Goal: Task Accomplishment & Management: Complete application form

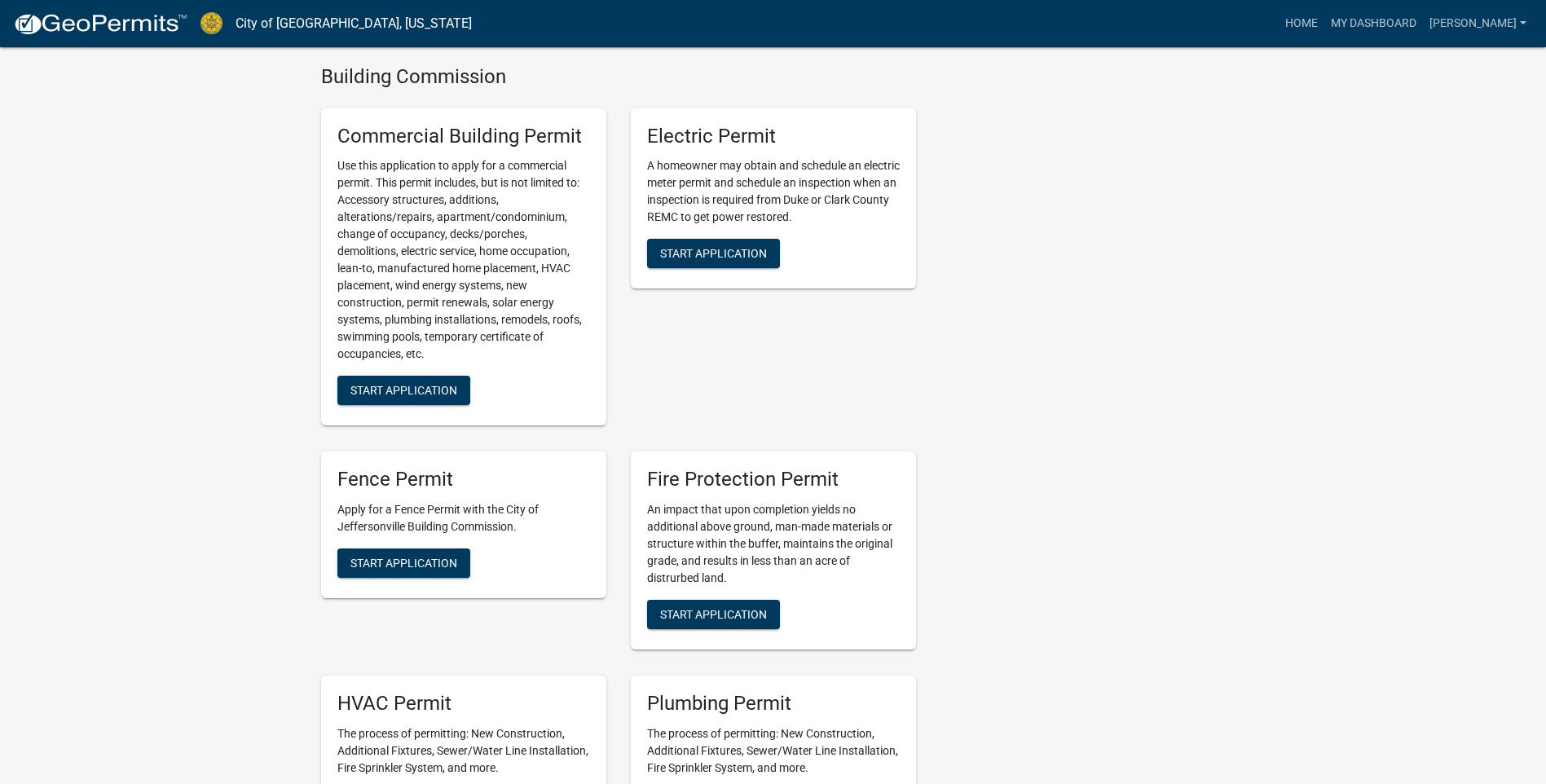
scroll to position [570, 0]
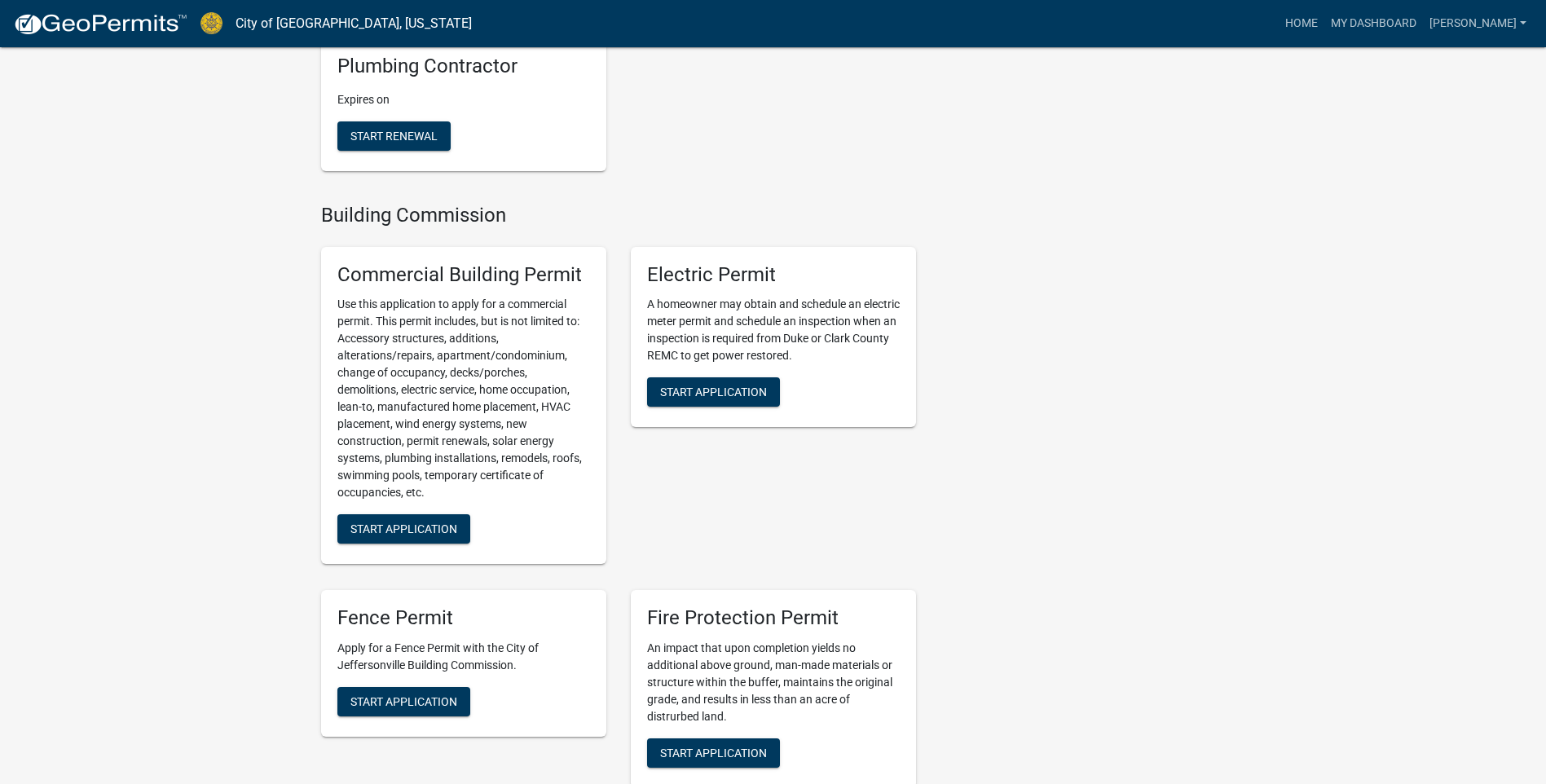
click at [216, 20] on img at bounding box center [211, 23] width 22 height 22
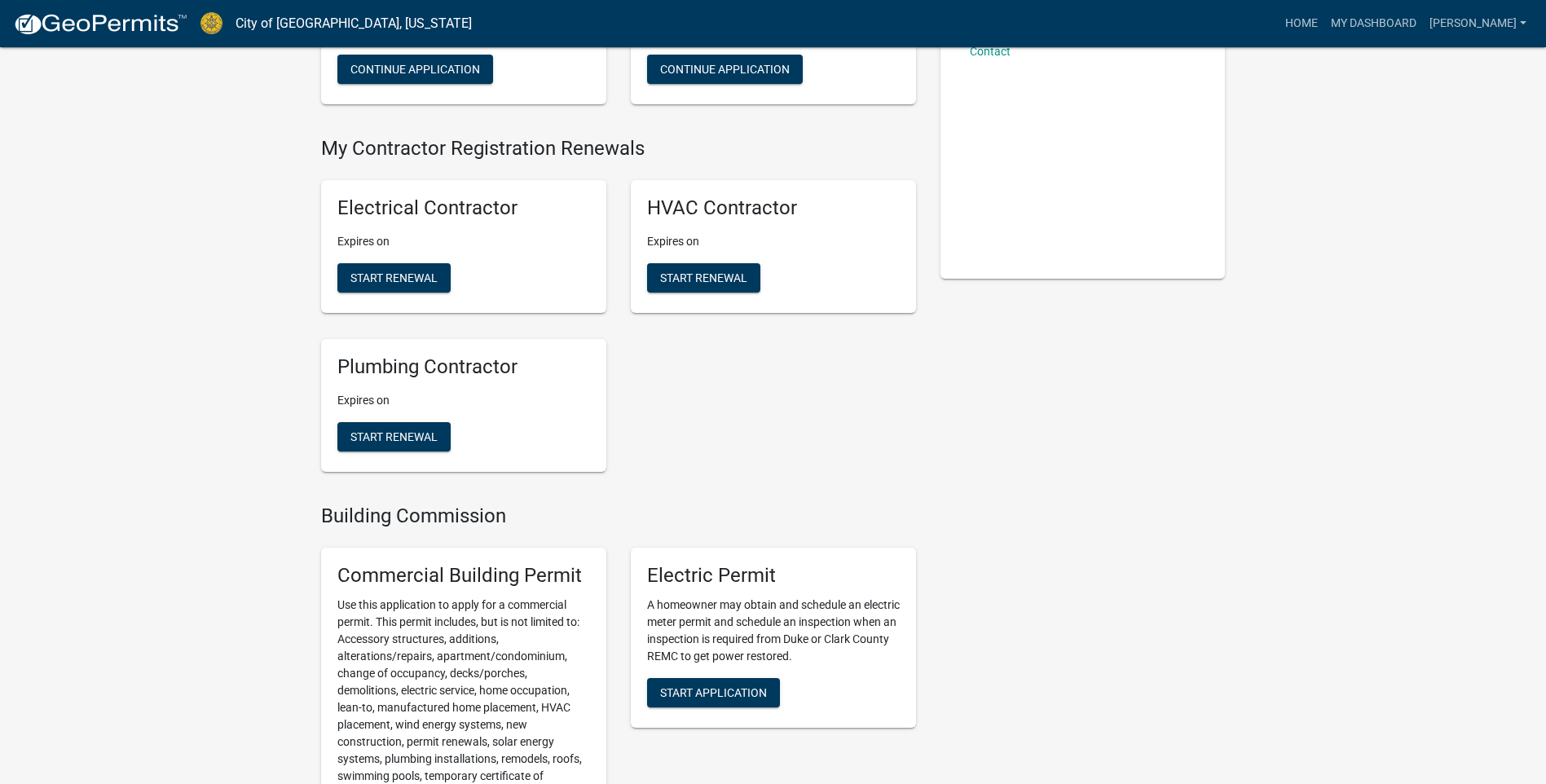
scroll to position [0, 0]
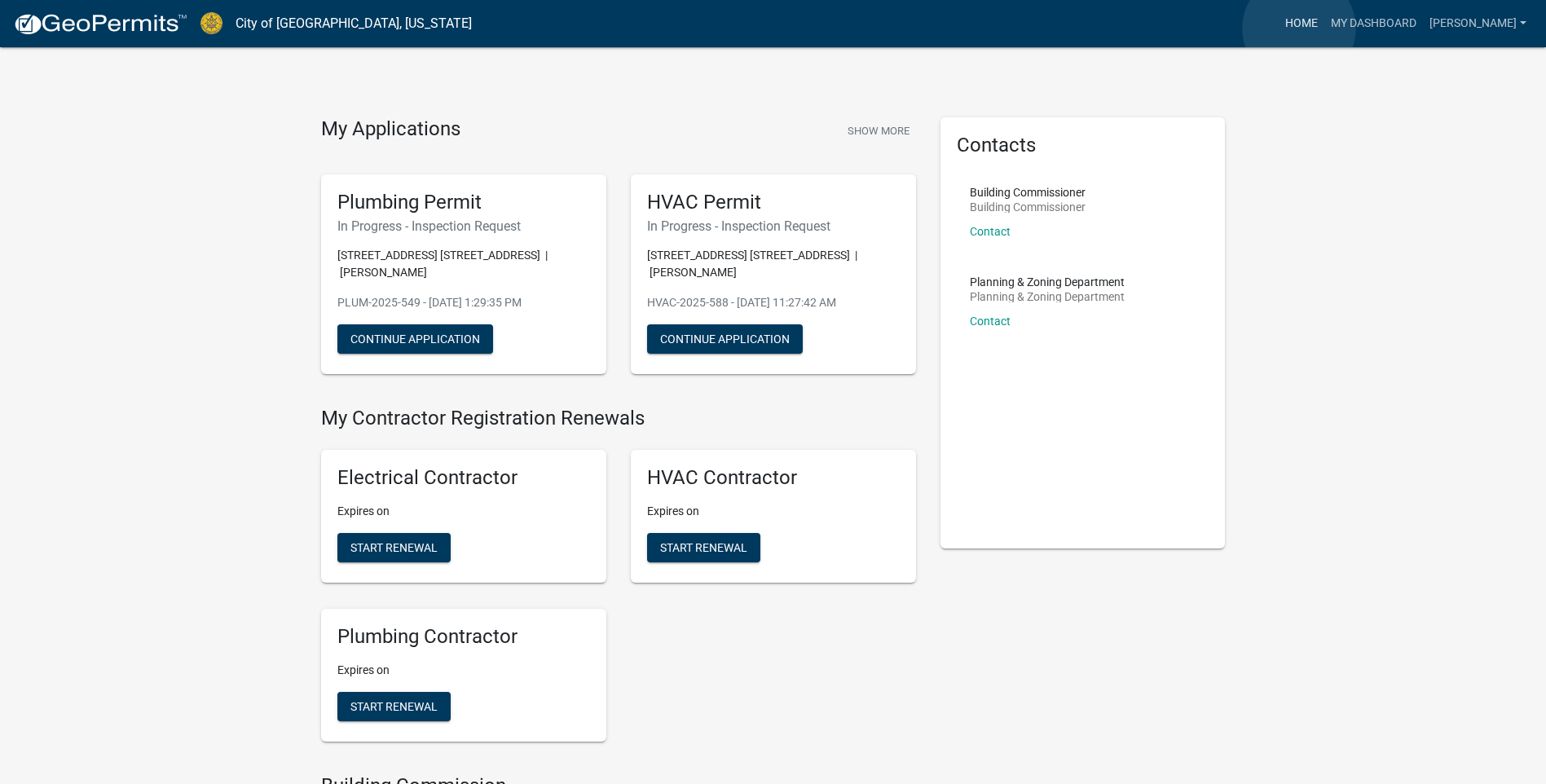
click at [1299, 29] on link "Home" at bounding box center [1302, 23] width 45 height 31
click at [65, 29] on img at bounding box center [101, 24] width 174 height 24
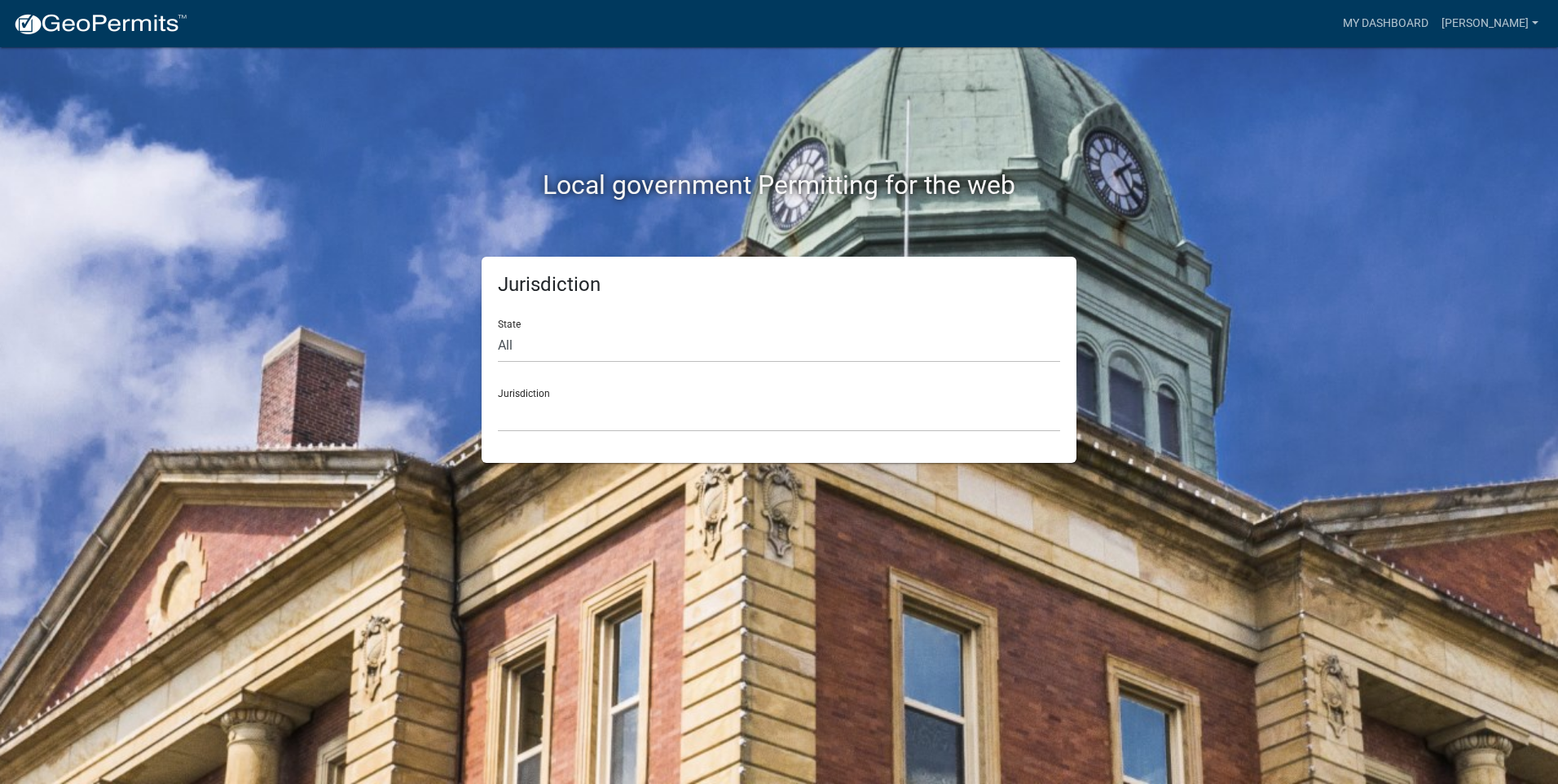
drag, startPoint x: 593, startPoint y: 435, endPoint x: 584, endPoint y: 420, distance: 17.5
click at [589, 432] on div "Jurisdiction State All [US_STATE] [US_STATE] [US_STATE] [US_STATE] [US_STATE] […" at bounding box center [778, 360] width 595 height 206
click at [584, 417] on select "[GEOGRAPHIC_DATA], [US_STATE] [GEOGRAPHIC_DATA], [US_STATE][PERSON_NAME][GEOGRA…" at bounding box center [779, 415] width 562 height 34
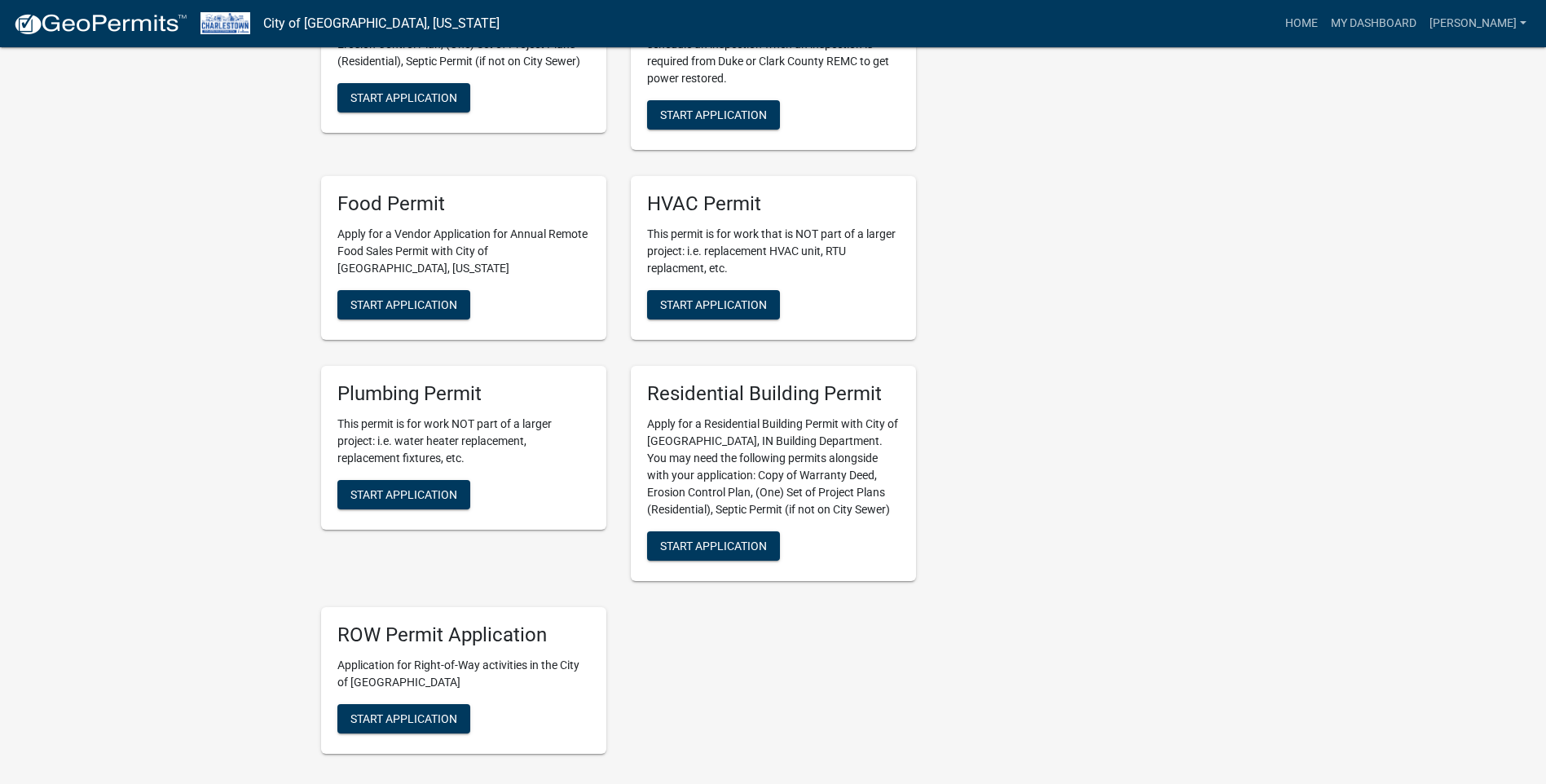
scroll to position [978, 0]
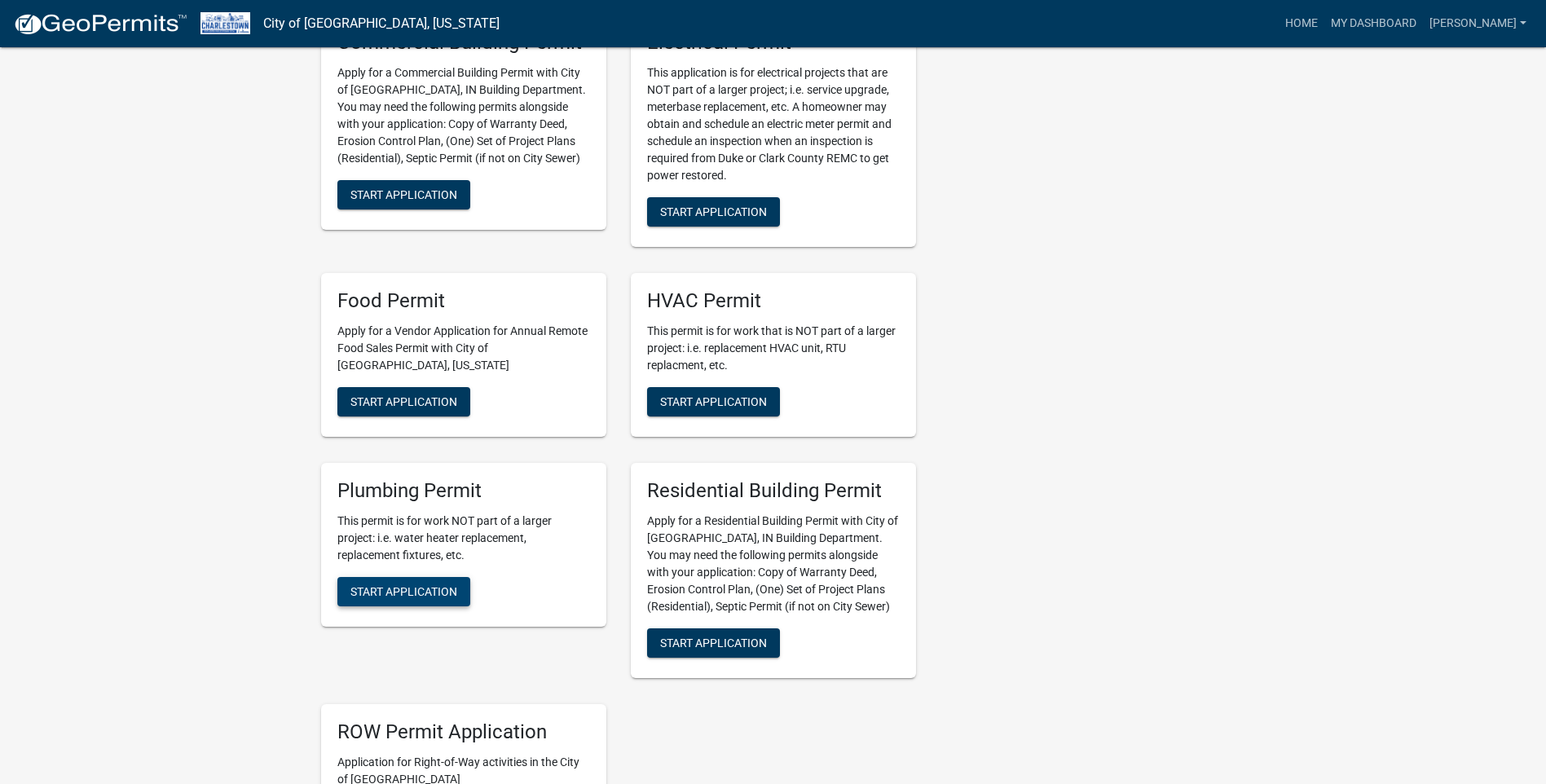
click at [377, 584] on span "Start Application" at bounding box center [403, 591] width 107 height 13
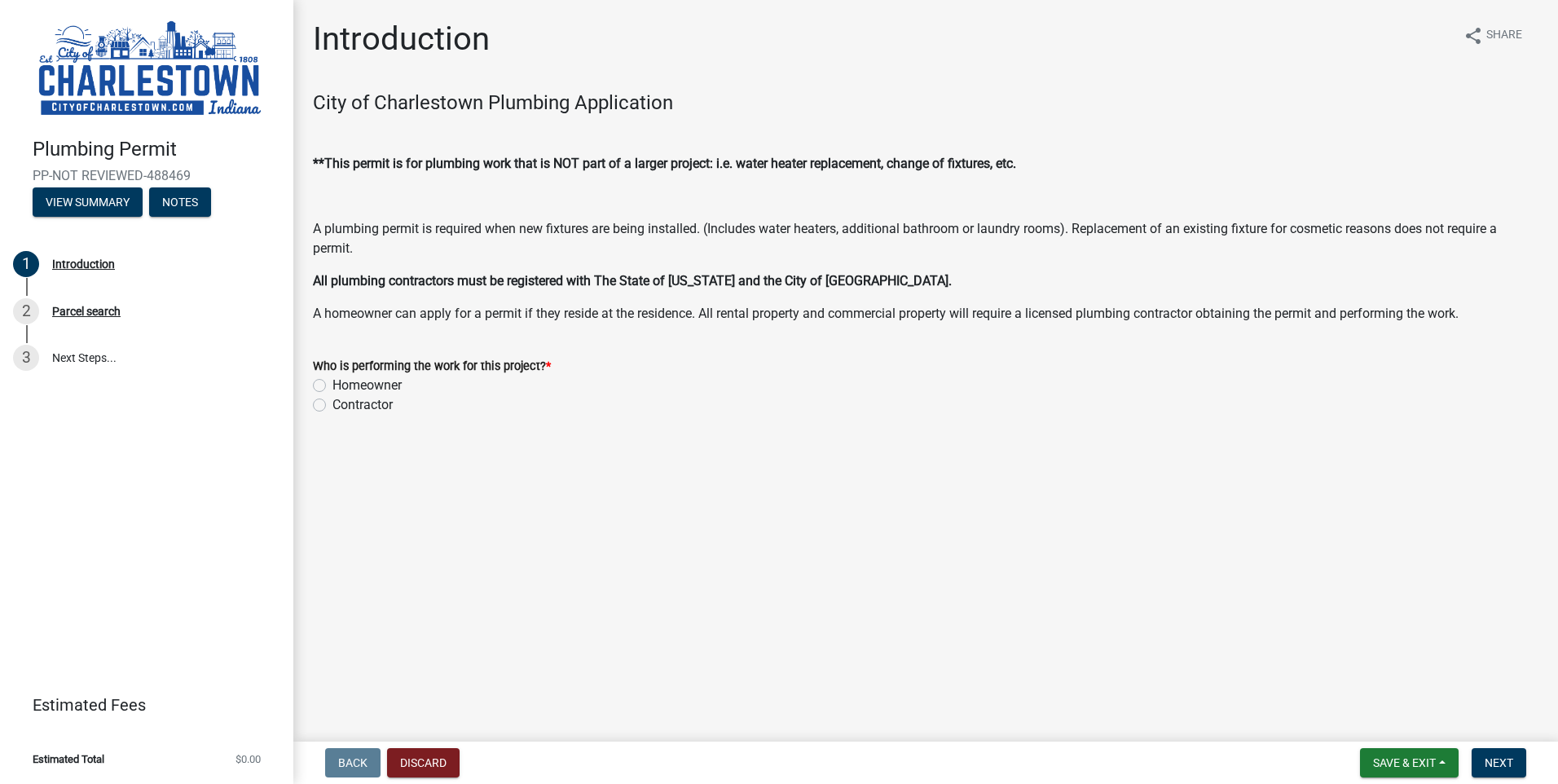
click at [332, 406] on label "Contractor" at bounding box center [362, 404] width 60 height 19
click at [332, 406] on input "Contractor" at bounding box center [337, 400] width 11 height 11
radio input "true"
click at [1493, 756] on span "Next" at bounding box center [1498, 763] width 29 height 13
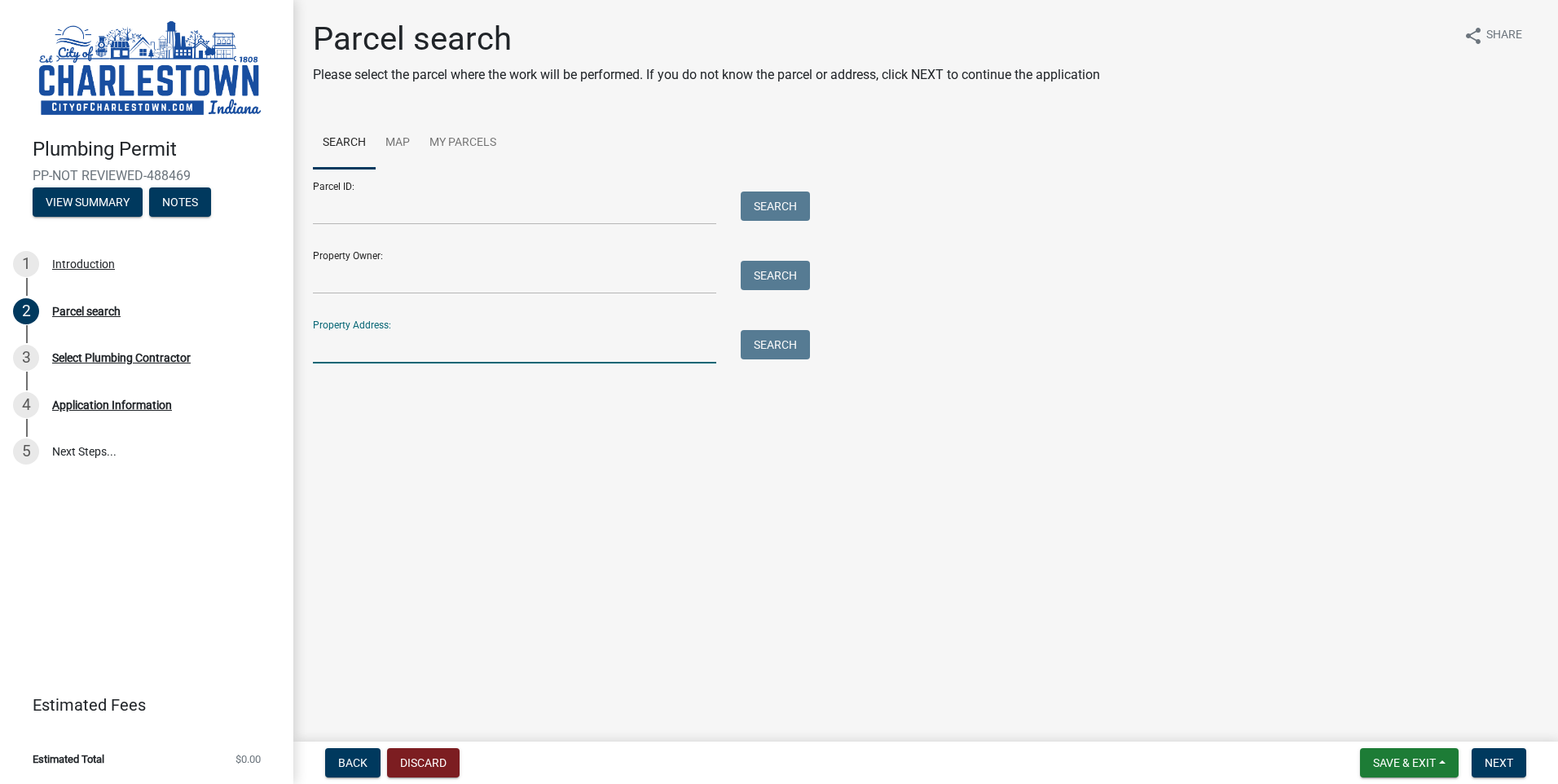
click at [371, 341] on input "Property Address:" at bounding box center [514, 347] width 403 height 34
type input "1390"
click at [785, 353] on button "Search" at bounding box center [775, 345] width 70 height 29
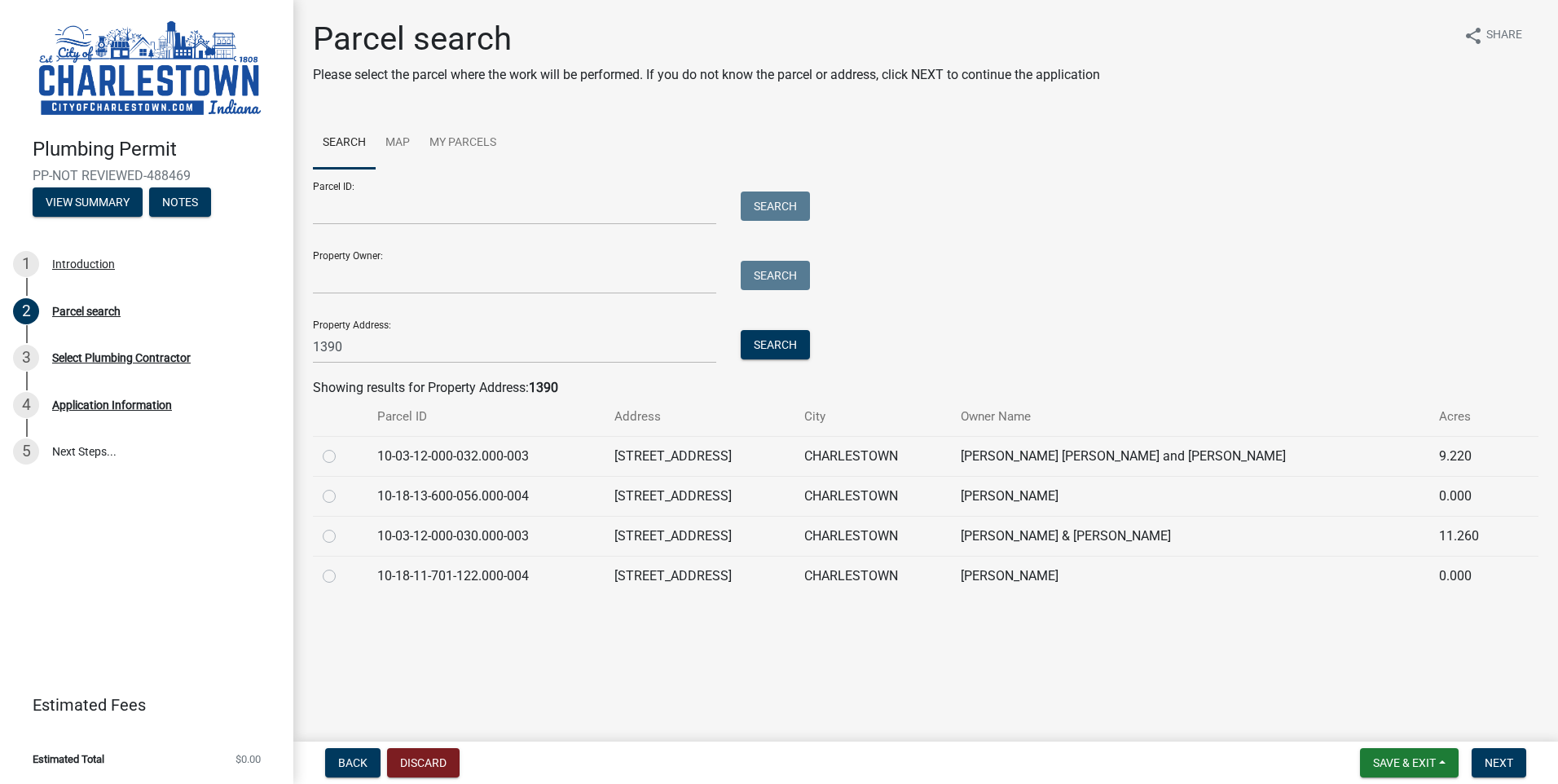
click at [342, 486] on label at bounding box center [342, 486] width 0 height 0
click at [342, 495] on input "radio" at bounding box center [347, 491] width 11 height 11
radio input "true"
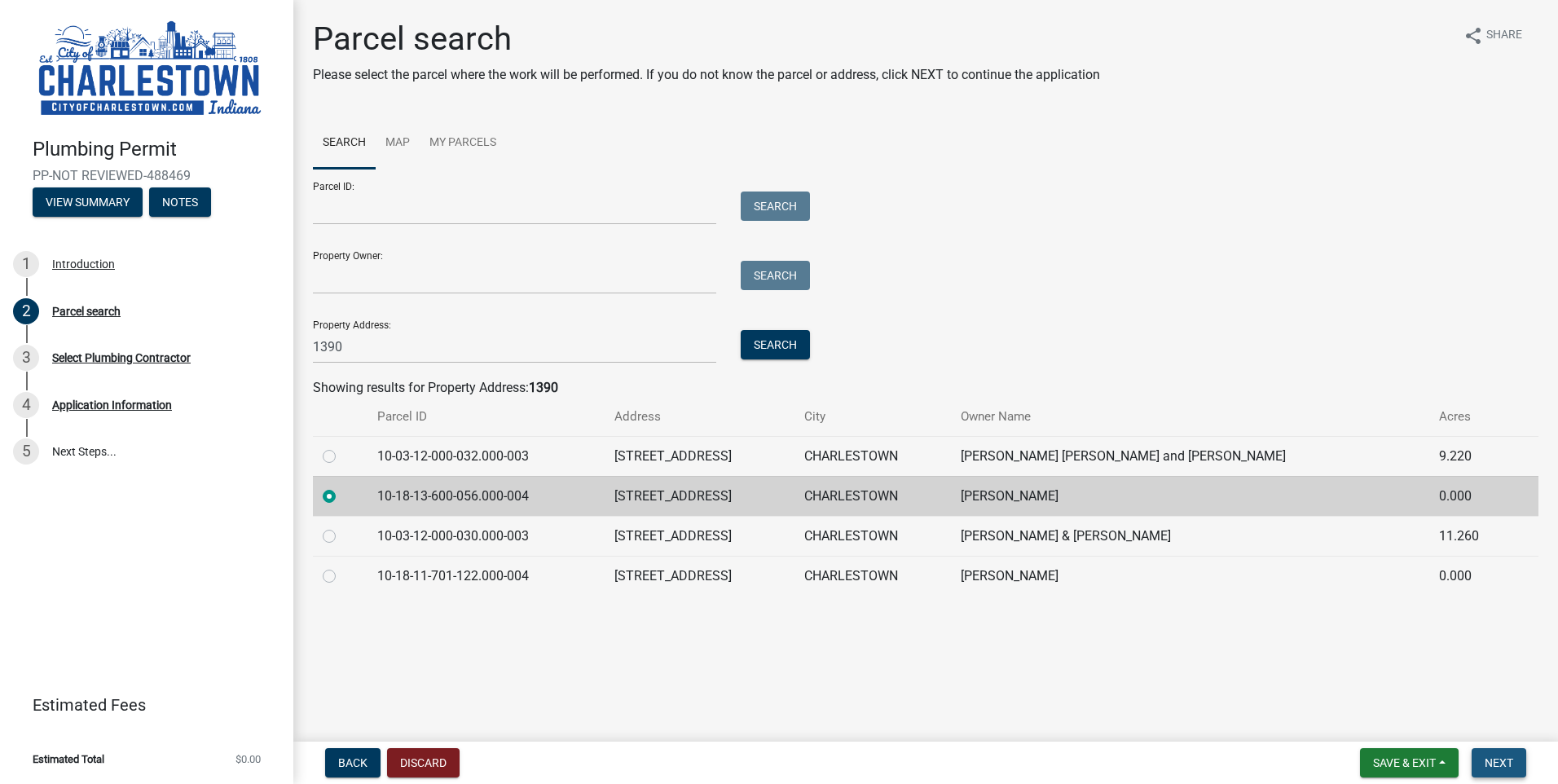
click at [1510, 762] on span "Next" at bounding box center [1498, 763] width 29 height 13
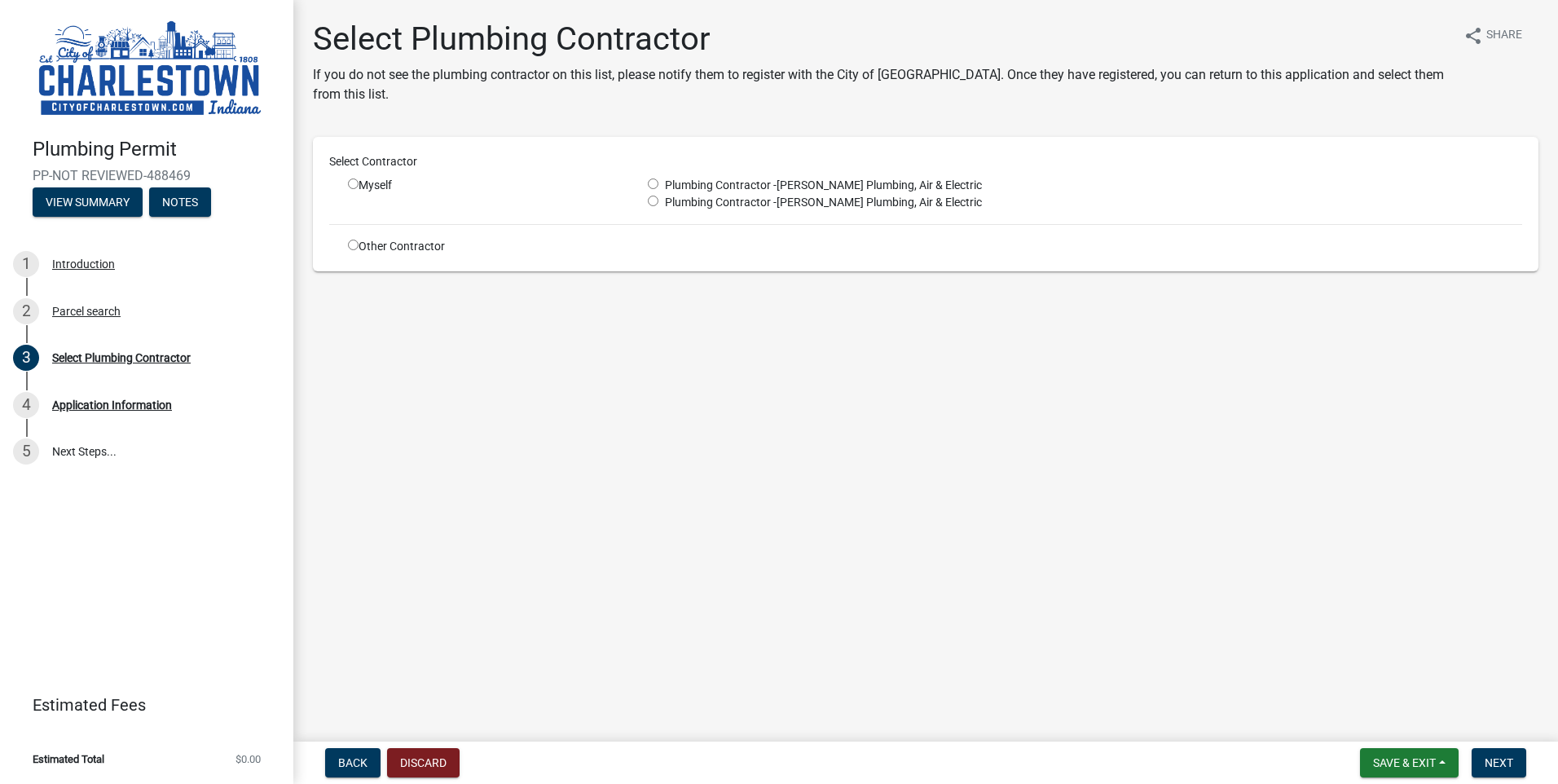
click at [657, 186] on input "radio" at bounding box center [652, 184] width 11 height 11
radio input "true"
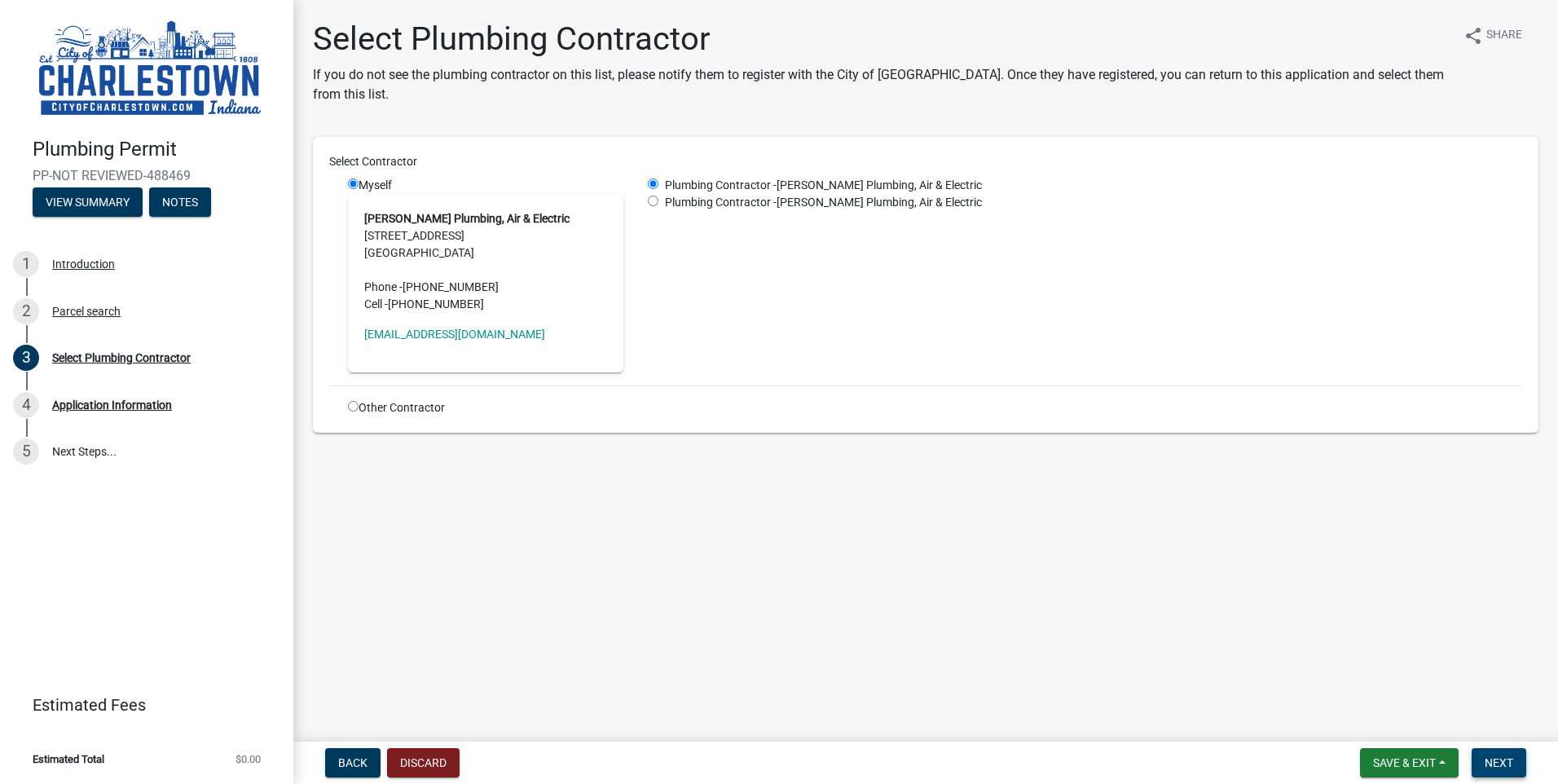
click at [1482, 766] on button "Next" at bounding box center [1498, 762] width 55 height 29
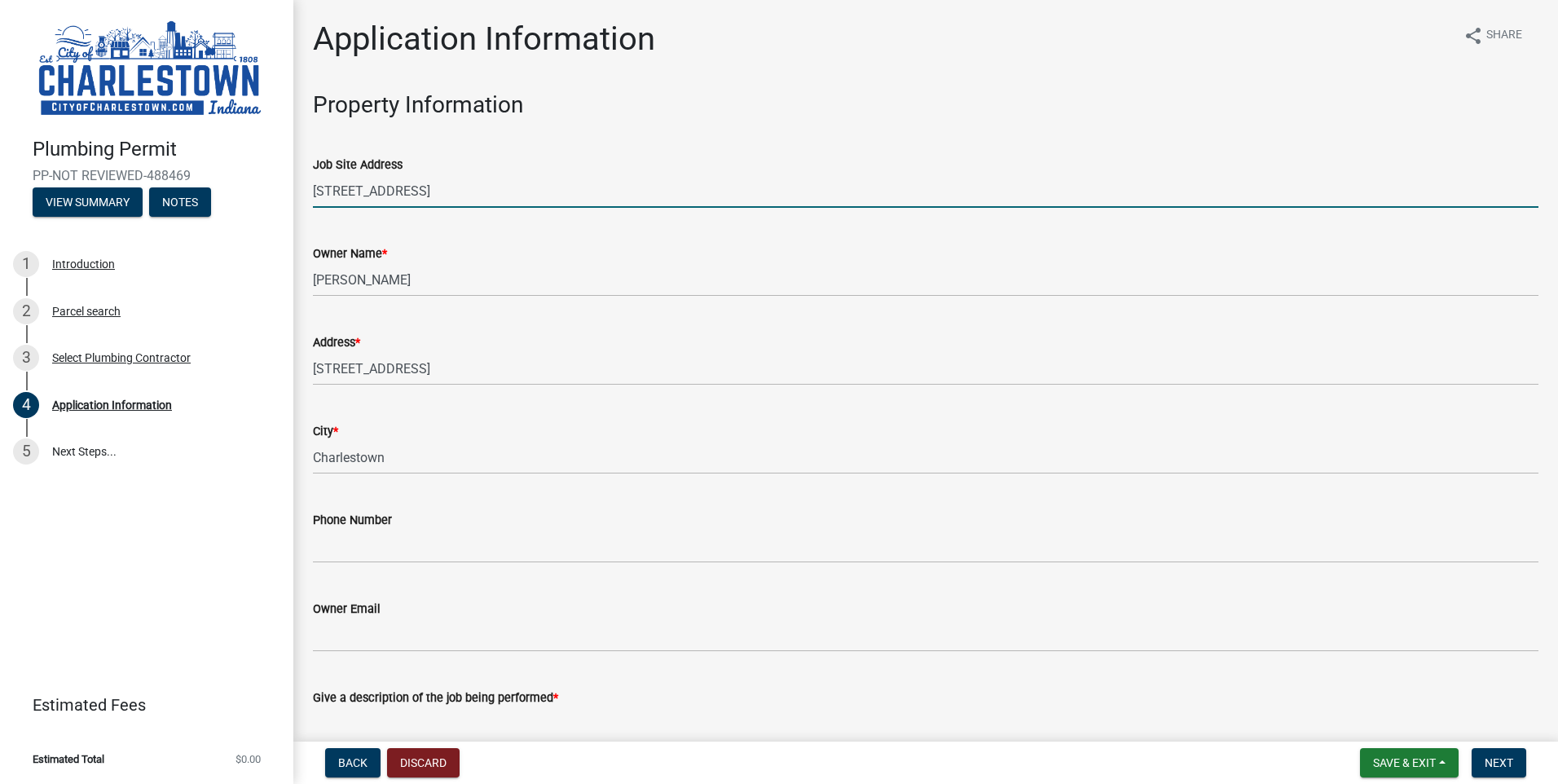
drag, startPoint x: 450, startPoint y: 182, endPoint x: 341, endPoint y: 184, distance: 109.0
click at [341, 184] on input "[STREET_ADDRESS]" at bounding box center [925, 191] width 1225 height 34
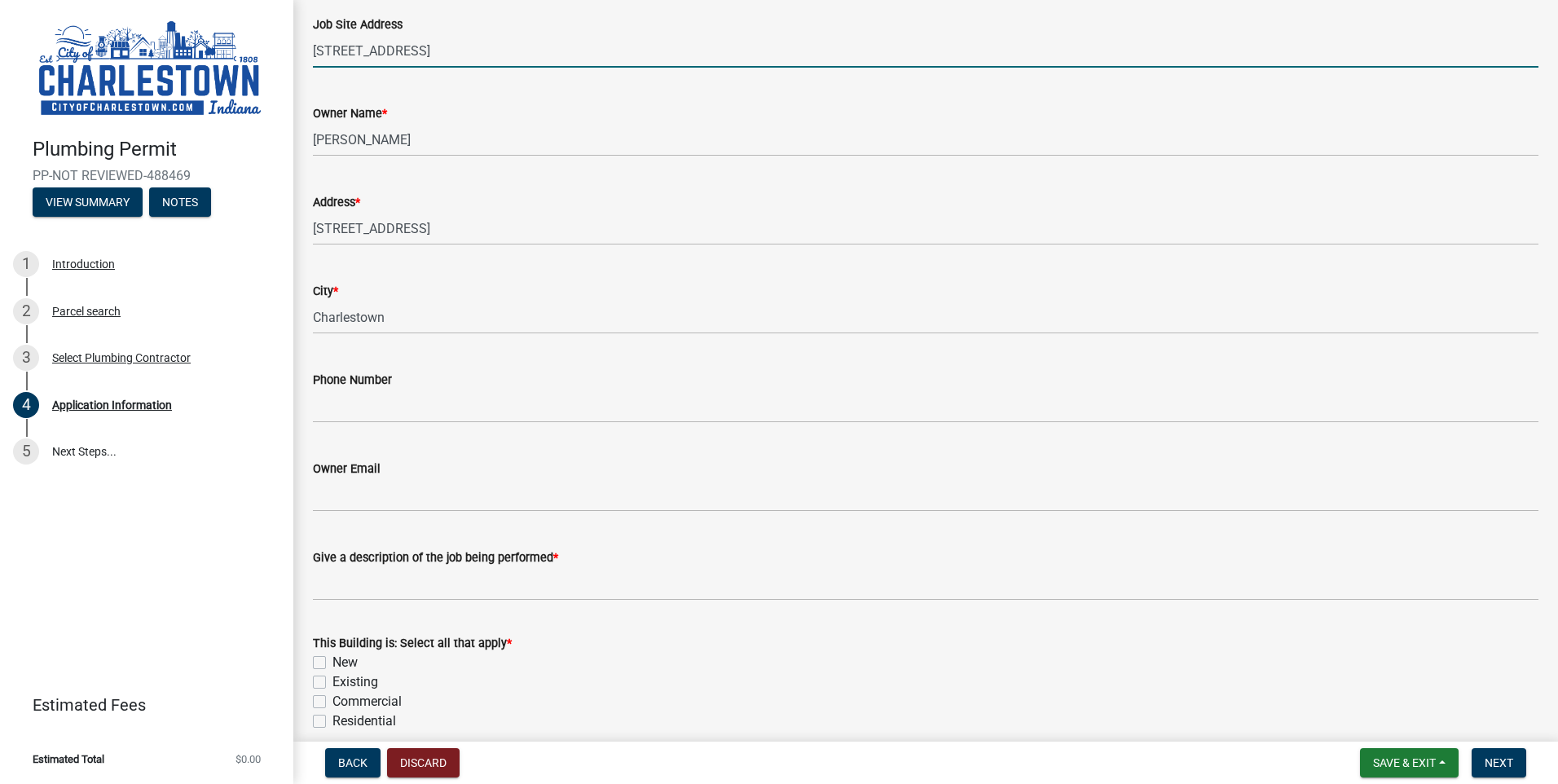
scroll to position [163, 0]
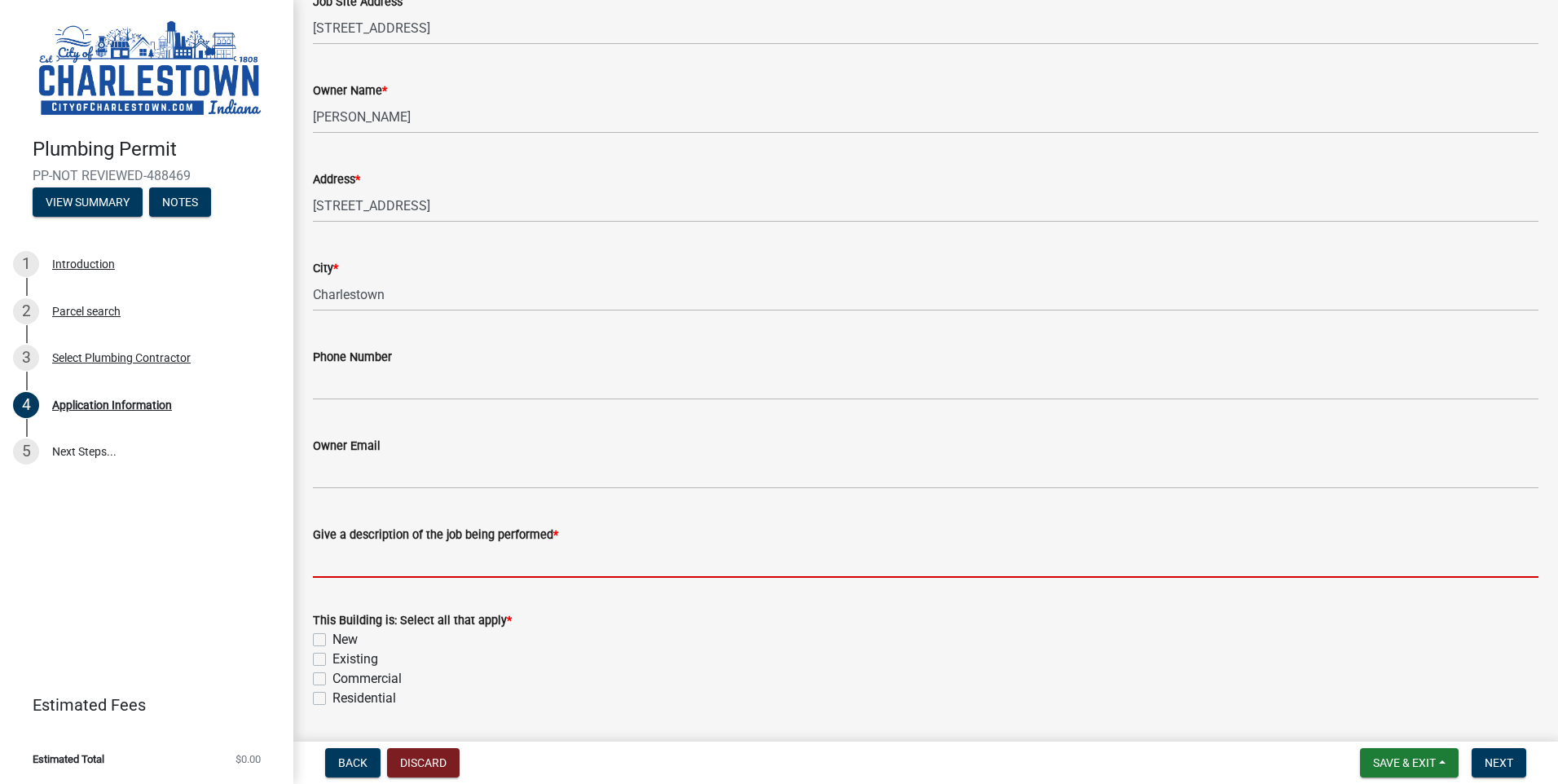
click at [412, 561] on input "Give a description of the job being performed *" at bounding box center [925, 561] width 1225 height 34
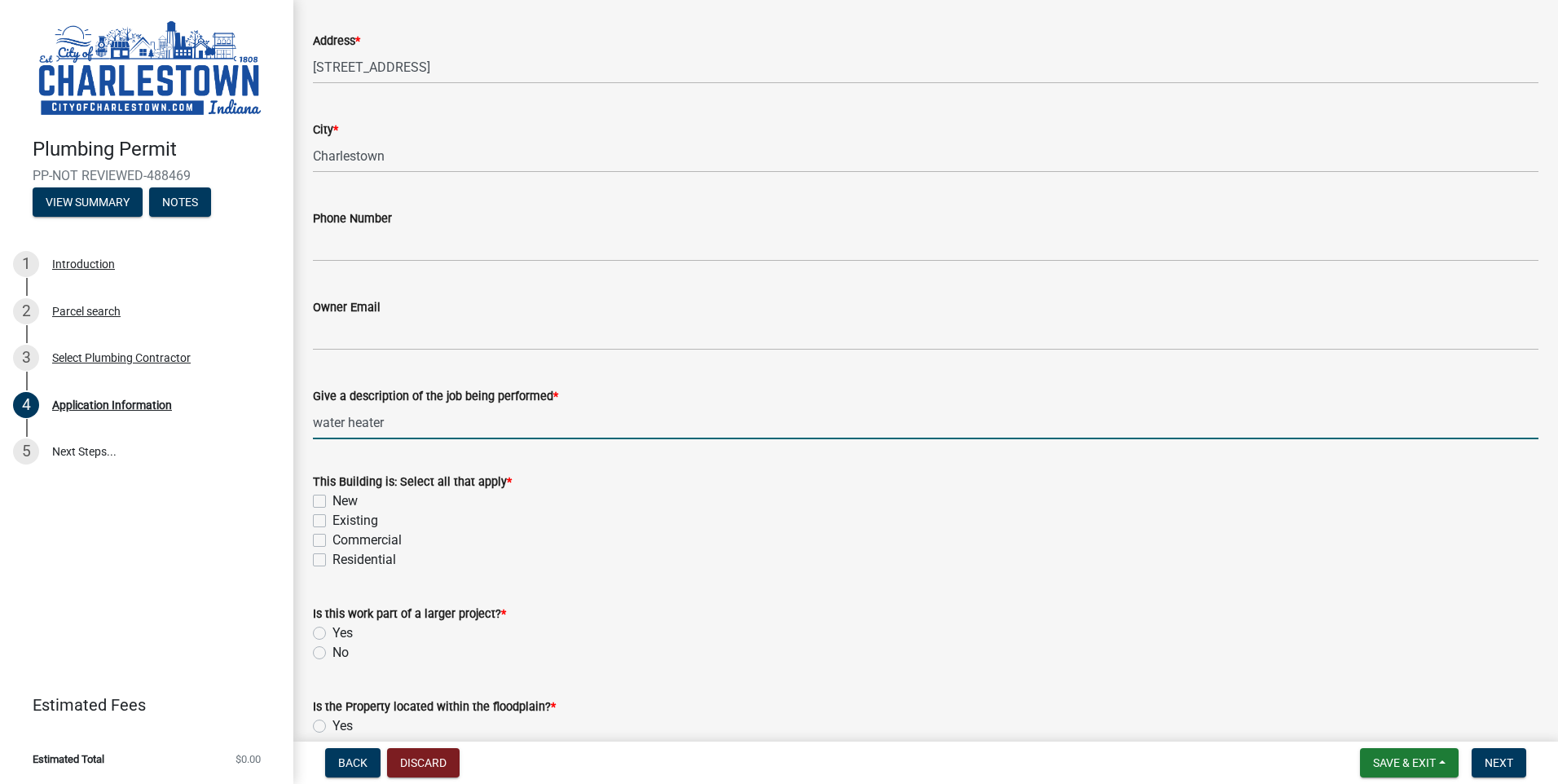
scroll to position [326, 0]
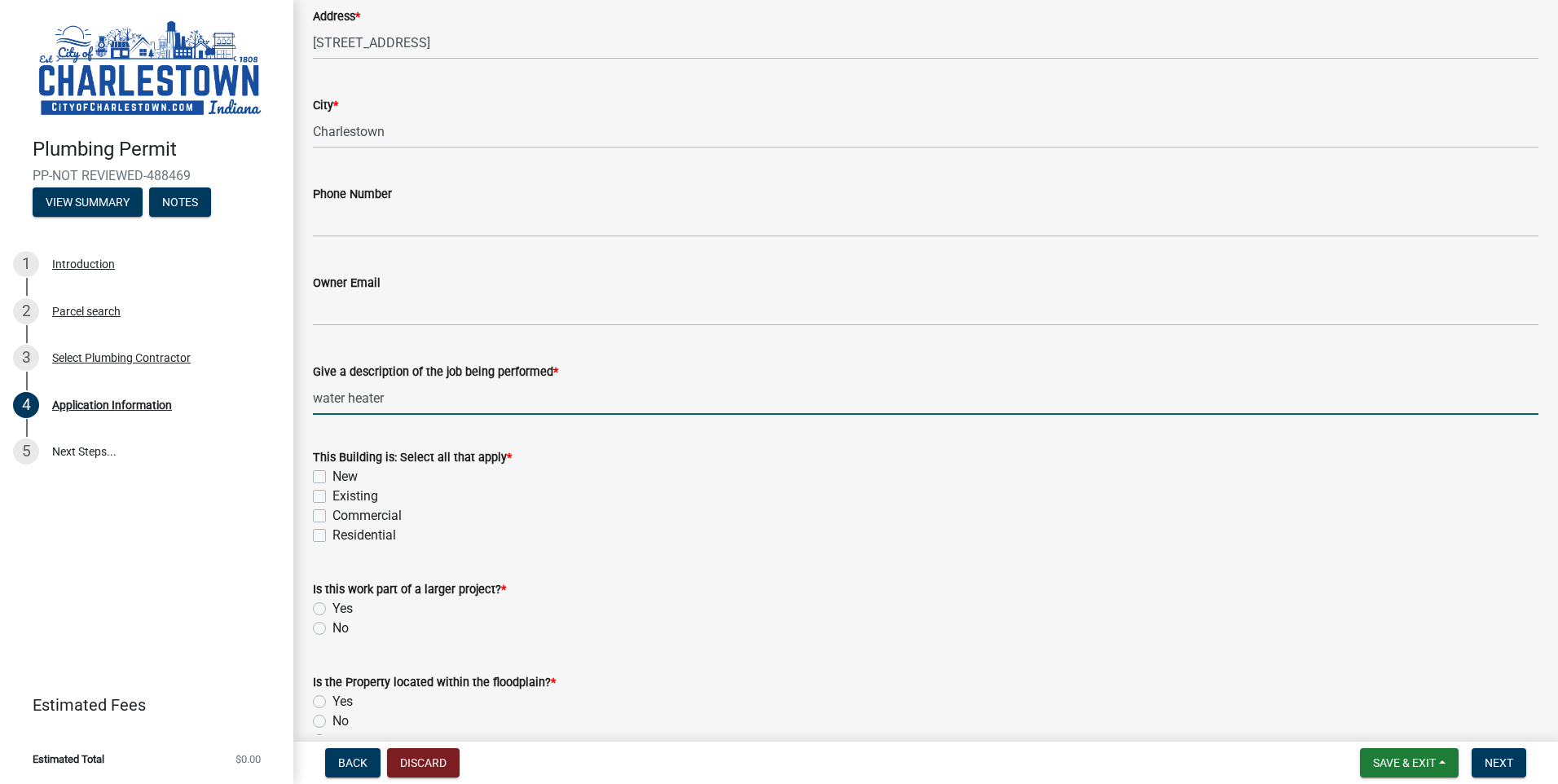
type input "water heater"
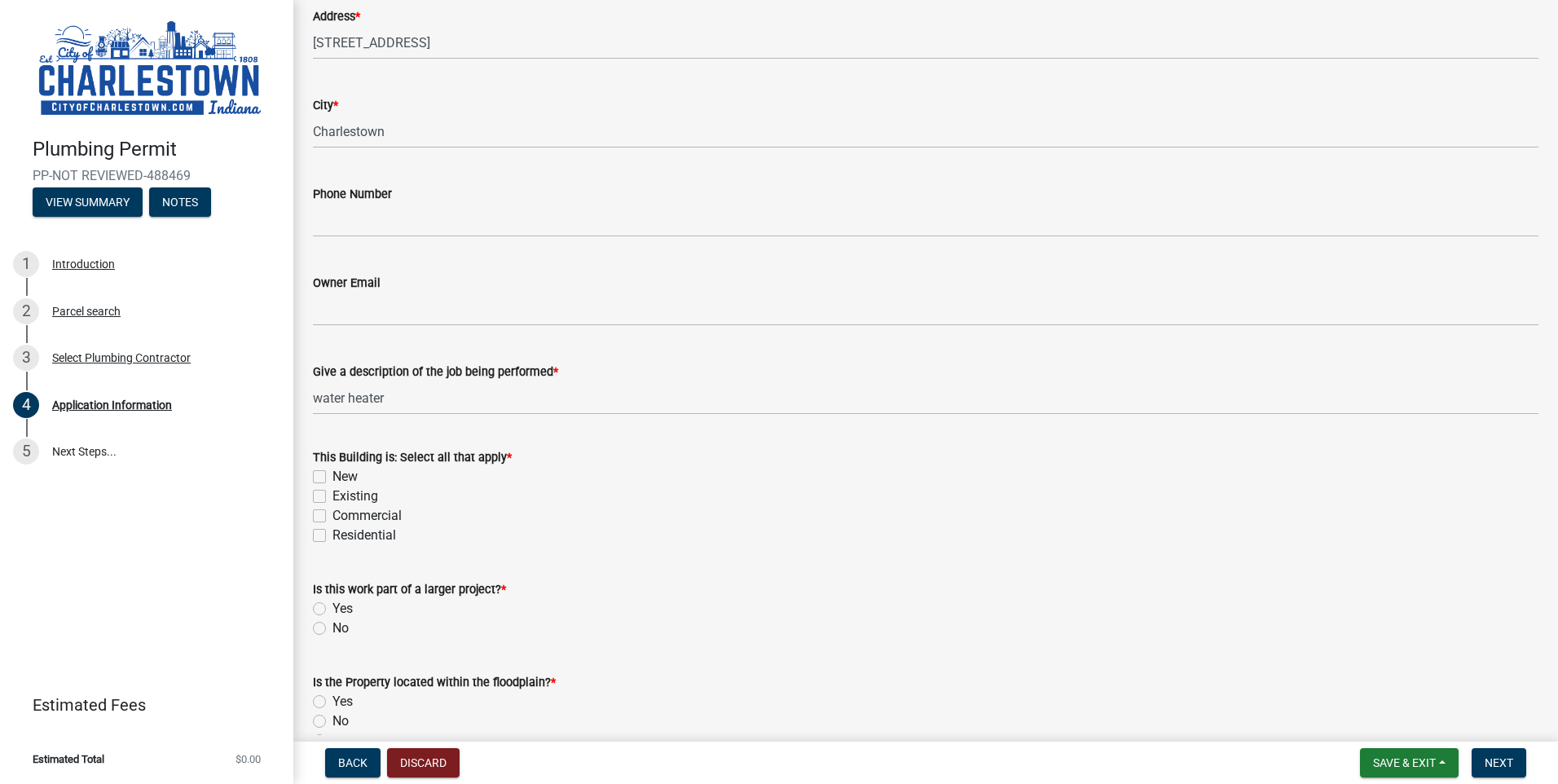
click at [332, 498] on label "Existing" at bounding box center [355, 496] width 45 height 19
click at [332, 497] on input "Existing" at bounding box center [337, 491] width 11 height 11
checkbox input "true"
checkbox input "false"
checkbox input "true"
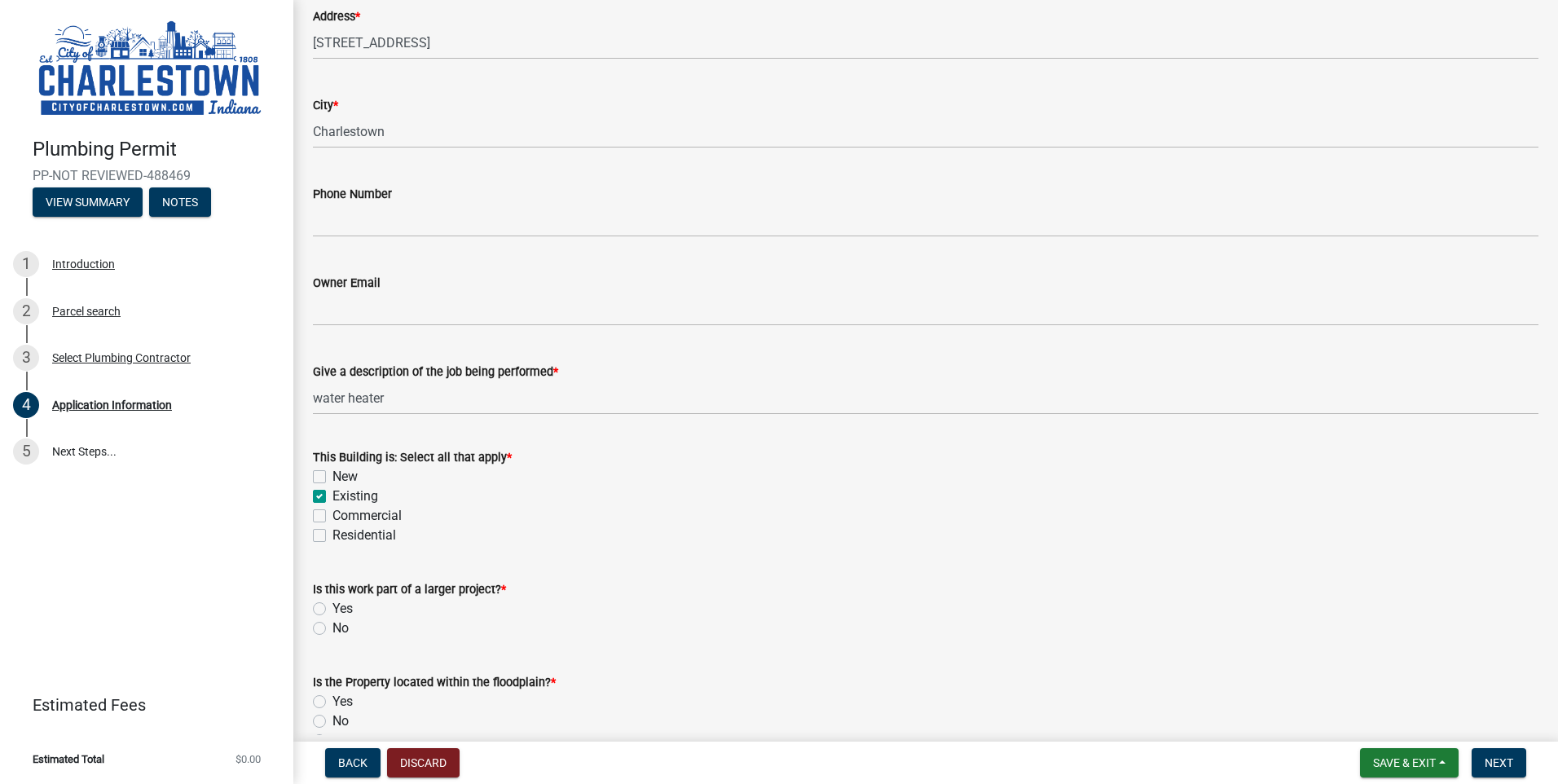
checkbox input "false"
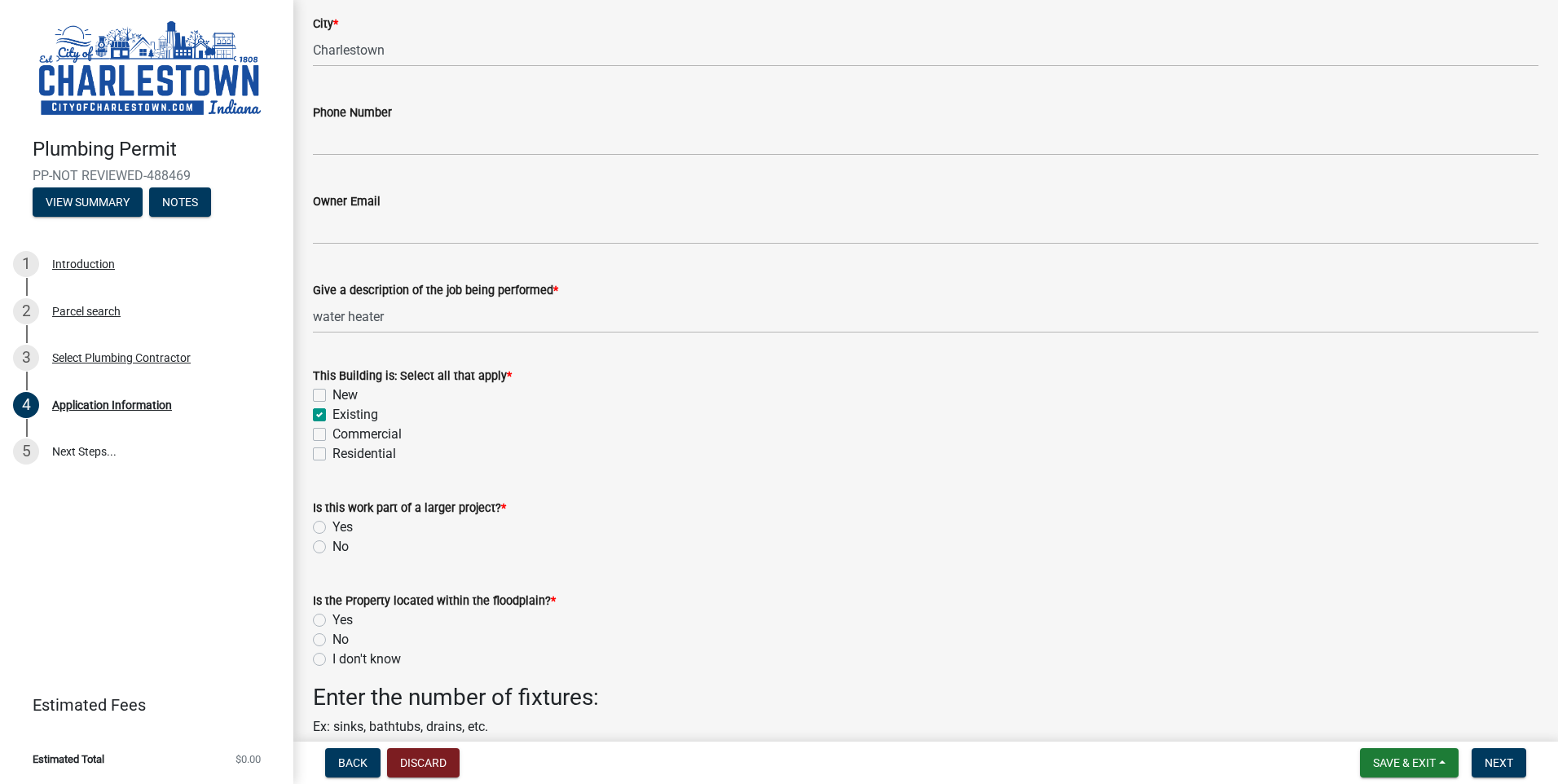
click at [332, 544] on label "No" at bounding box center [340, 546] width 16 height 19
click at [332, 544] on input "No" at bounding box center [337, 542] width 11 height 11
radio input "true"
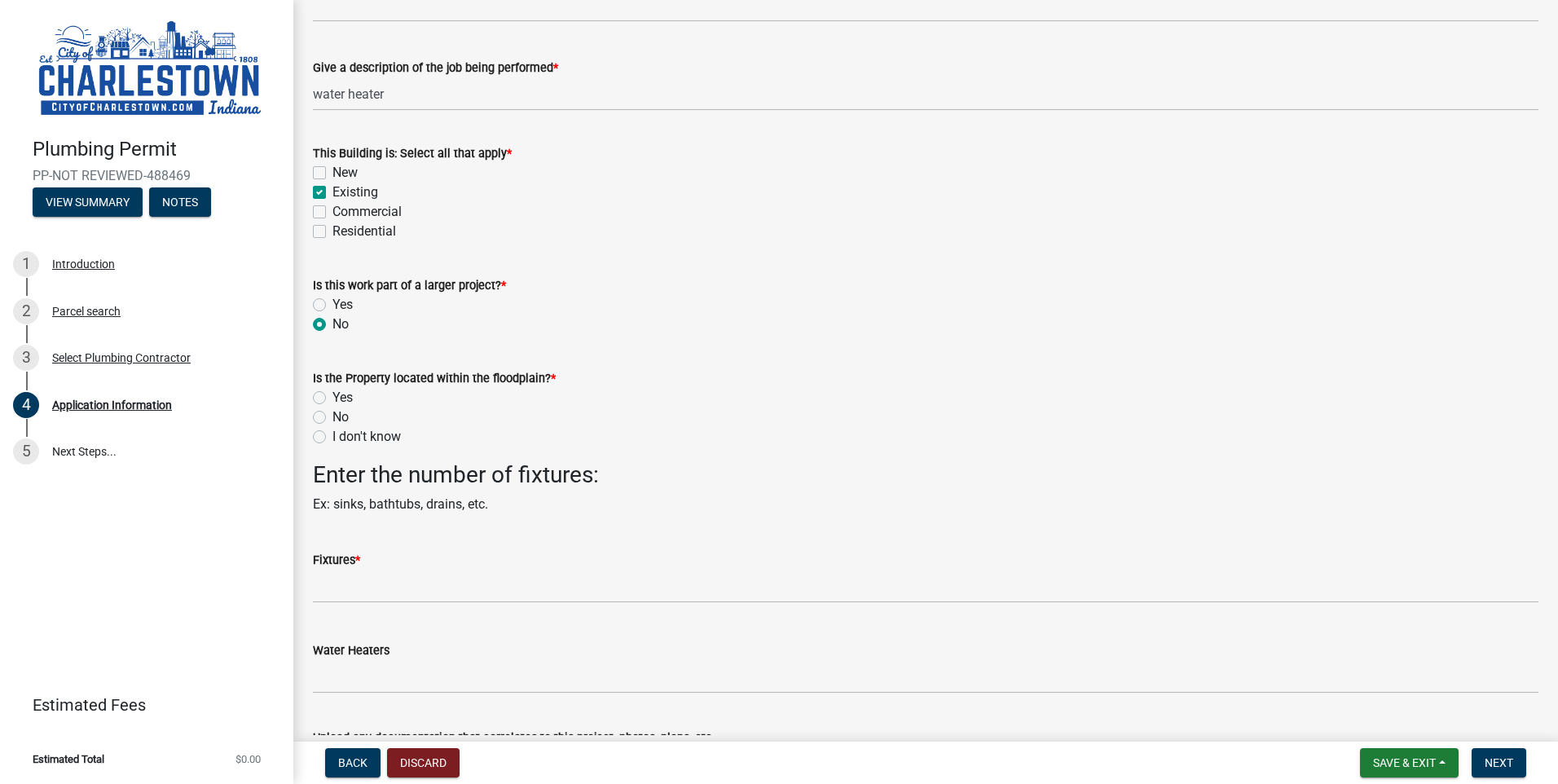
scroll to position [652, 0]
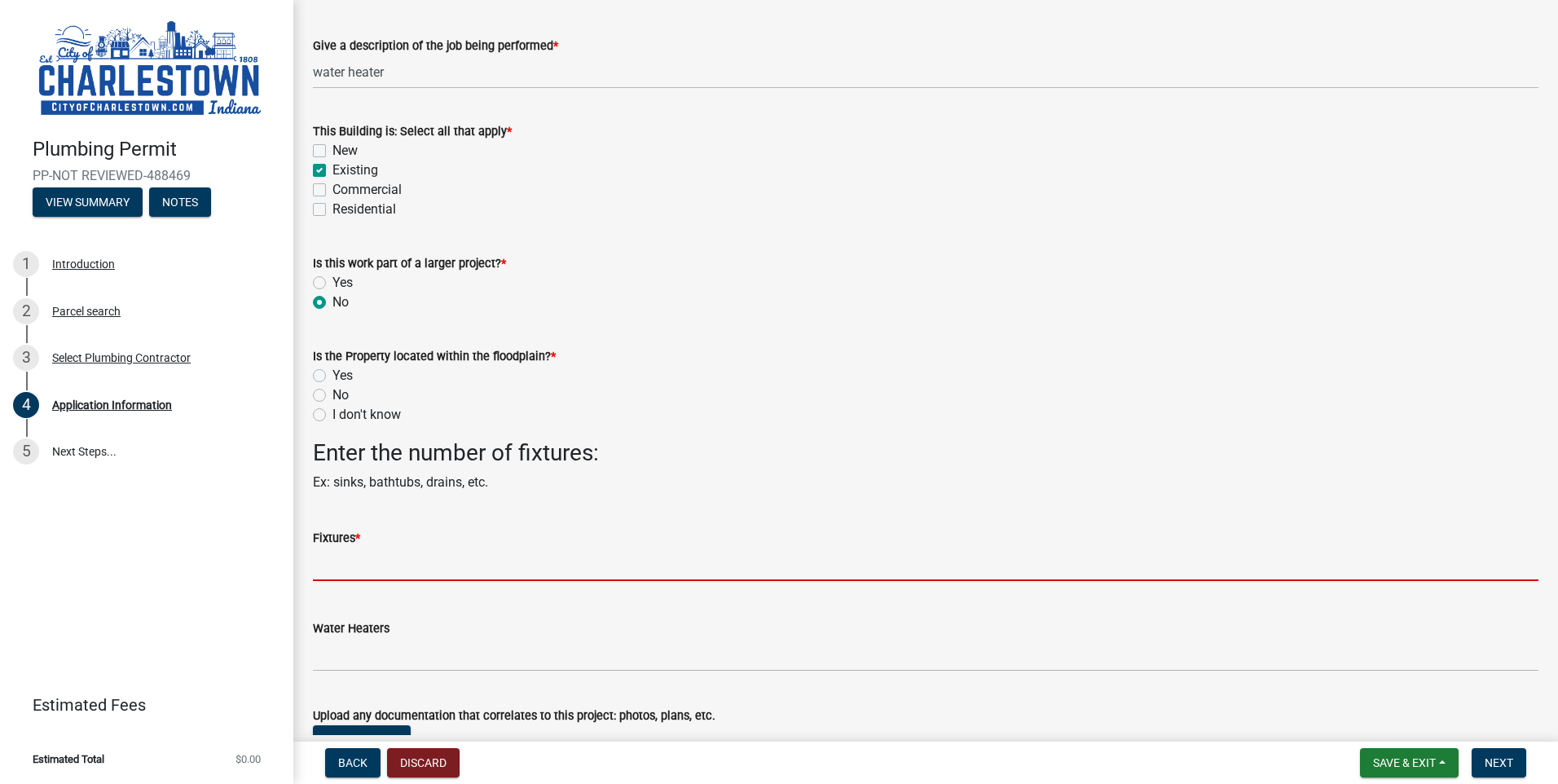
click at [348, 561] on input "text" at bounding box center [925, 564] width 1225 height 34
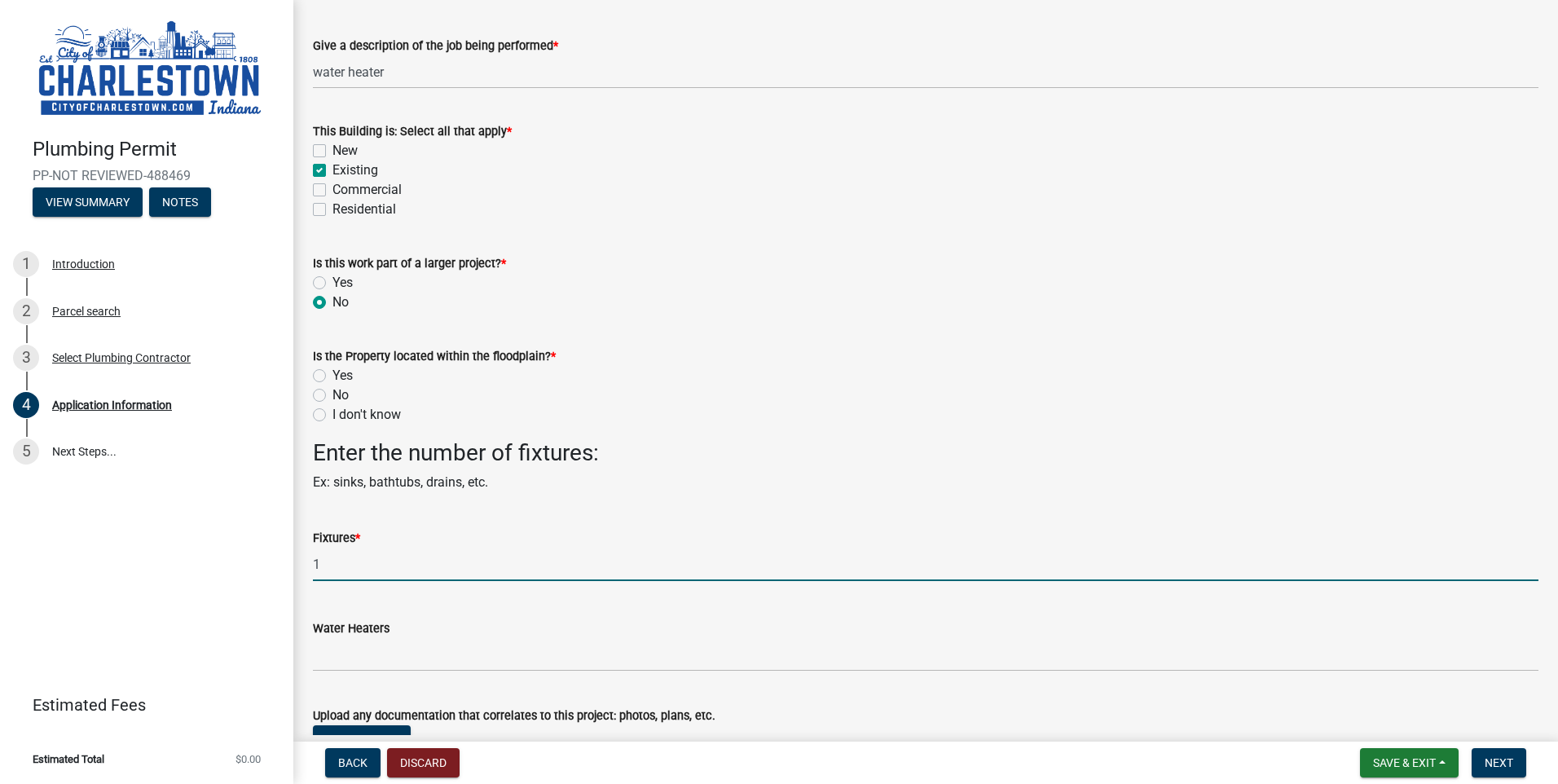
type input "1"
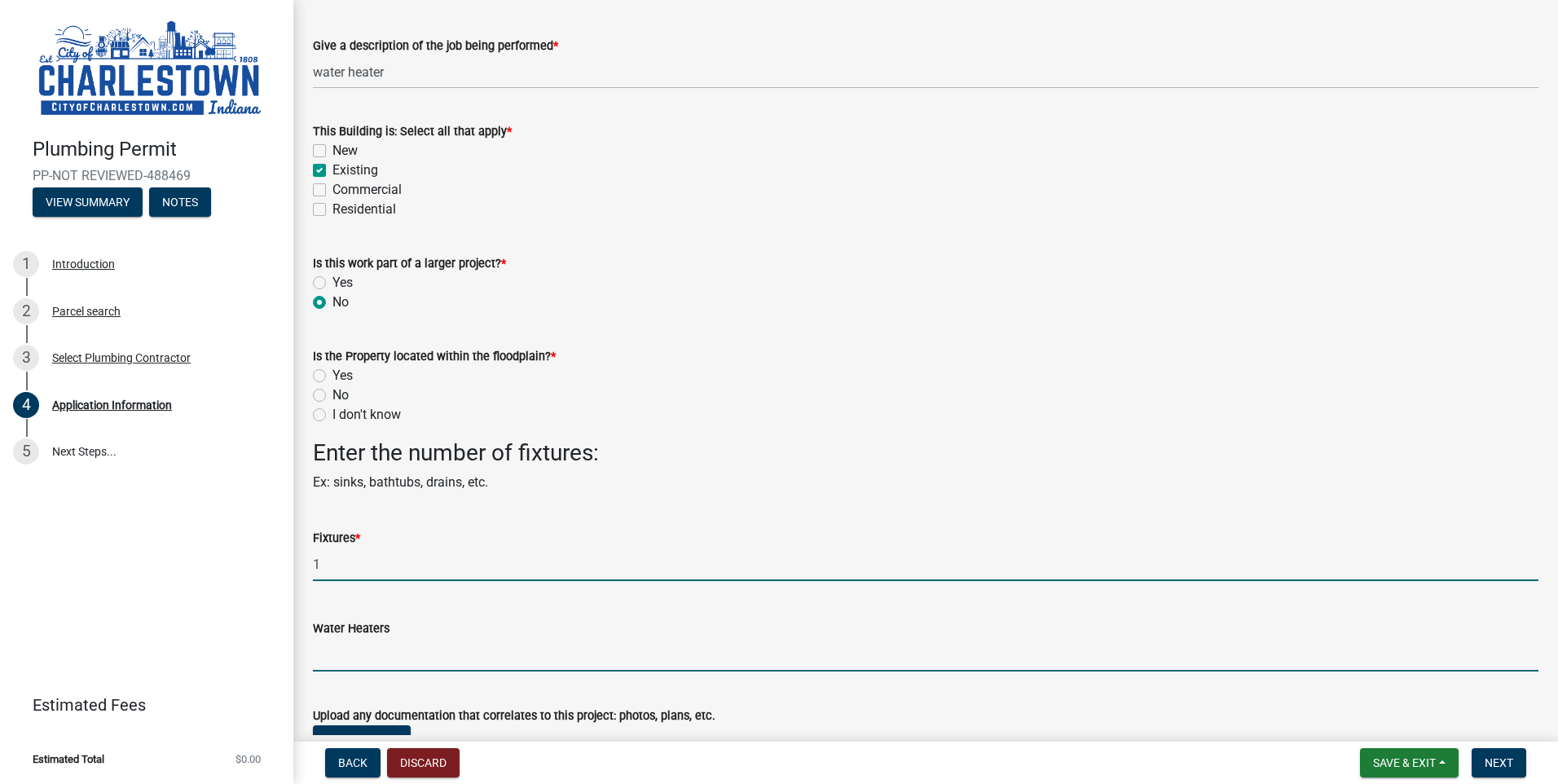
click at [345, 655] on input "text" at bounding box center [925, 655] width 1225 height 34
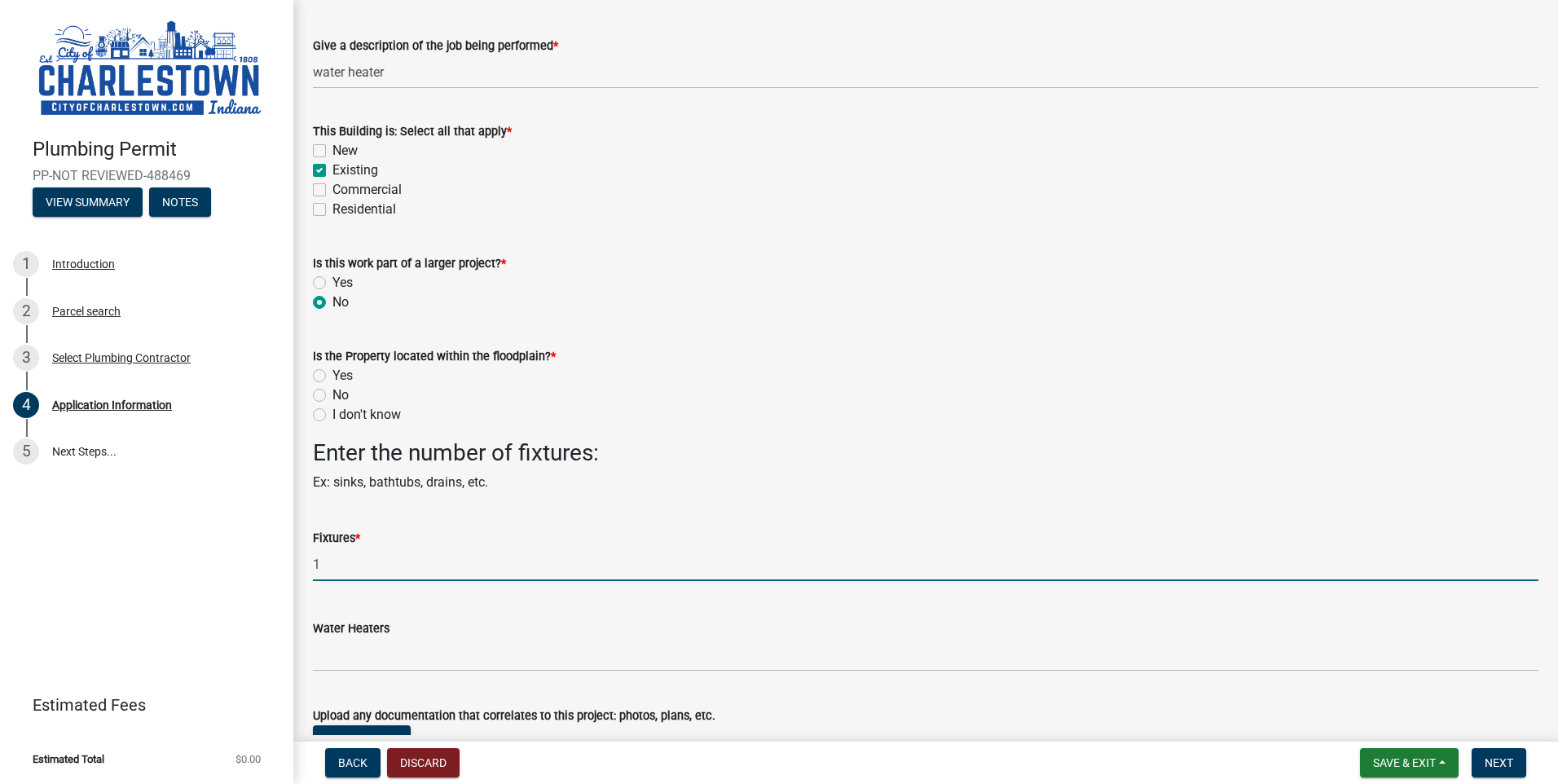
drag, startPoint x: 340, startPoint y: 560, endPoint x: 309, endPoint y: 562, distance: 31.1
click at [309, 562] on div "Fixtures * 1" at bounding box center [926, 543] width 1250 height 75
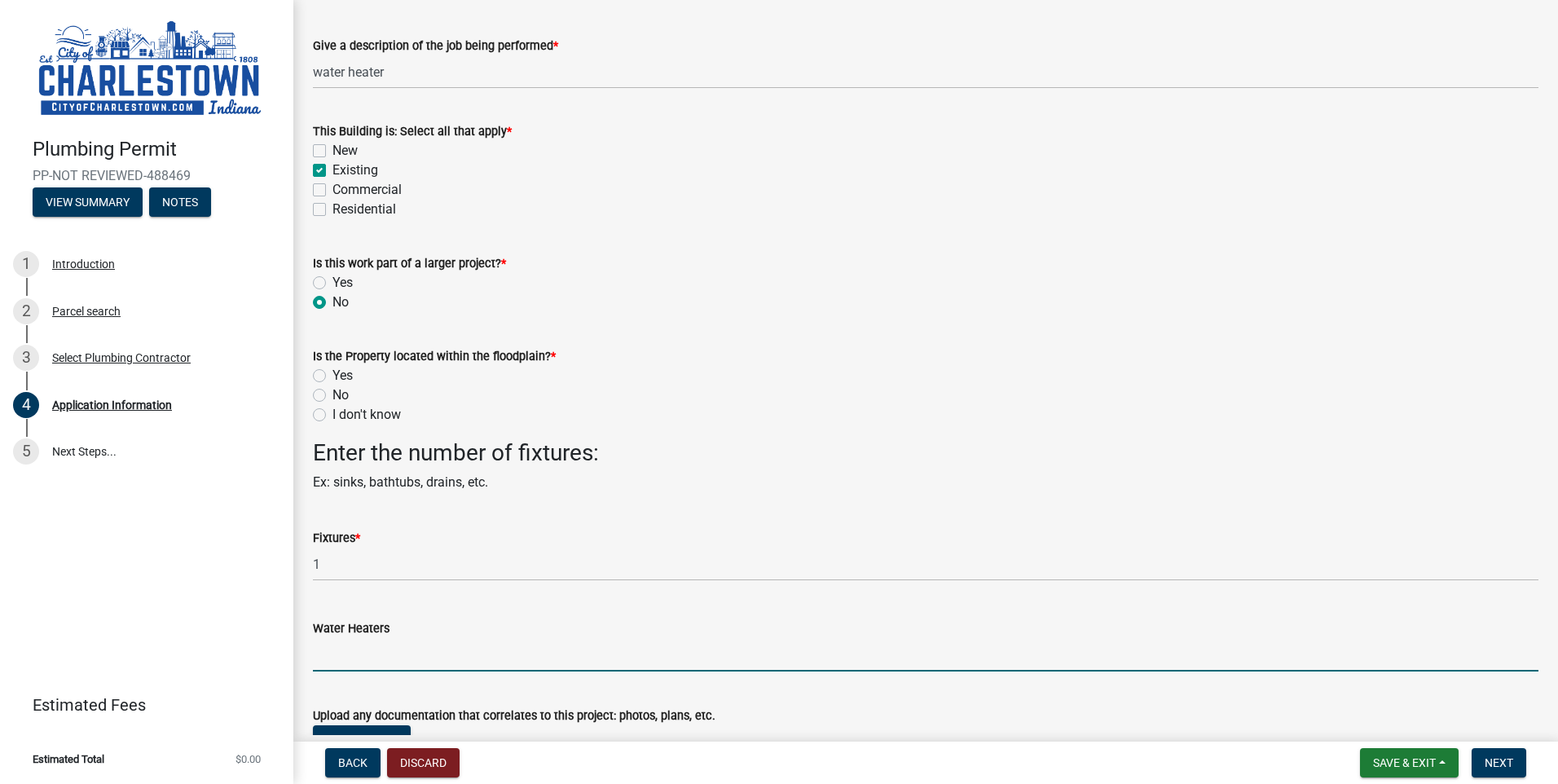
click at [352, 656] on input "text" at bounding box center [925, 655] width 1225 height 34
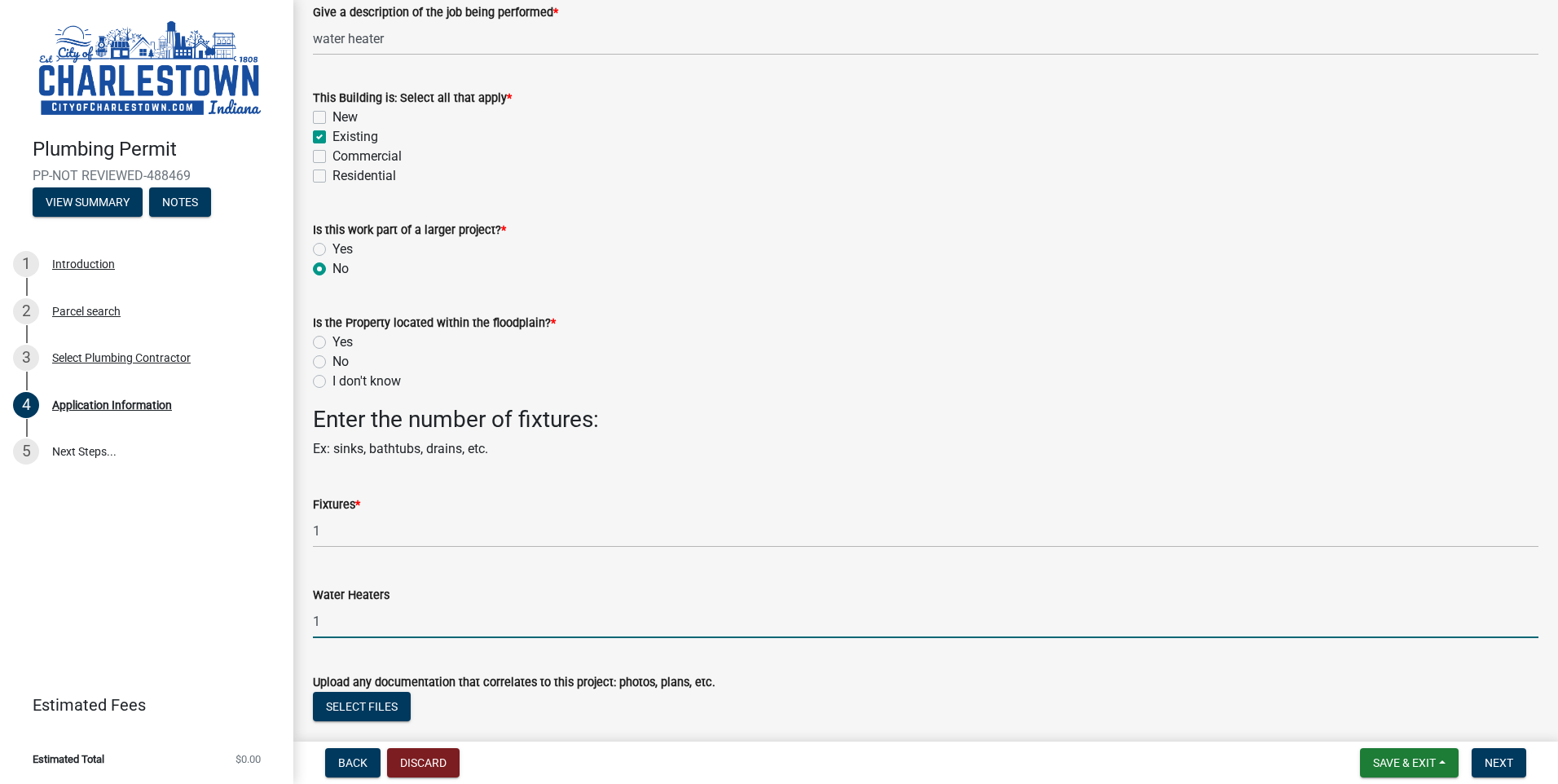
scroll to position [660, 0]
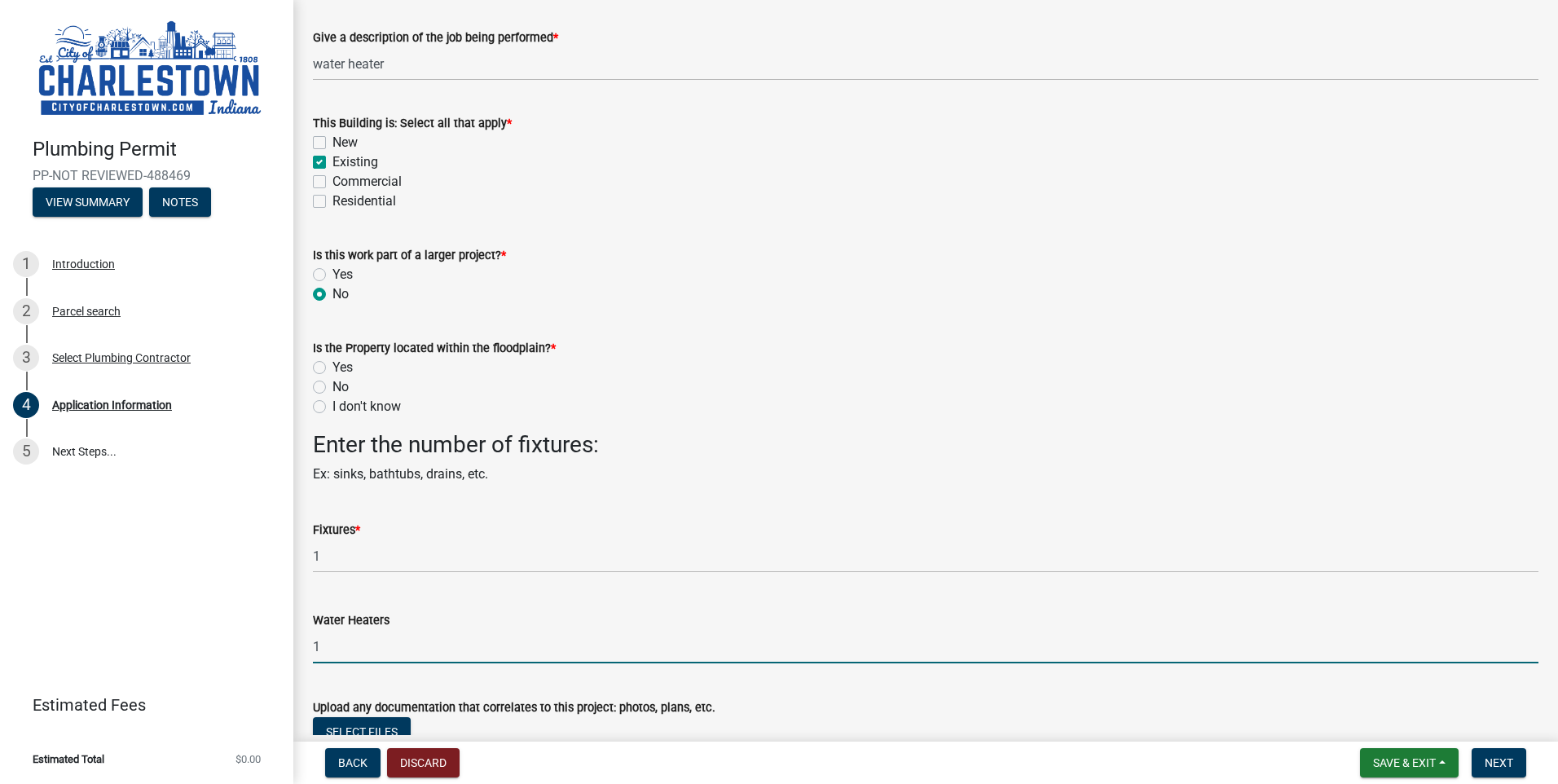
type input "1"
click at [551, 344] on span "*" at bounding box center [553, 348] width 5 height 14
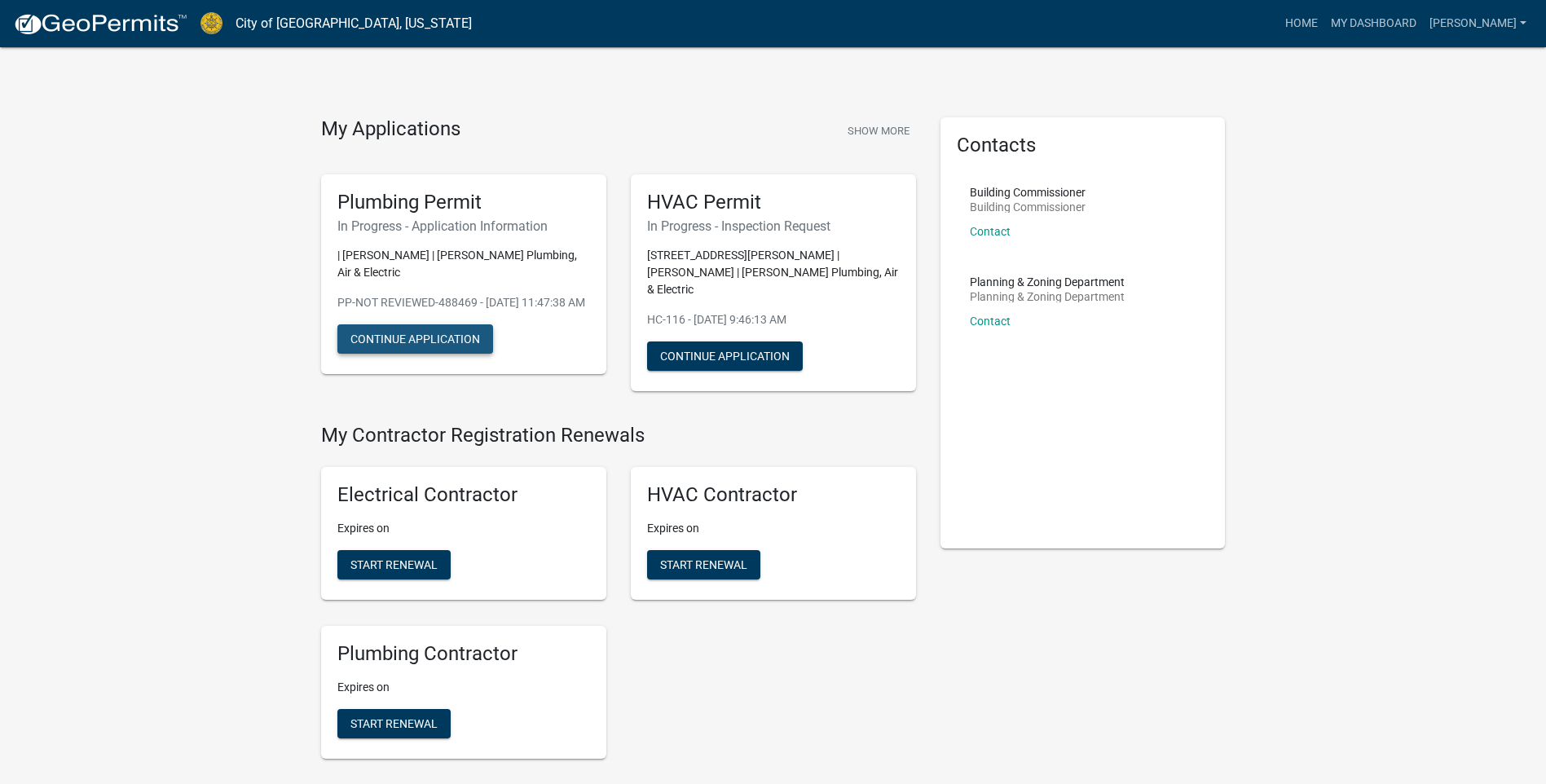
click at [435, 349] on button "Continue Application" at bounding box center [415, 339] width 156 height 29
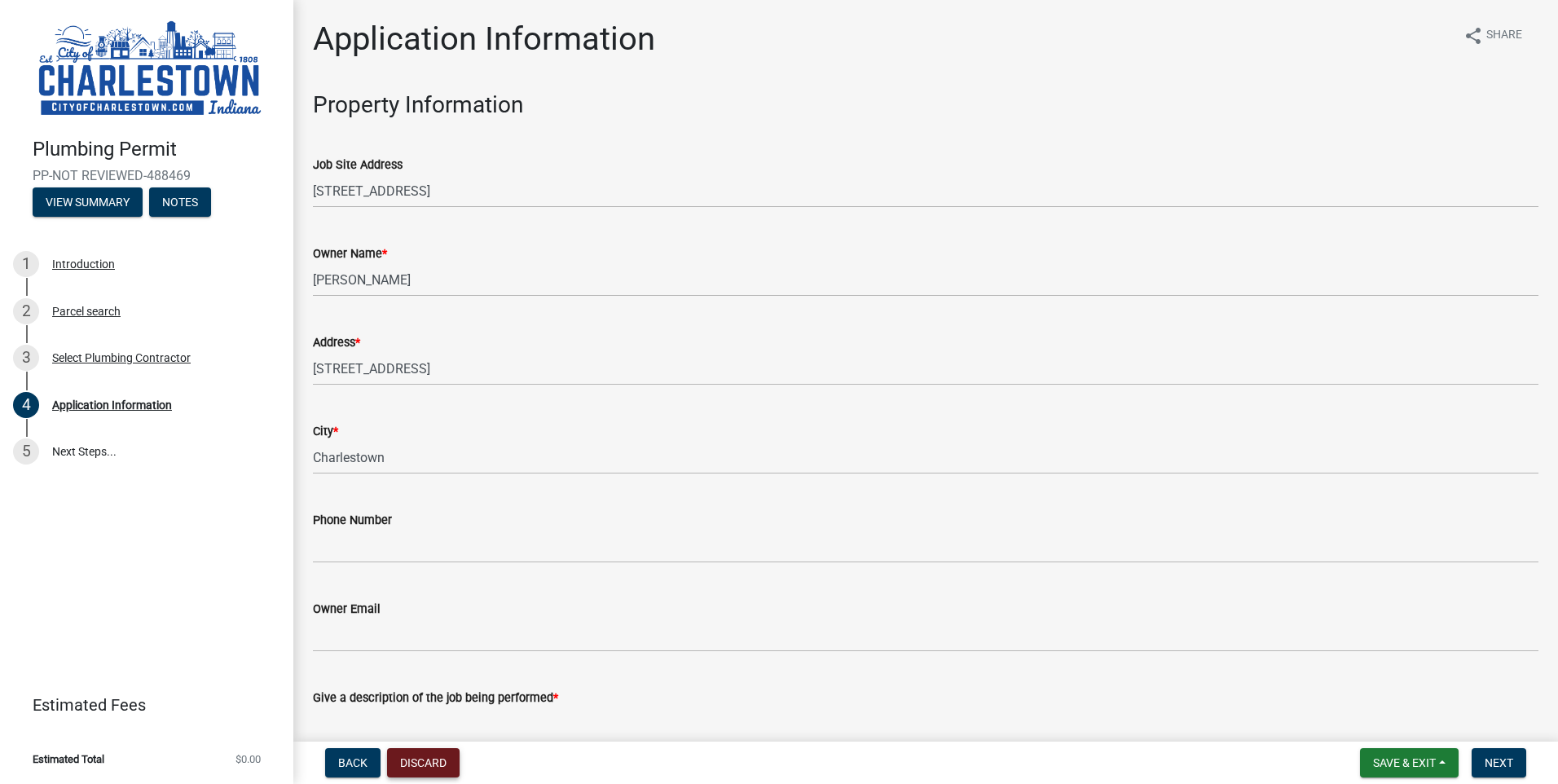
click at [416, 762] on button "Discard" at bounding box center [423, 762] width 72 height 29
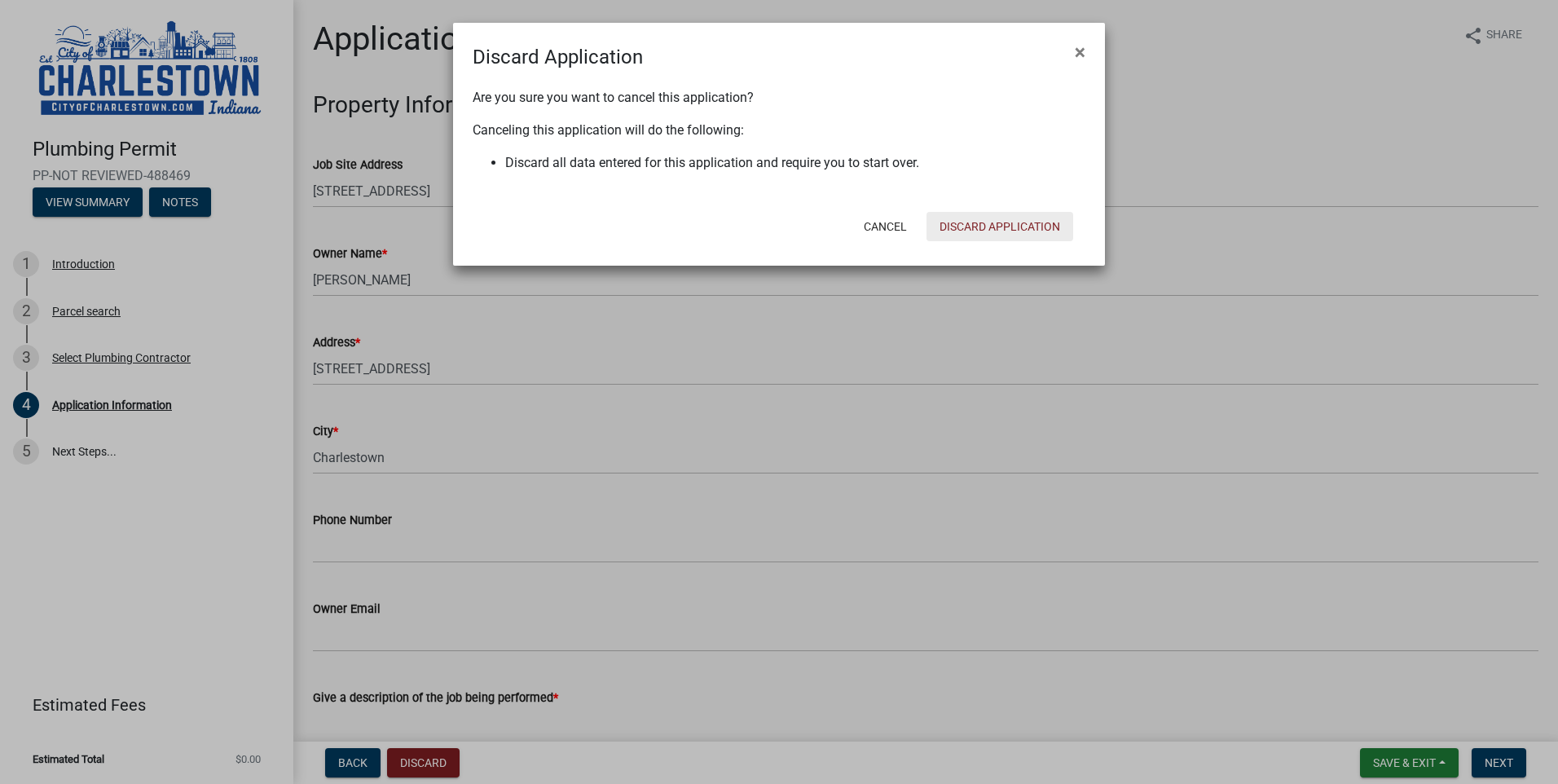
click at [1029, 221] on button "Discard Application" at bounding box center [1000, 226] width 147 height 29
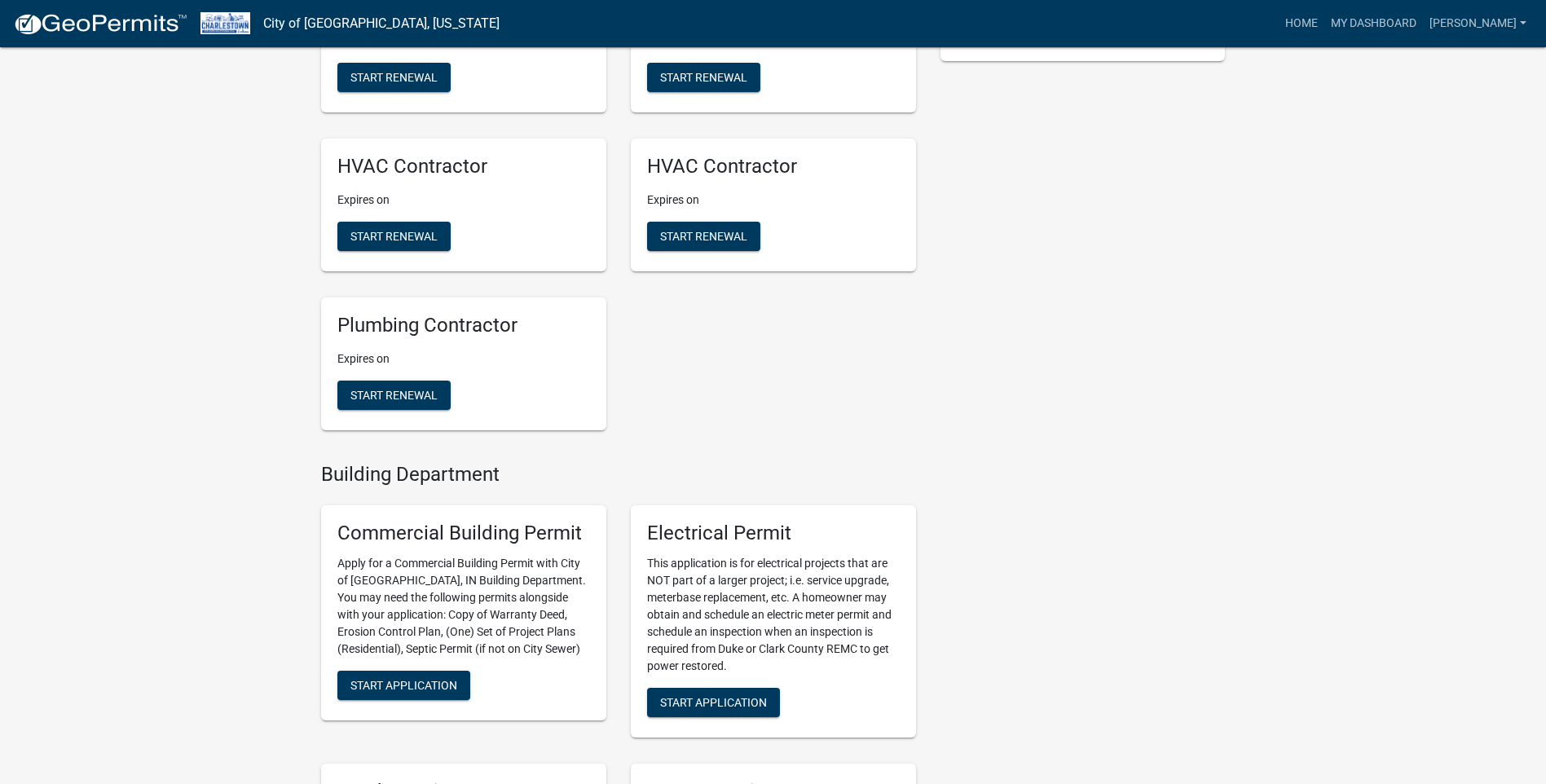
scroll to position [489, 0]
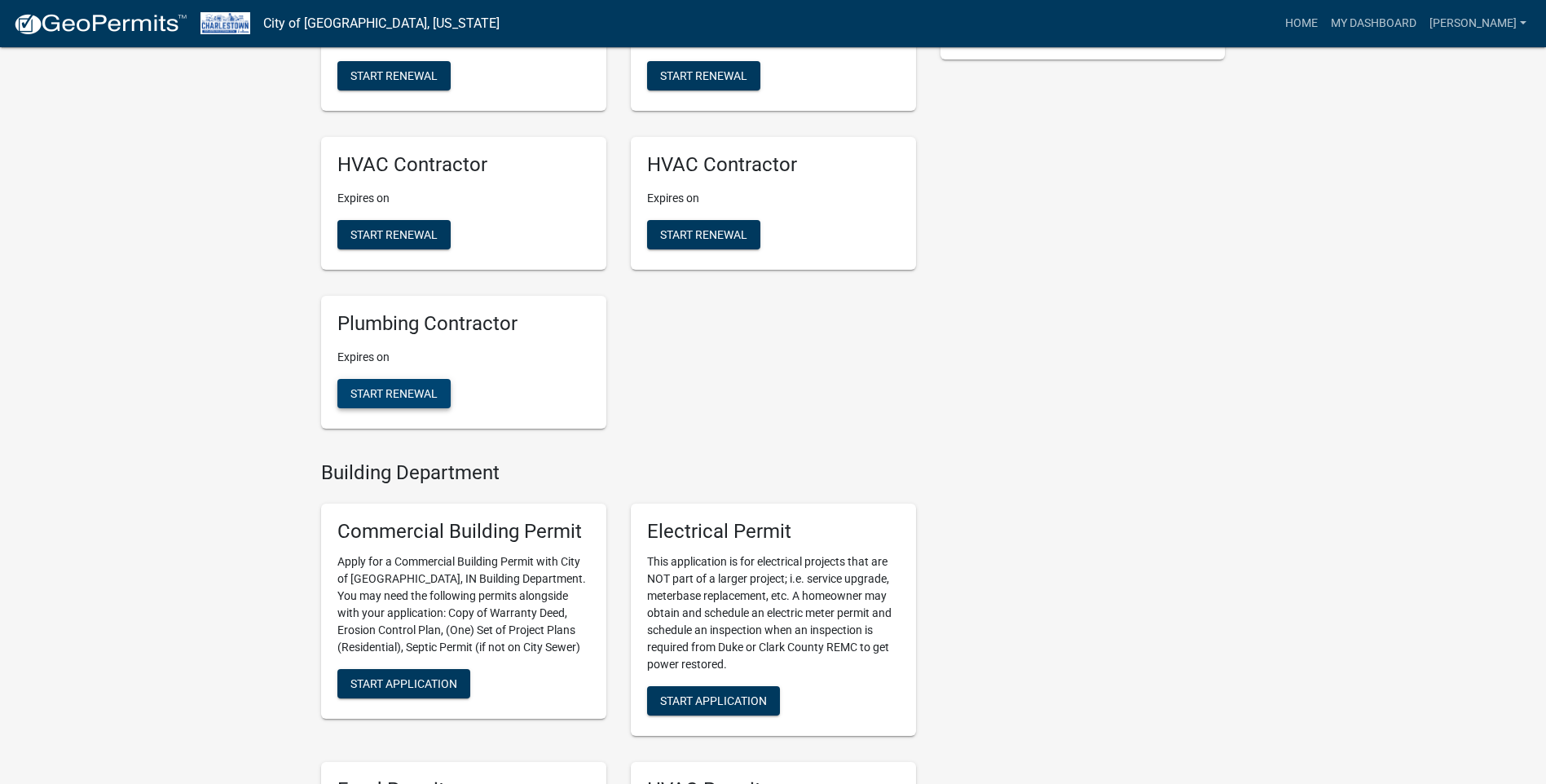
drag, startPoint x: 412, startPoint y: 376, endPoint x: 188, endPoint y: 319, distance: 231.1
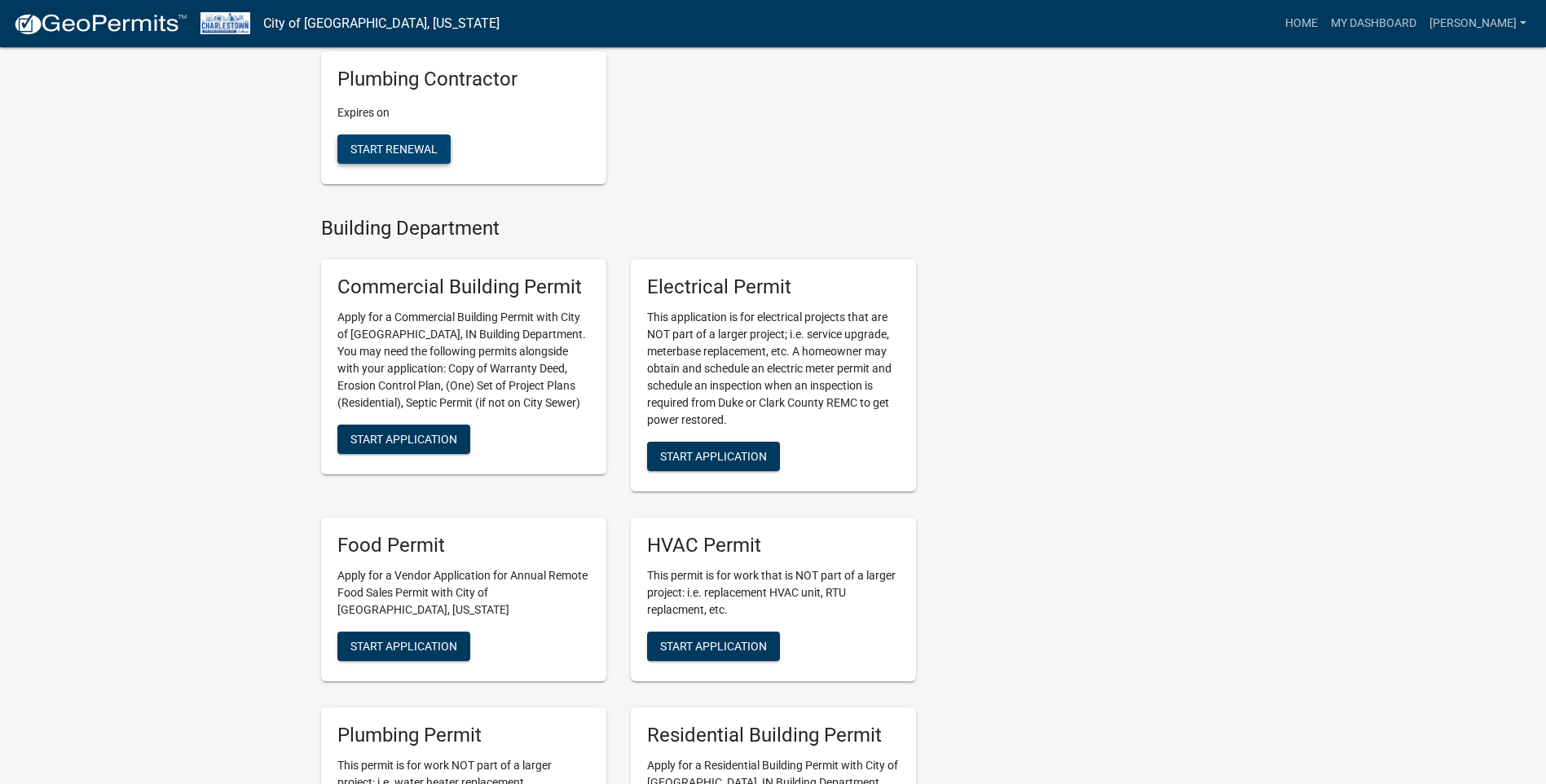
scroll to position [978, 0]
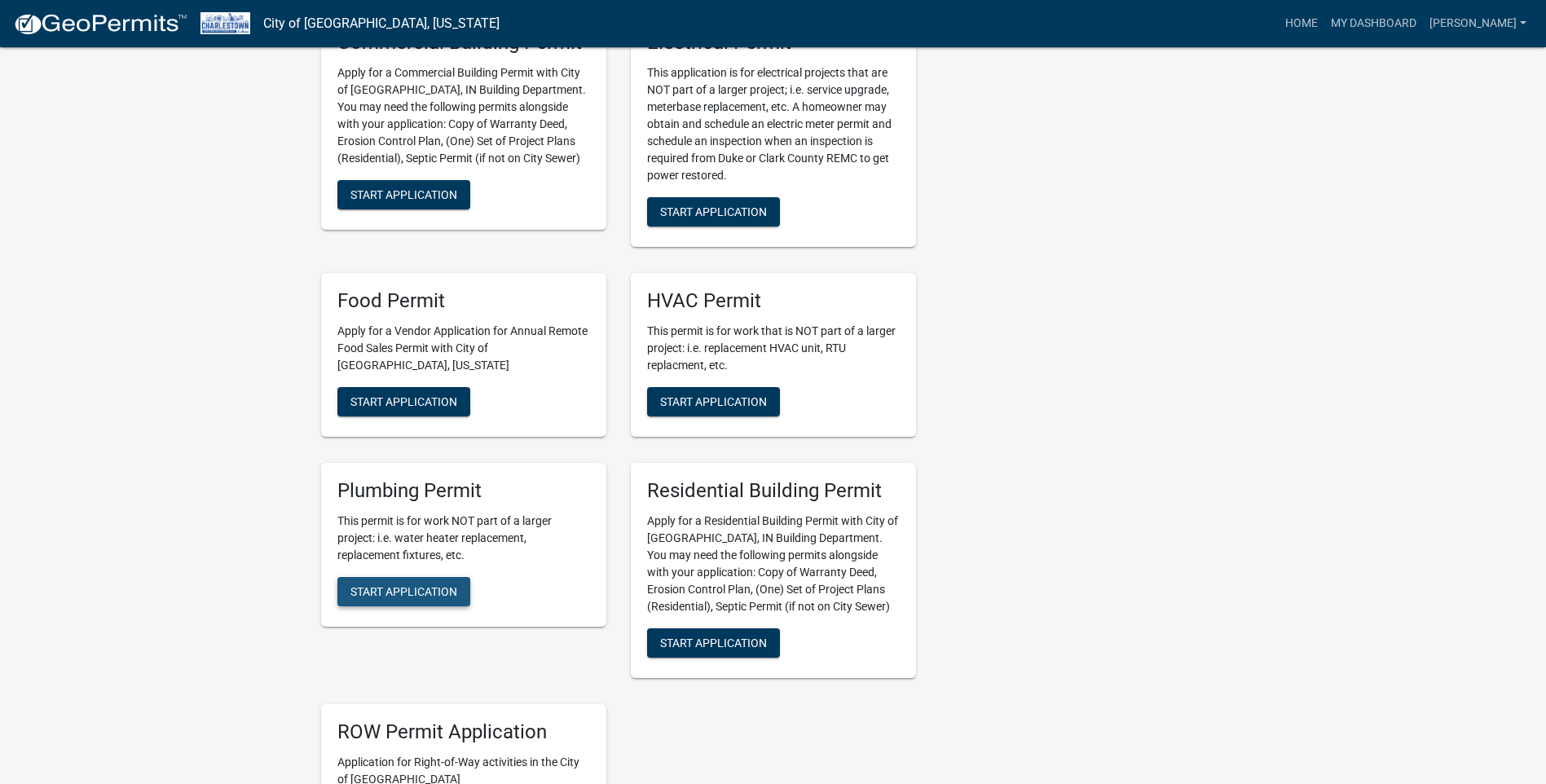
click at [413, 584] on span "Start Application" at bounding box center [403, 591] width 107 height 13
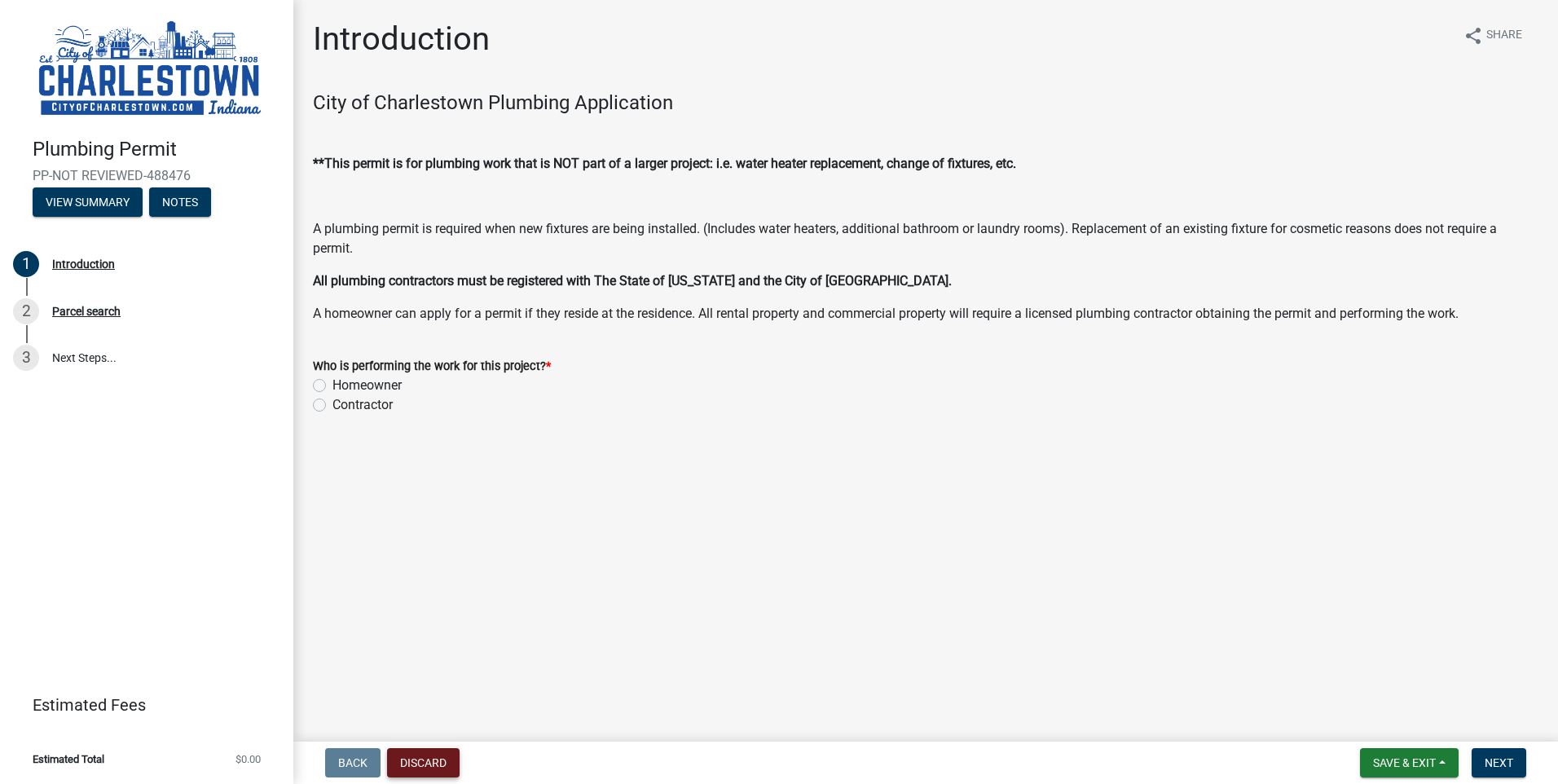
click at [417, 757] on button "Discard" at bounding box center [423, 762] width 72 height 29
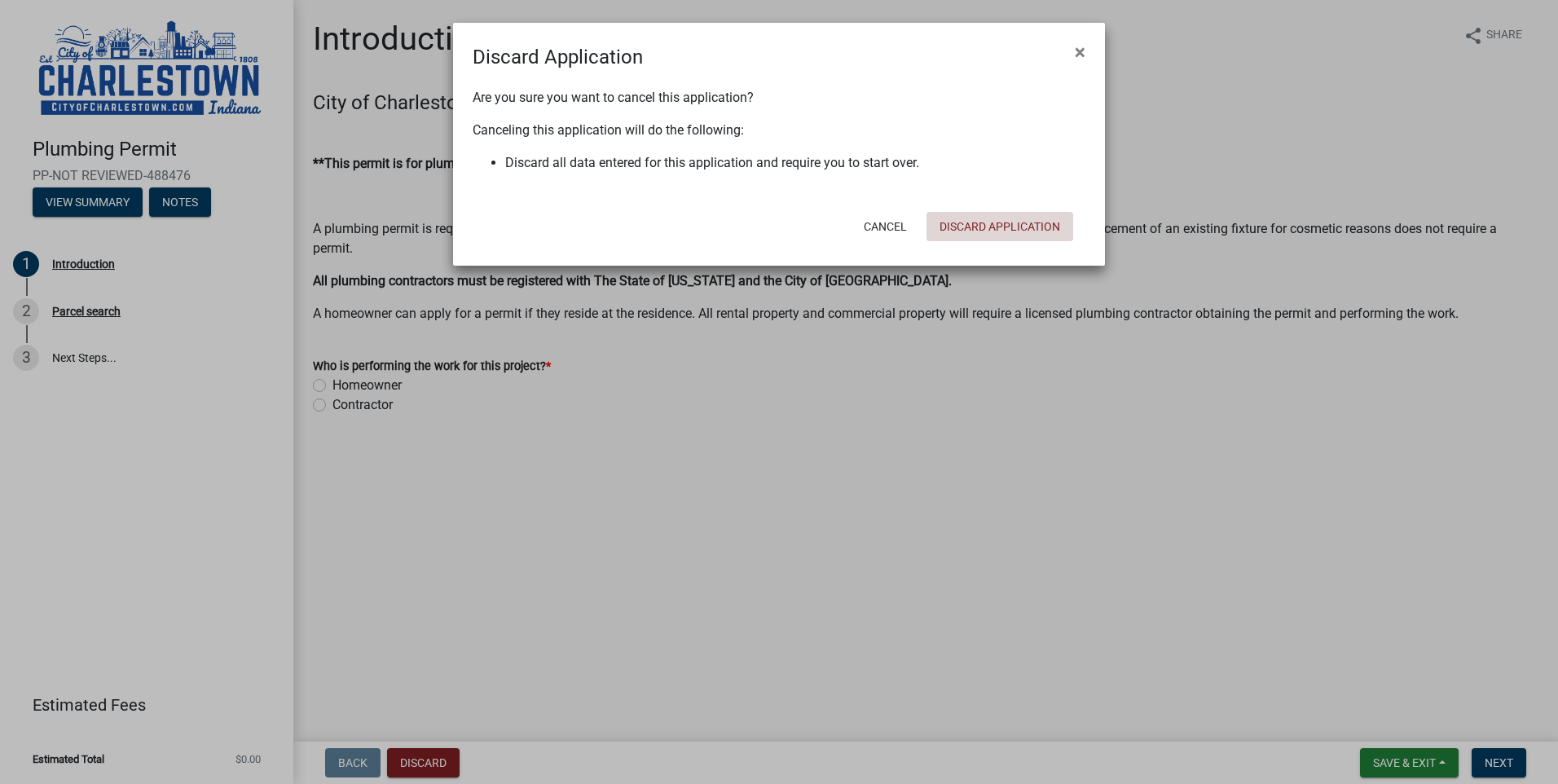
click at [970, 230] on button "Discard Application" at bounding box center [1000, 226] width 147 height 29
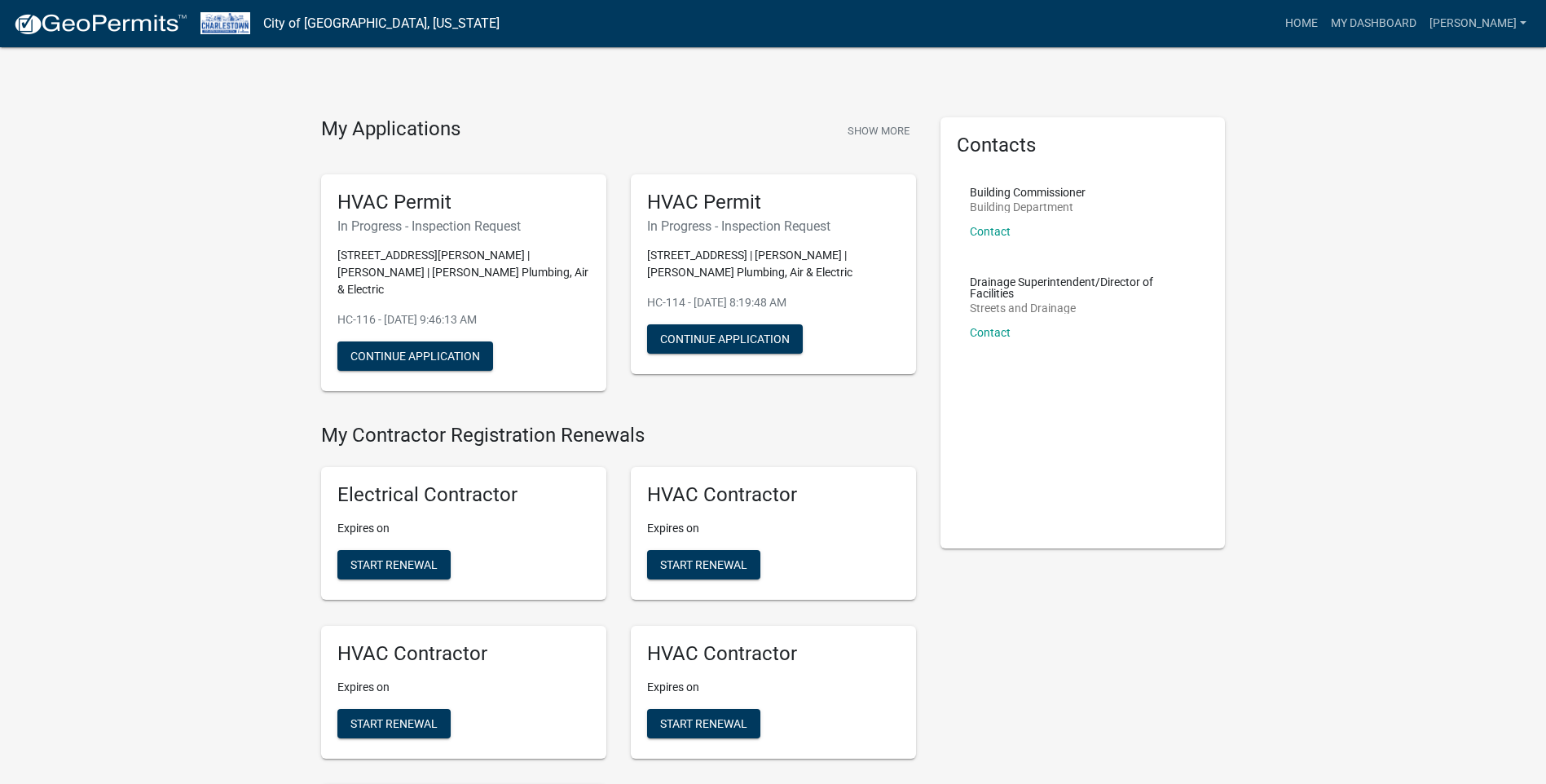
click at [125, 27] on img at bounding box center [101, 24] width 174 height 24
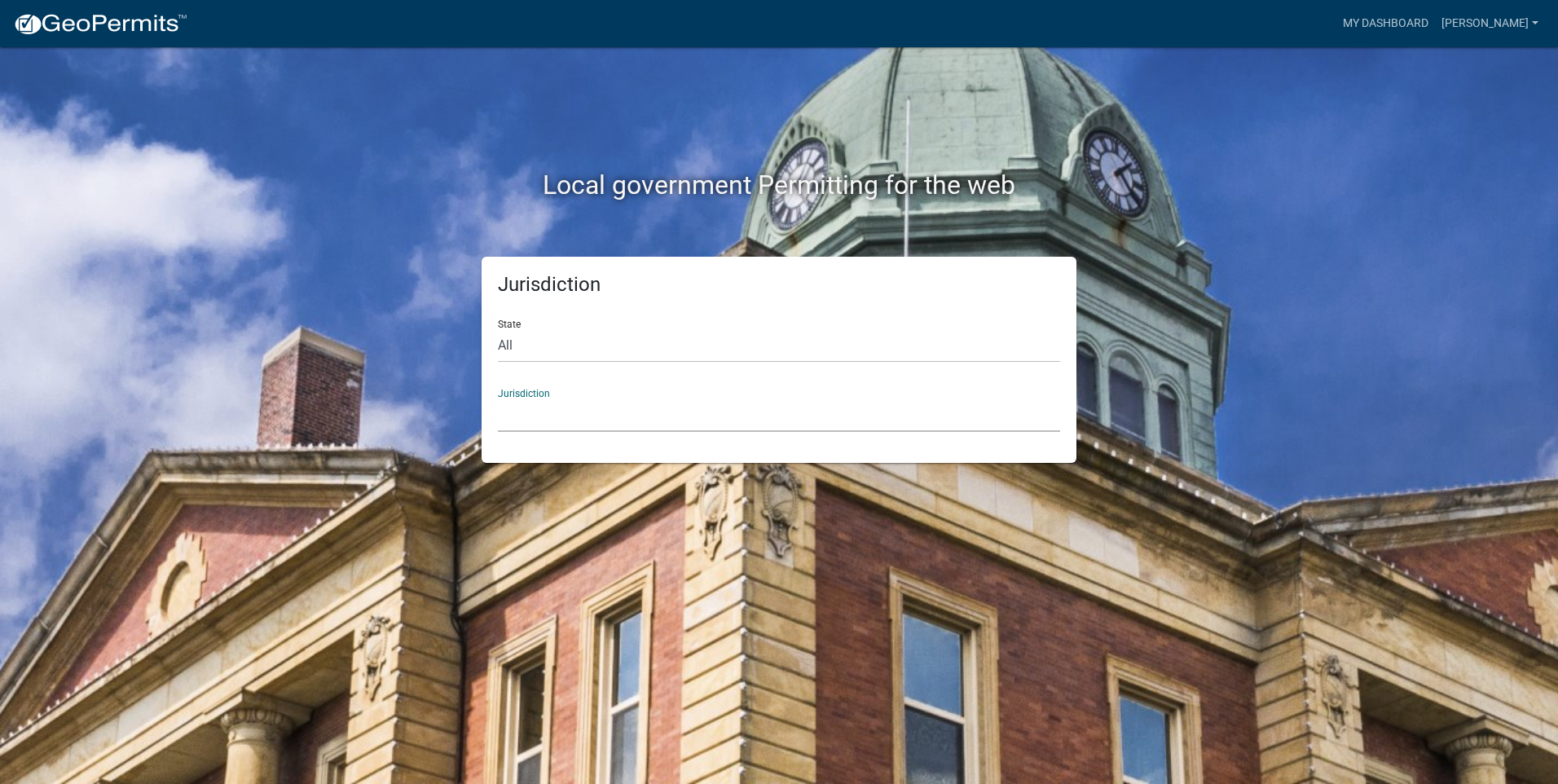
click at [602, 415] on select "[GEOGRAPHIC_DATA], [US_STATE] [GEOGRAPHIC_DATA], [US_STATE][PERSON_NAME][GEOGRA…" at bounding box center [779, 415] width 562 height 34
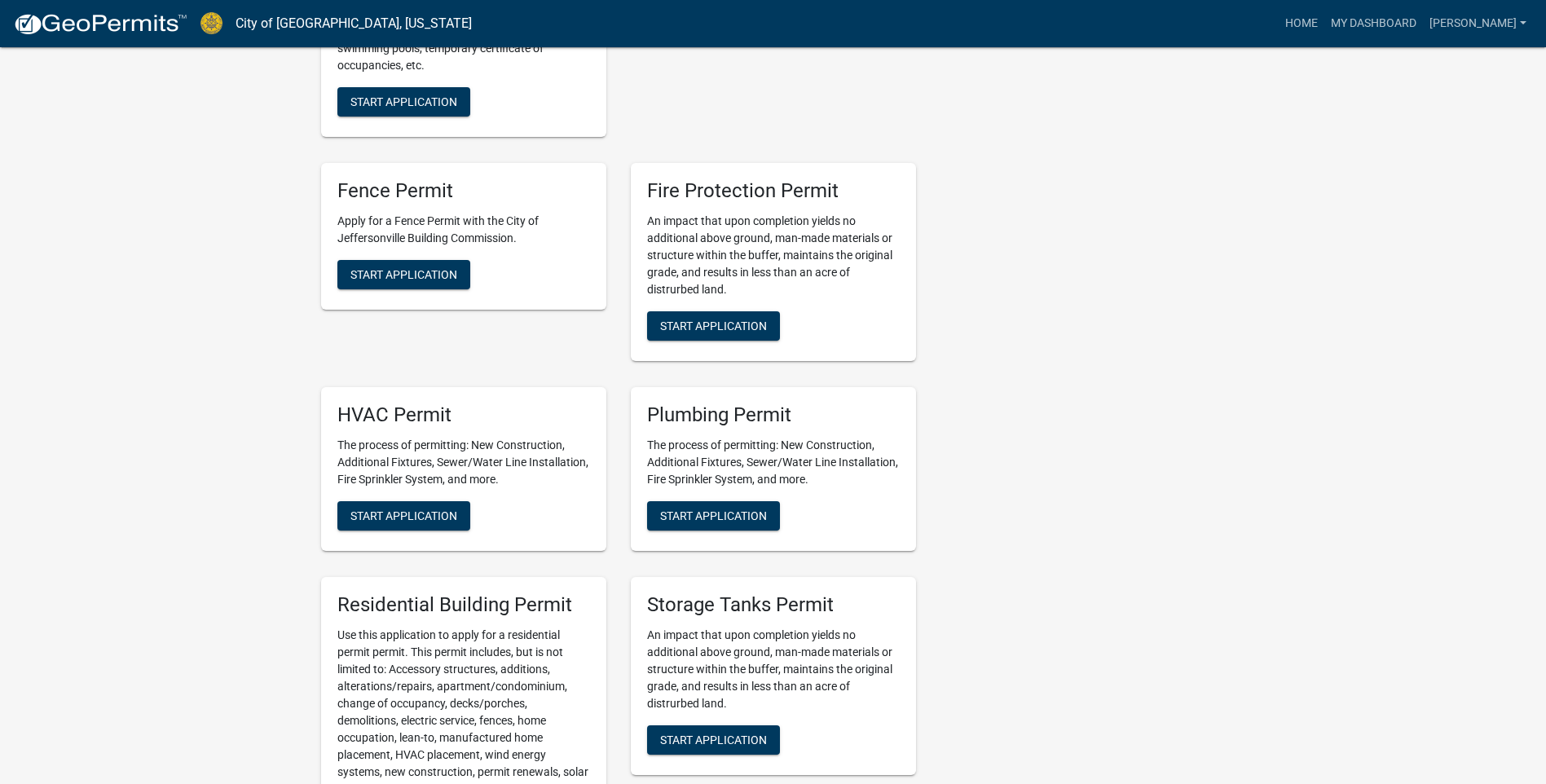
scroll to position [978, 0]
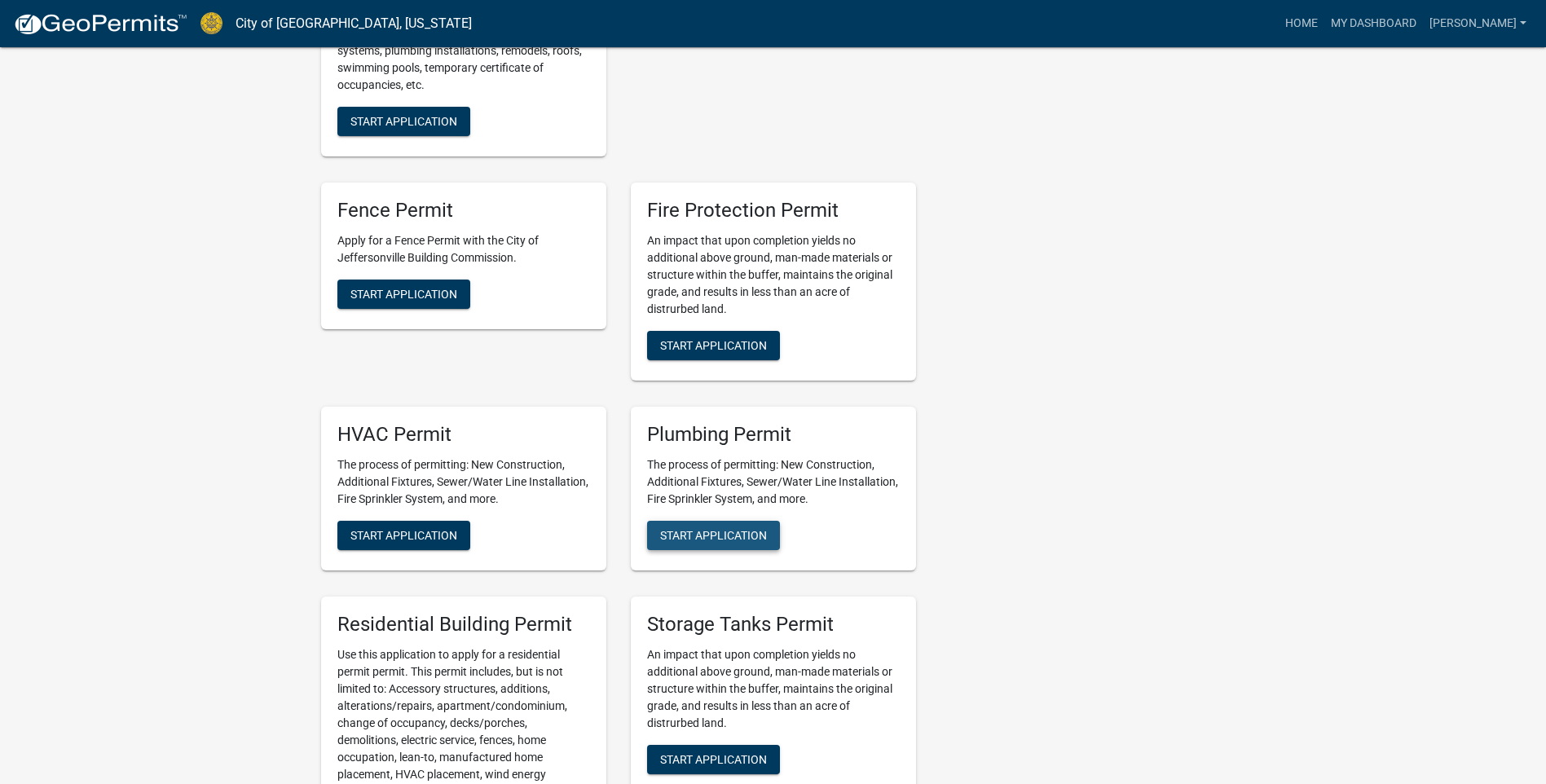
click at [767, 531] on span "Start Application" at bounding box center [713, 536] width 107 height 13
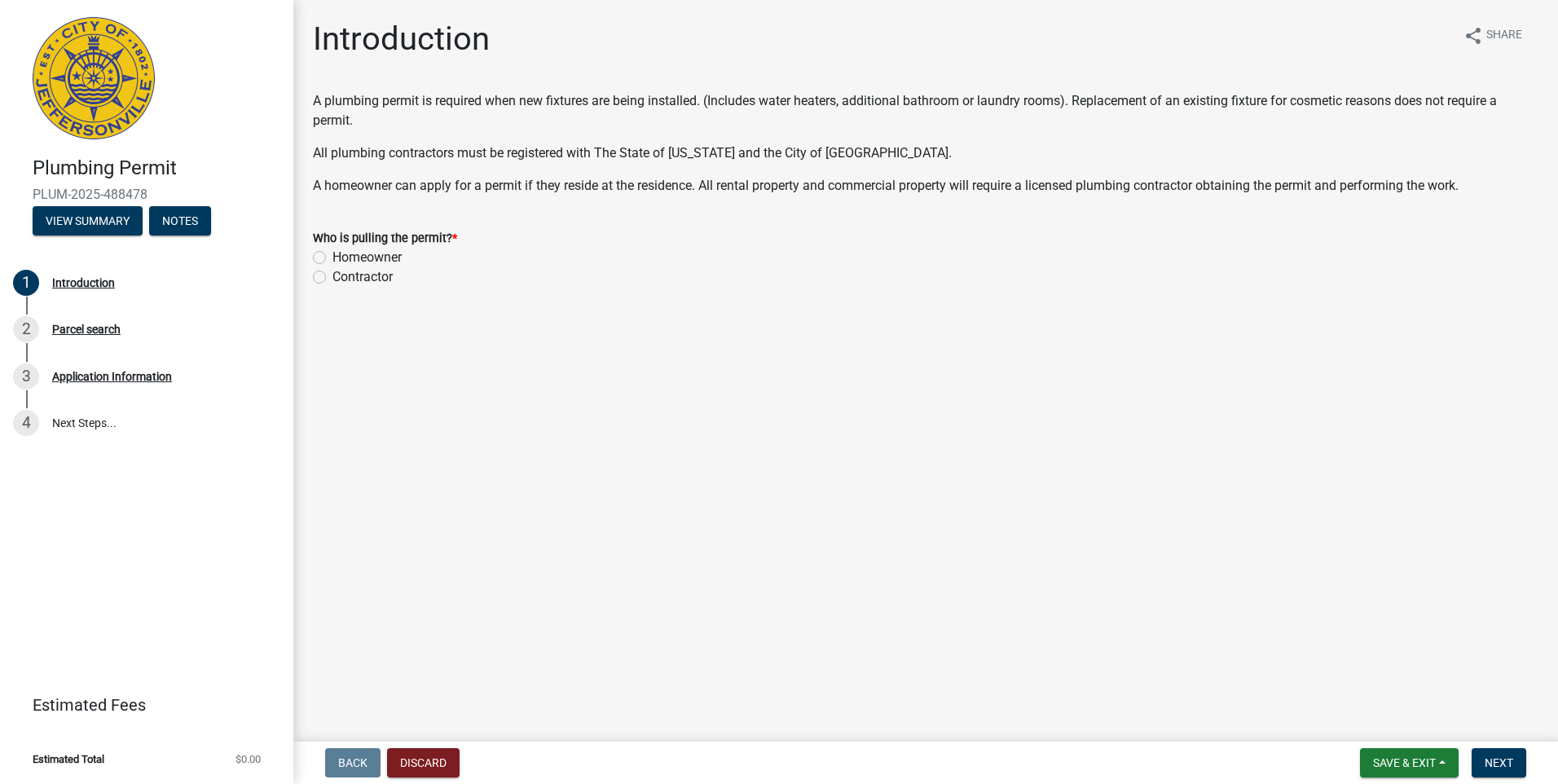
click at [327, 277] on div "Contractor" at bounding box center [925, 277] width 1225 height 19
click at [318, 281] on div "Contractor" at bounding box center [925, 277] width 1225 height 19
click at [332, 279] on label "Contractor" at bounding box center [362, 277] width 60 height 19
click at [332, 278] on input "Contractor" at bounding box center [337, 273] width 11 height 11
radio input "true"
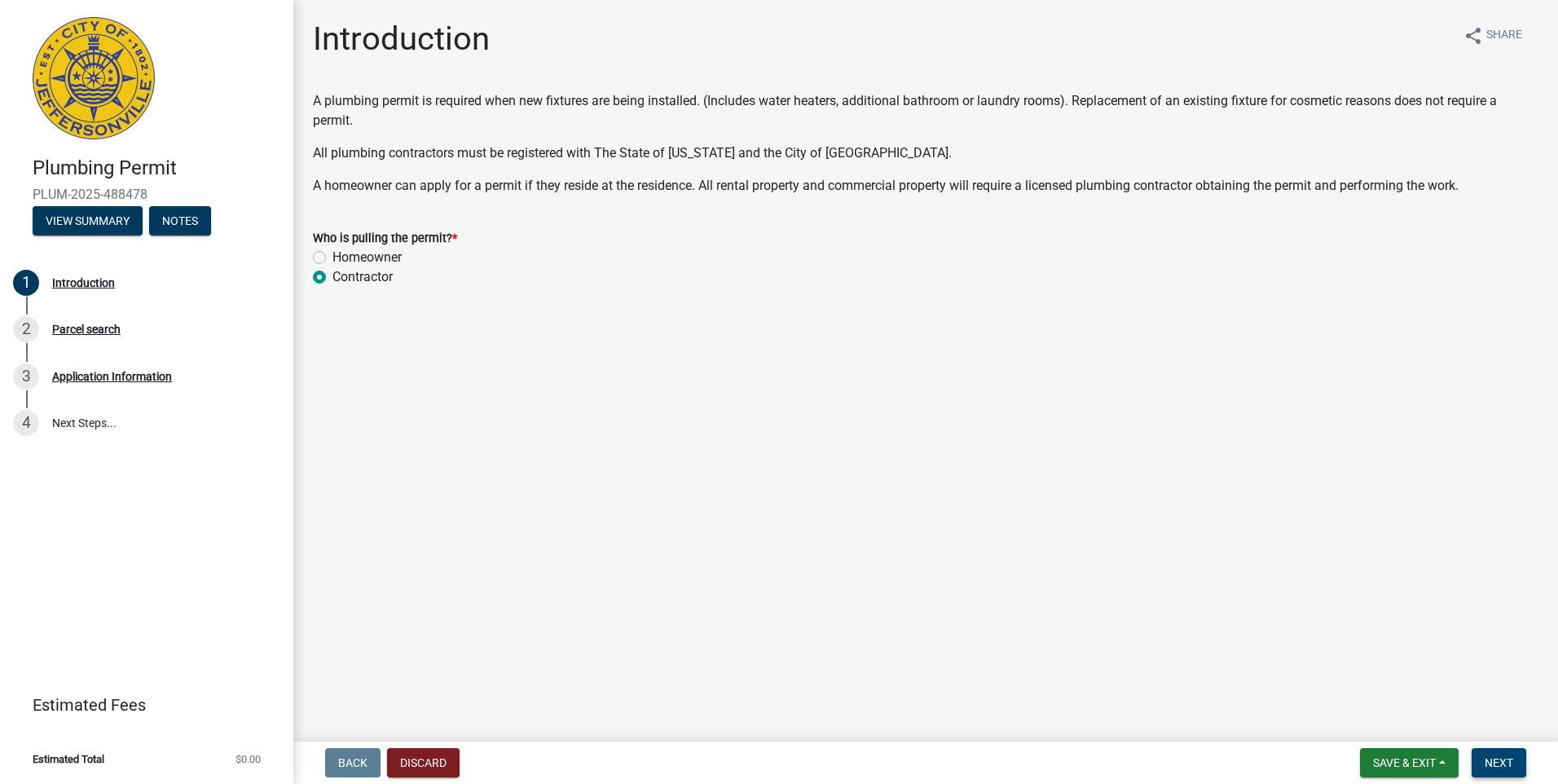
click at [1481, 759] on button "Next" at bounding box center [1498, 762] width 55 height 29
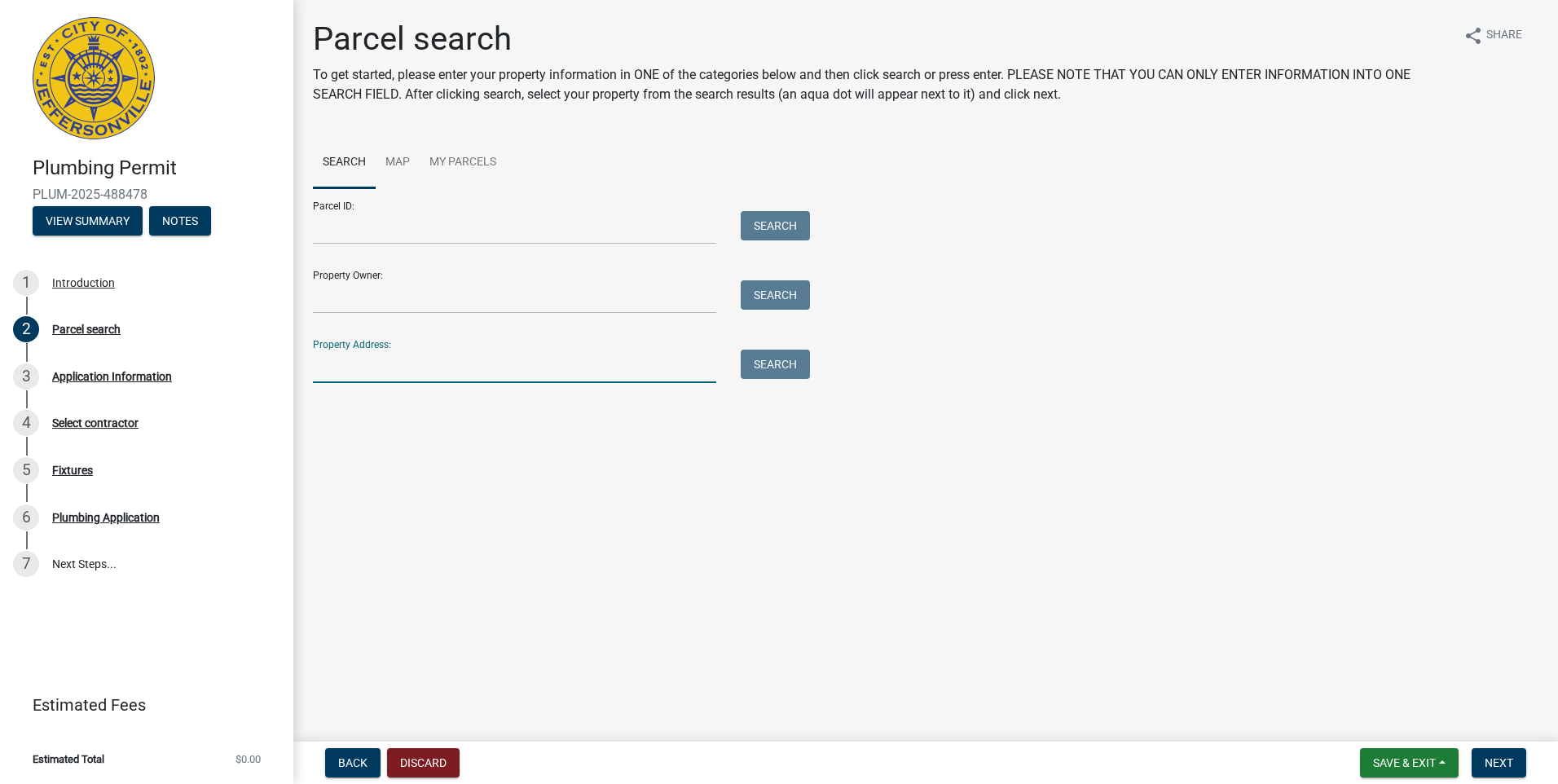
click at [417, 373] on input "Property Address:" at bounding box center [514, 366] width 403 height 34
type input "1219 tran"
click at [781, 364] on button "Search" at bounding box center [775, 364] width 70 height 29
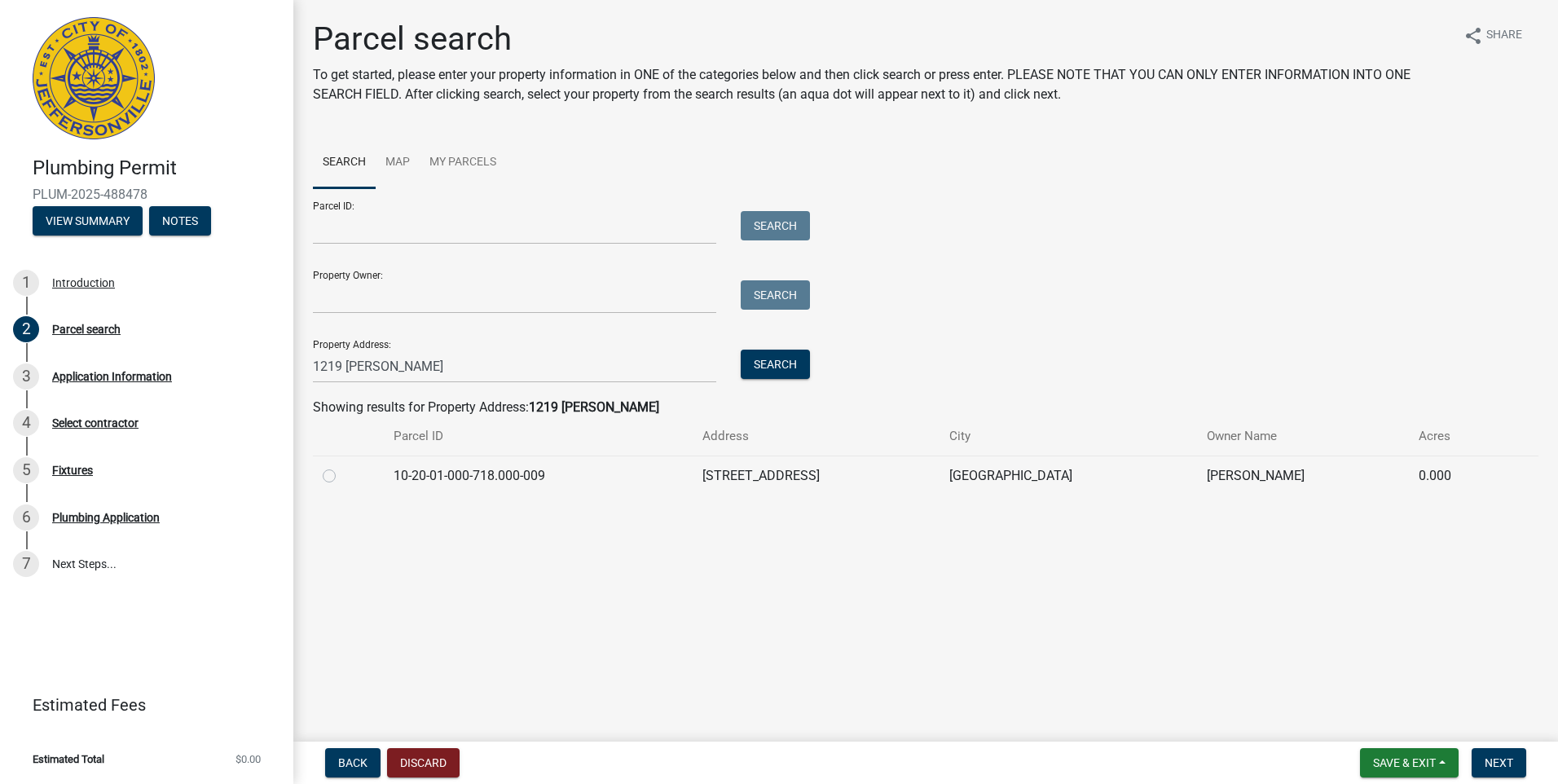
click at [342, 466] on label at bounding box center [342, 466] width 0 height 0
click at [342, 476] on input "radio" at bounding box center [347, 471] width 11 height 11
radio input "true"
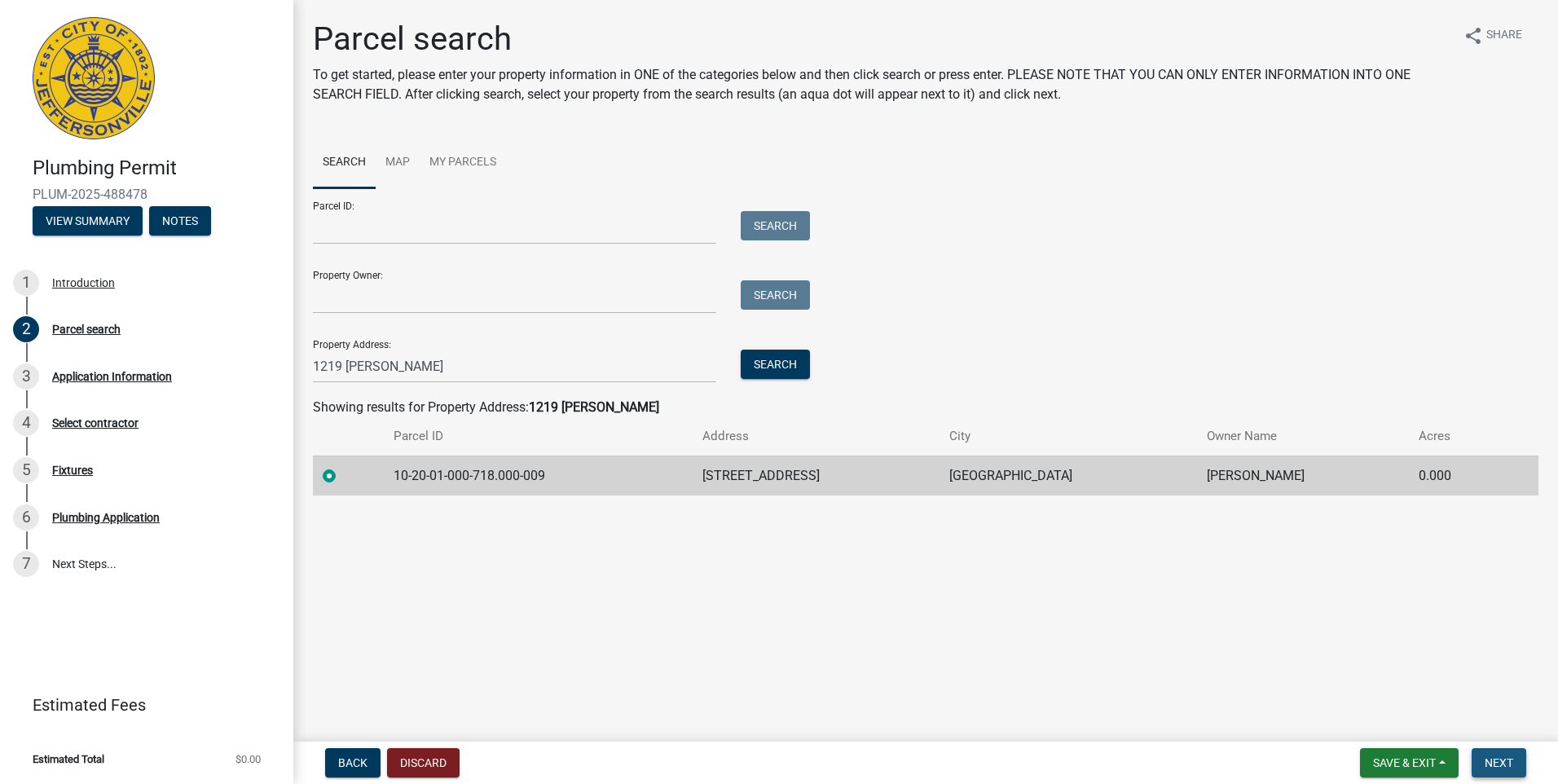
click at [1496, 759] on span "Next" at bounding box center [1498, 763] width 29 height 13
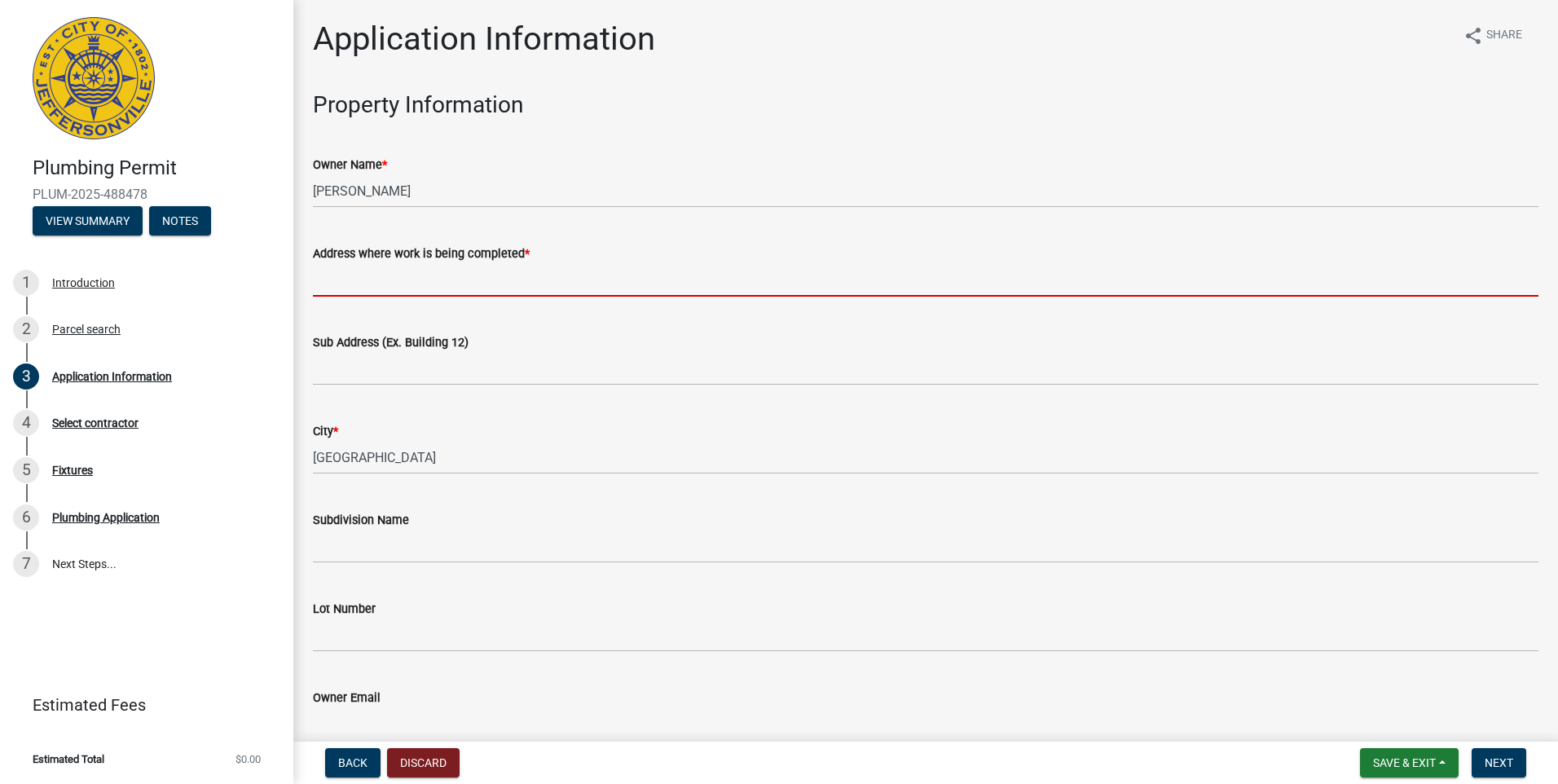
click at [363, 277] on input "Address where work is being completed *" at bounding box center [925, 280] width 1225 height 34
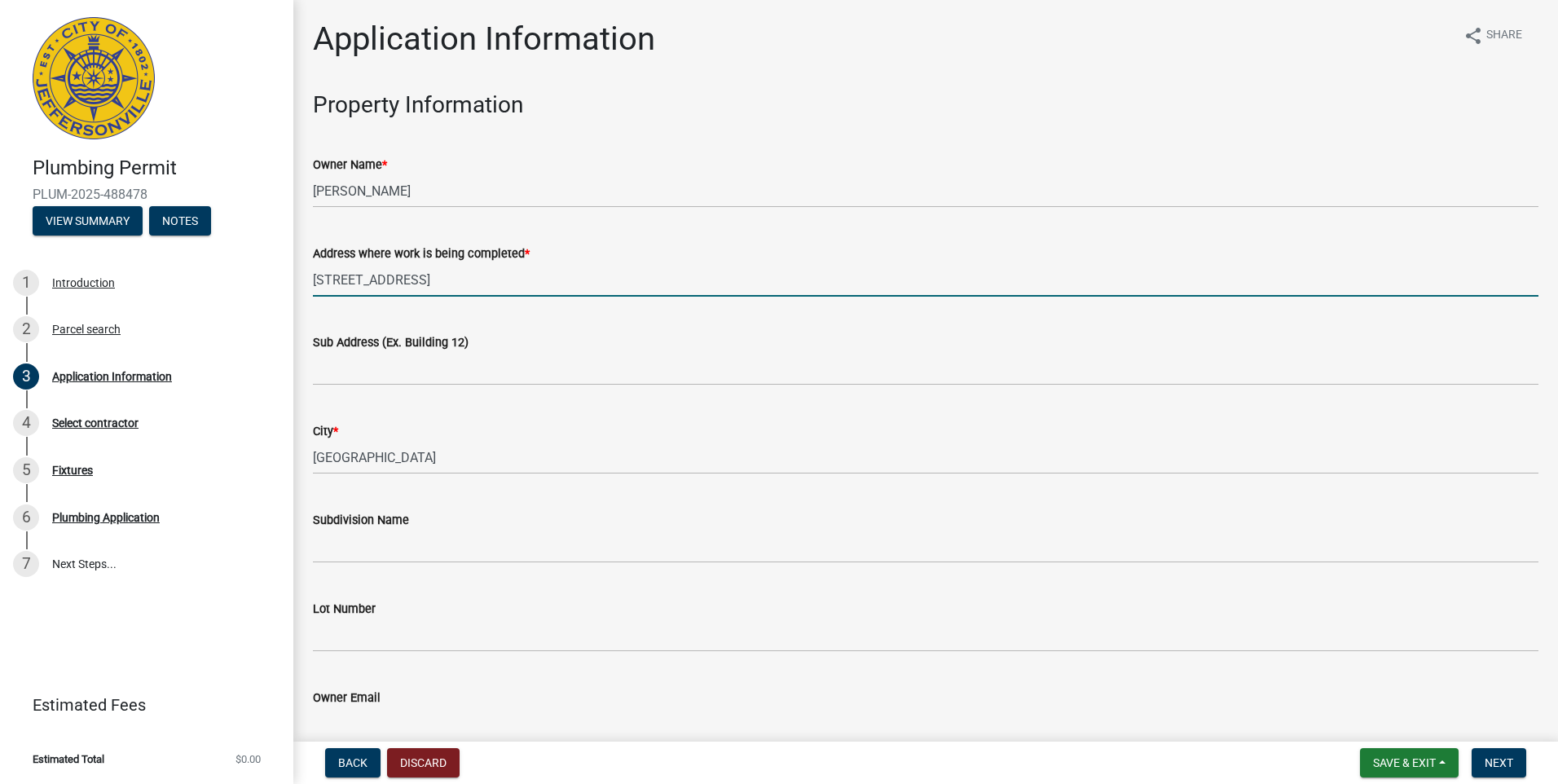
type input "1219 tranquil drive"
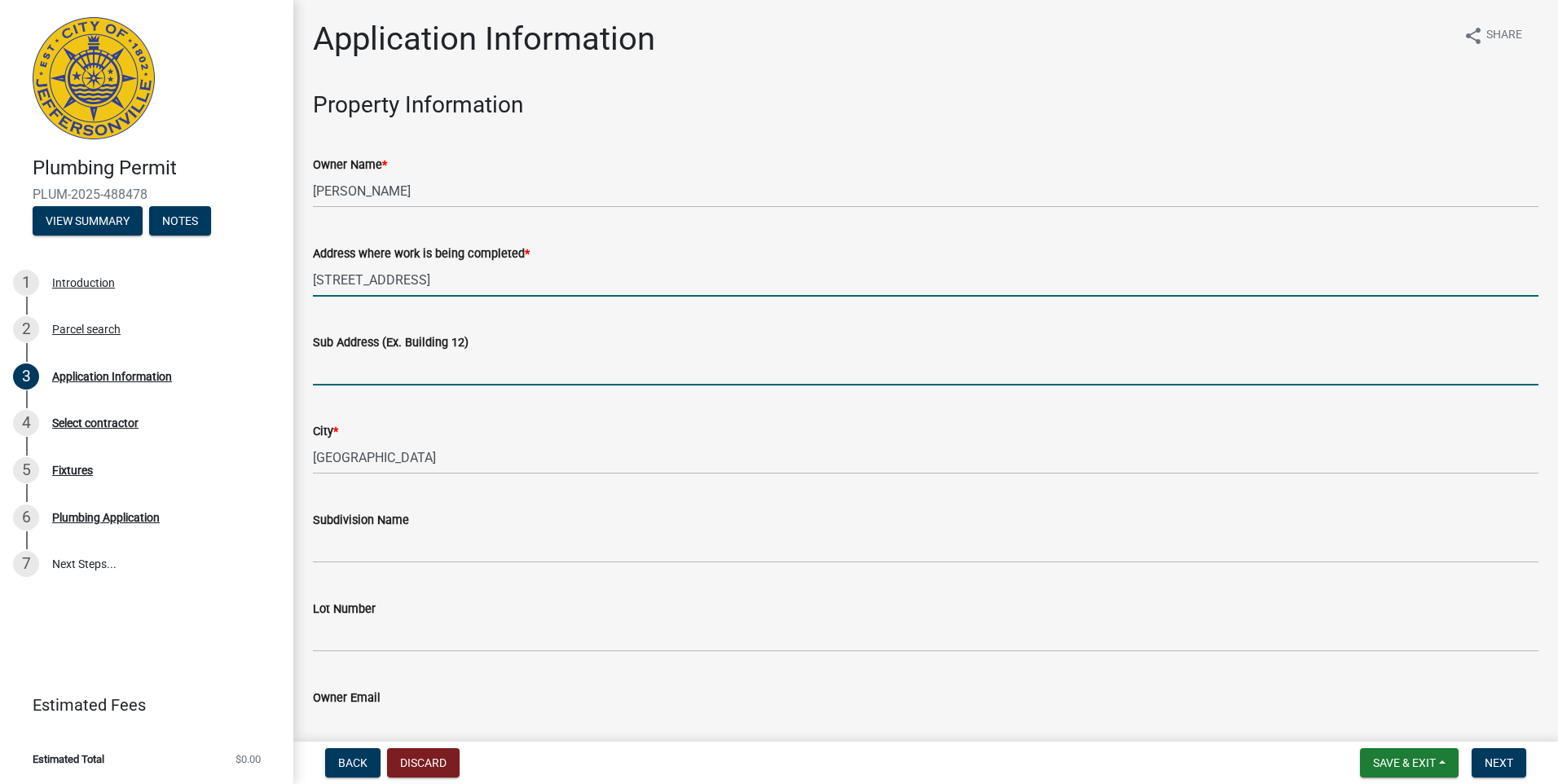
click at [325, 377] on input "Sub Address (Ex. Building 12)" at bounding box center [925, 369] width 1225 height 34
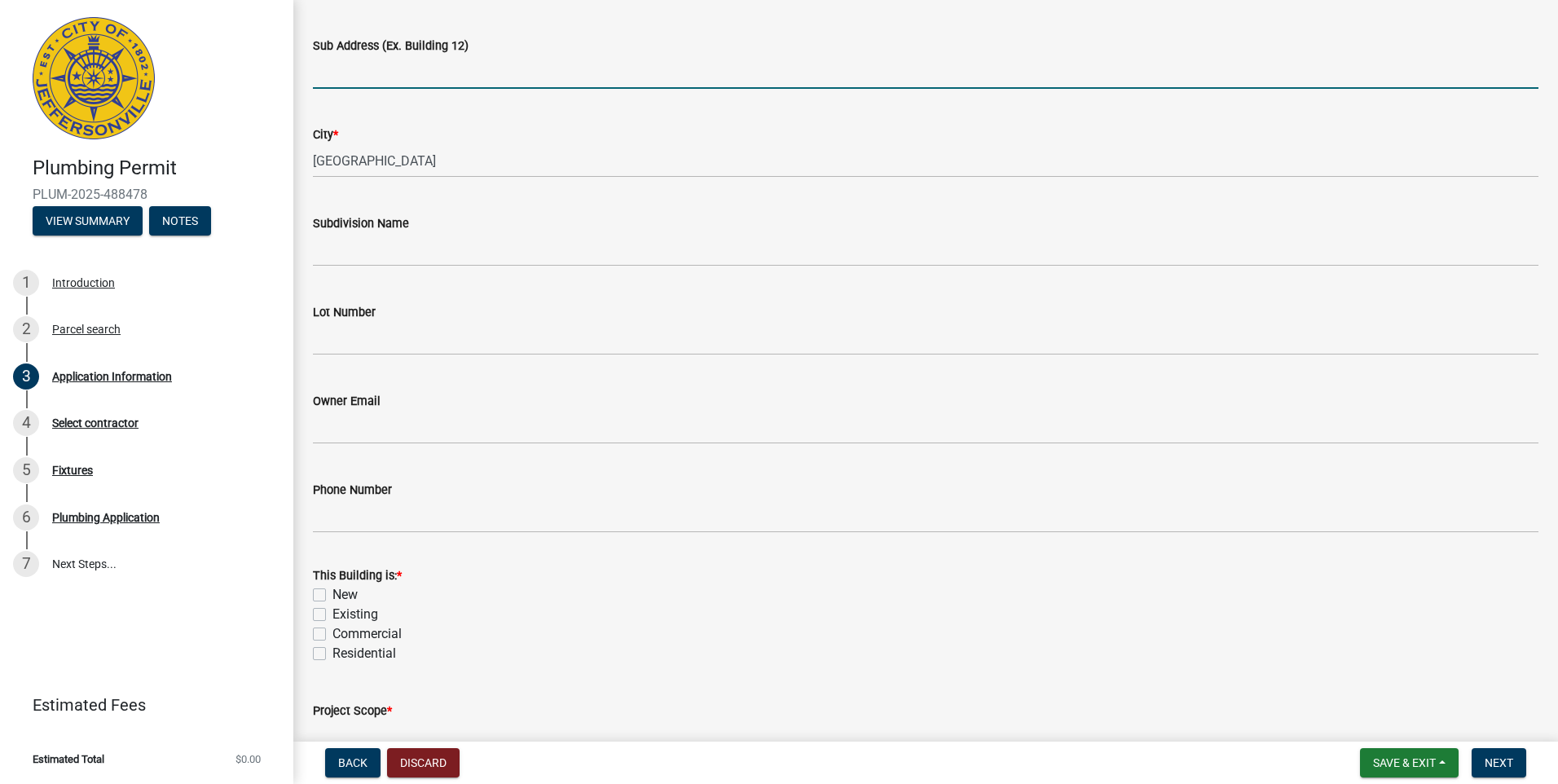
scroll to position [326, 0]
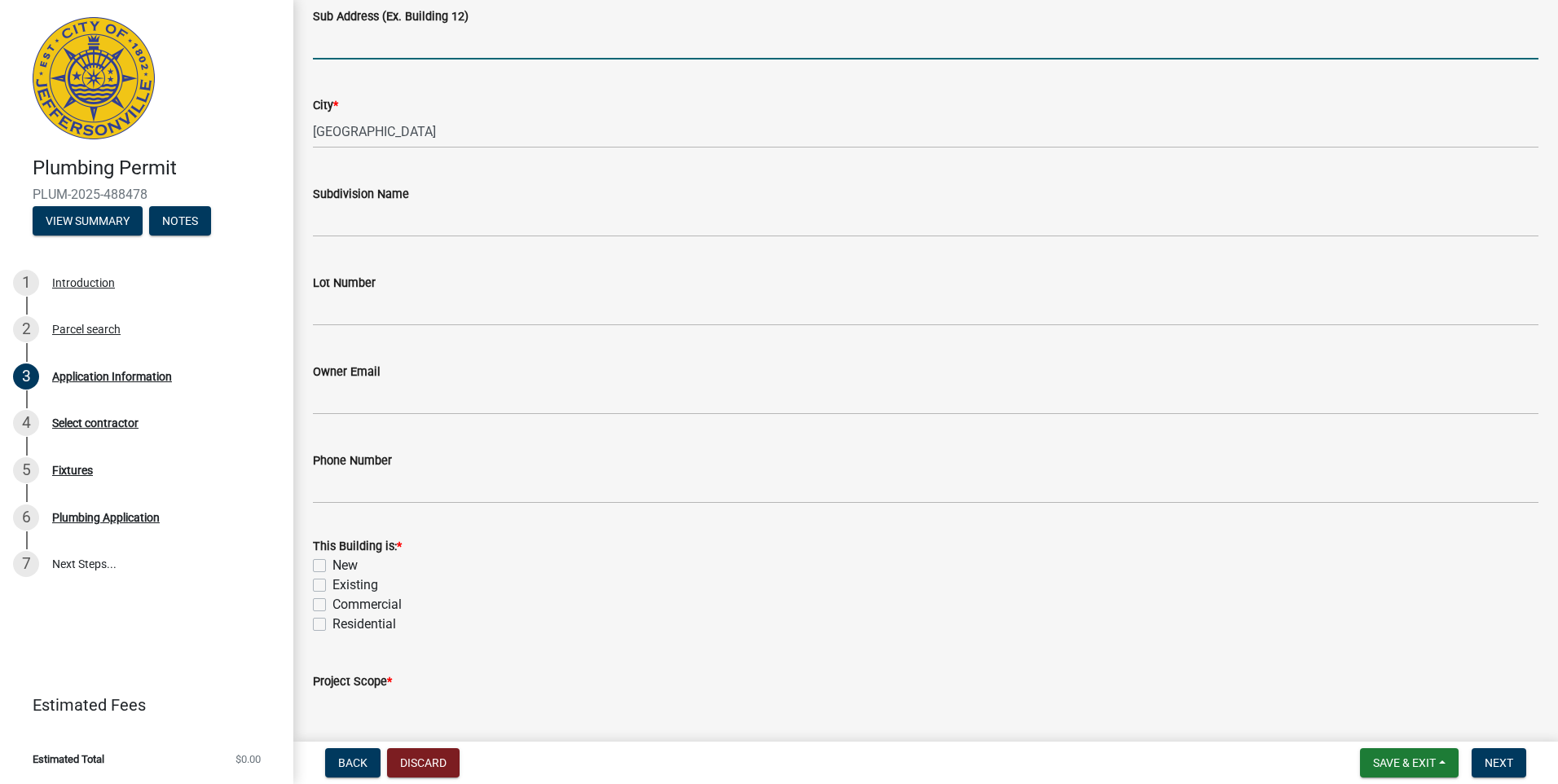
click at [332, 587] on label "Existing" at bounding box center [355, 584] width 45 height 19
click at [332, 586] on input "Existing" at bounding box center [337, 580] width 11 height 11
checkbox input "true"
checkbox input "false"
checkbox input "true"
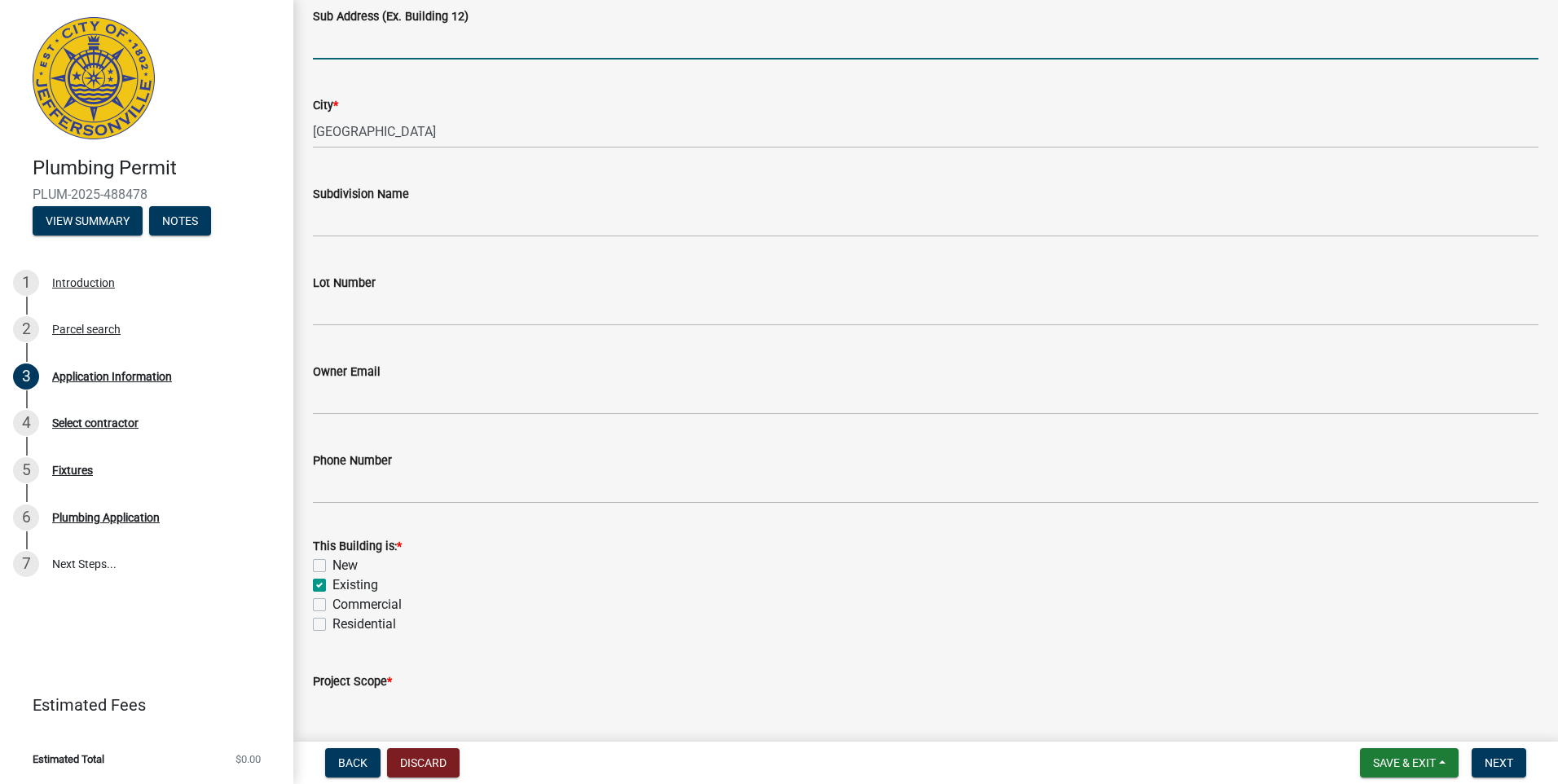
checkbox input "false"
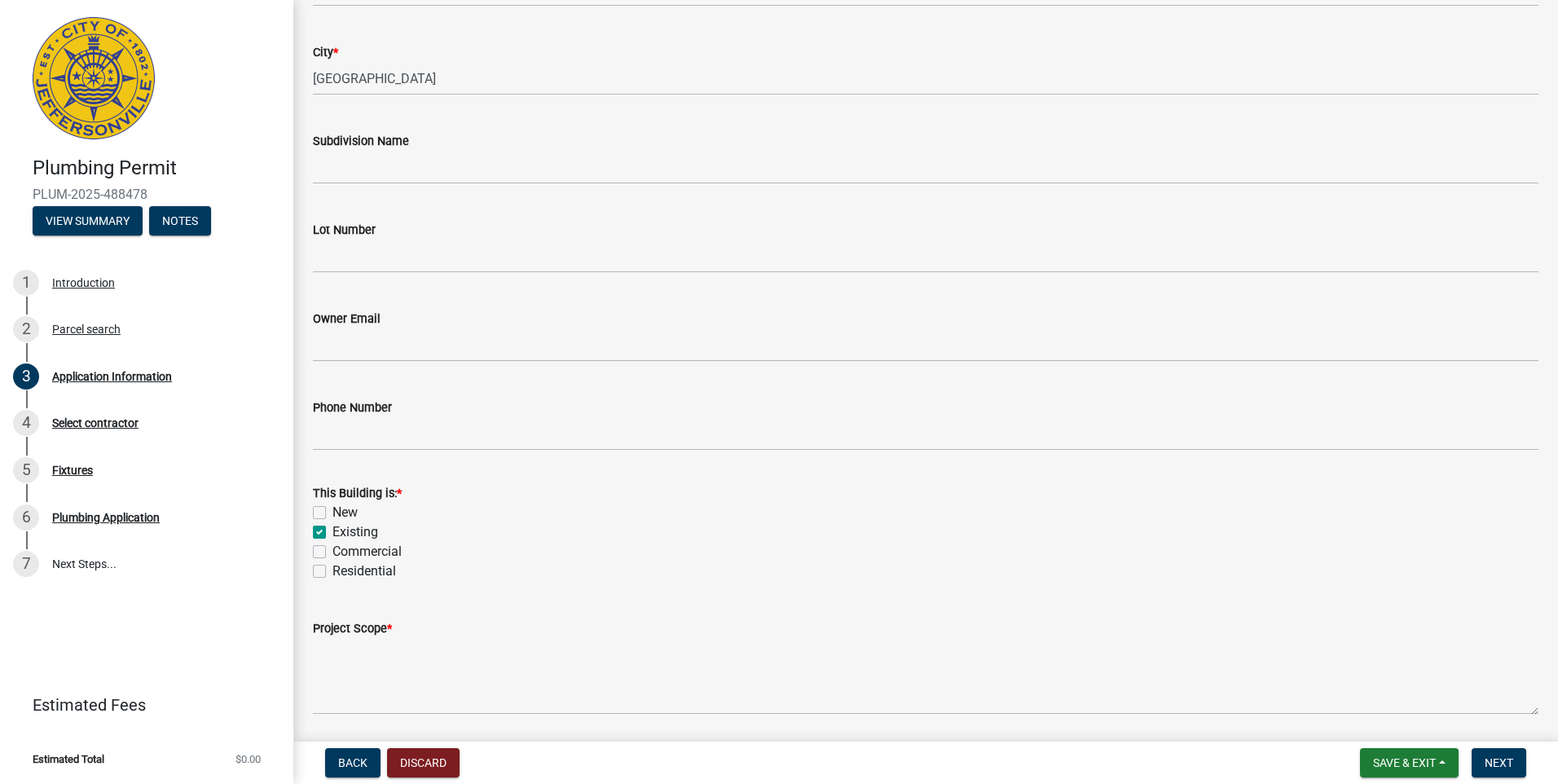
scroll to position [435, 0]
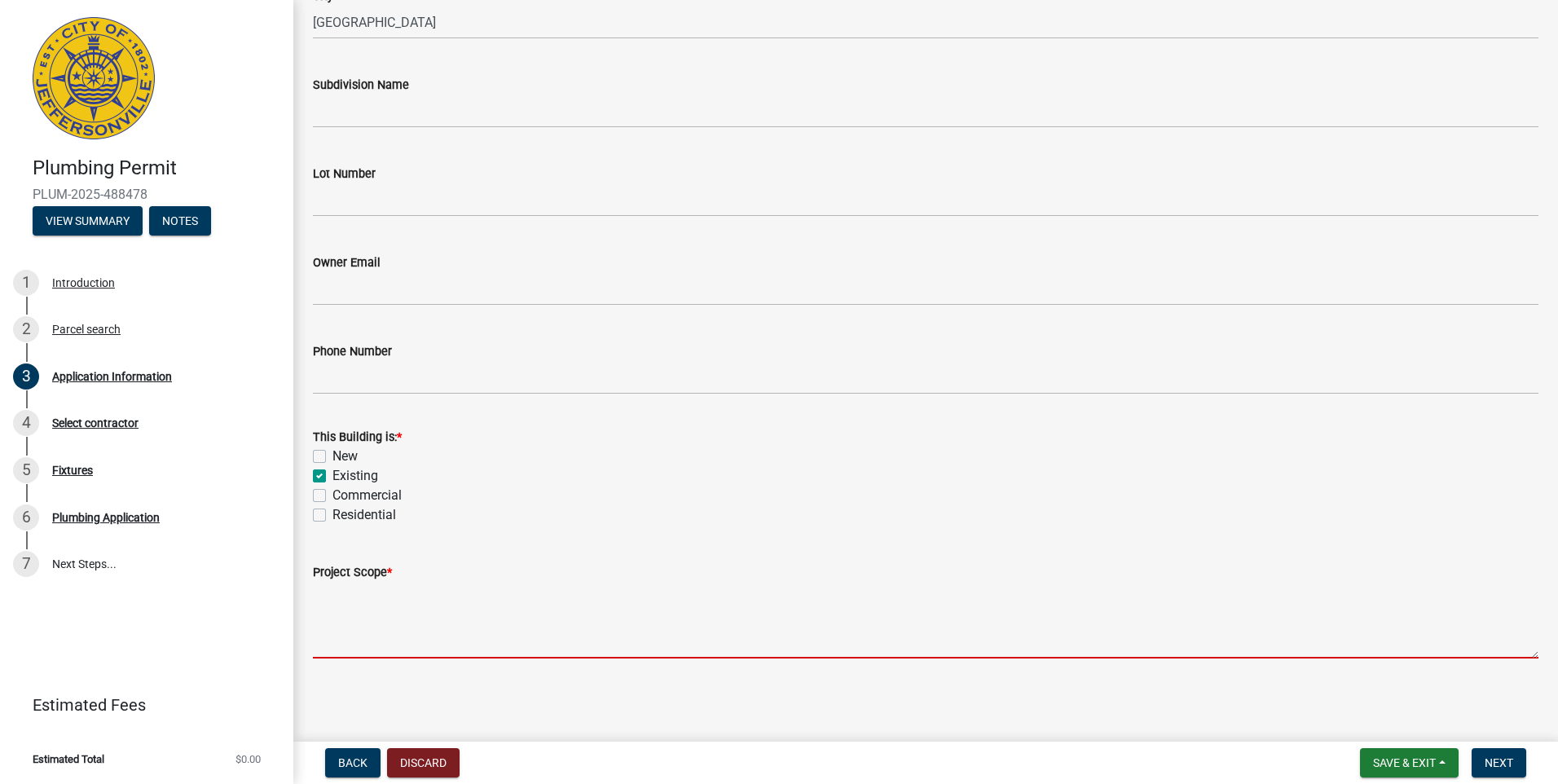
click at [338, 626] on textarea "Project Scope *" at bounding box center [925, 620] width 1225 height 76
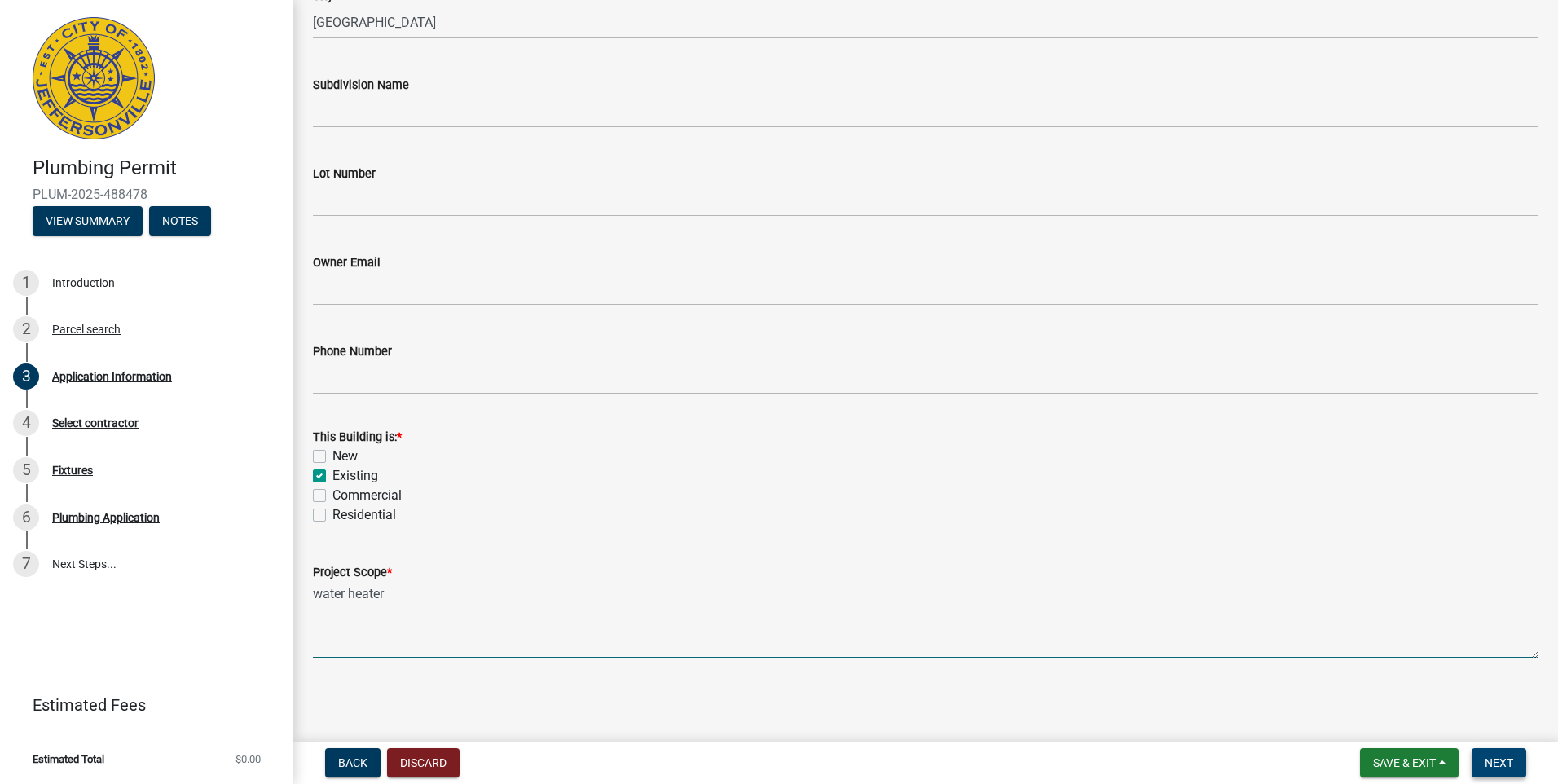
type textarea "water heater"
click at [1491, 766] on span "Next" at bounding box center [1498, 763] width 29 height 13
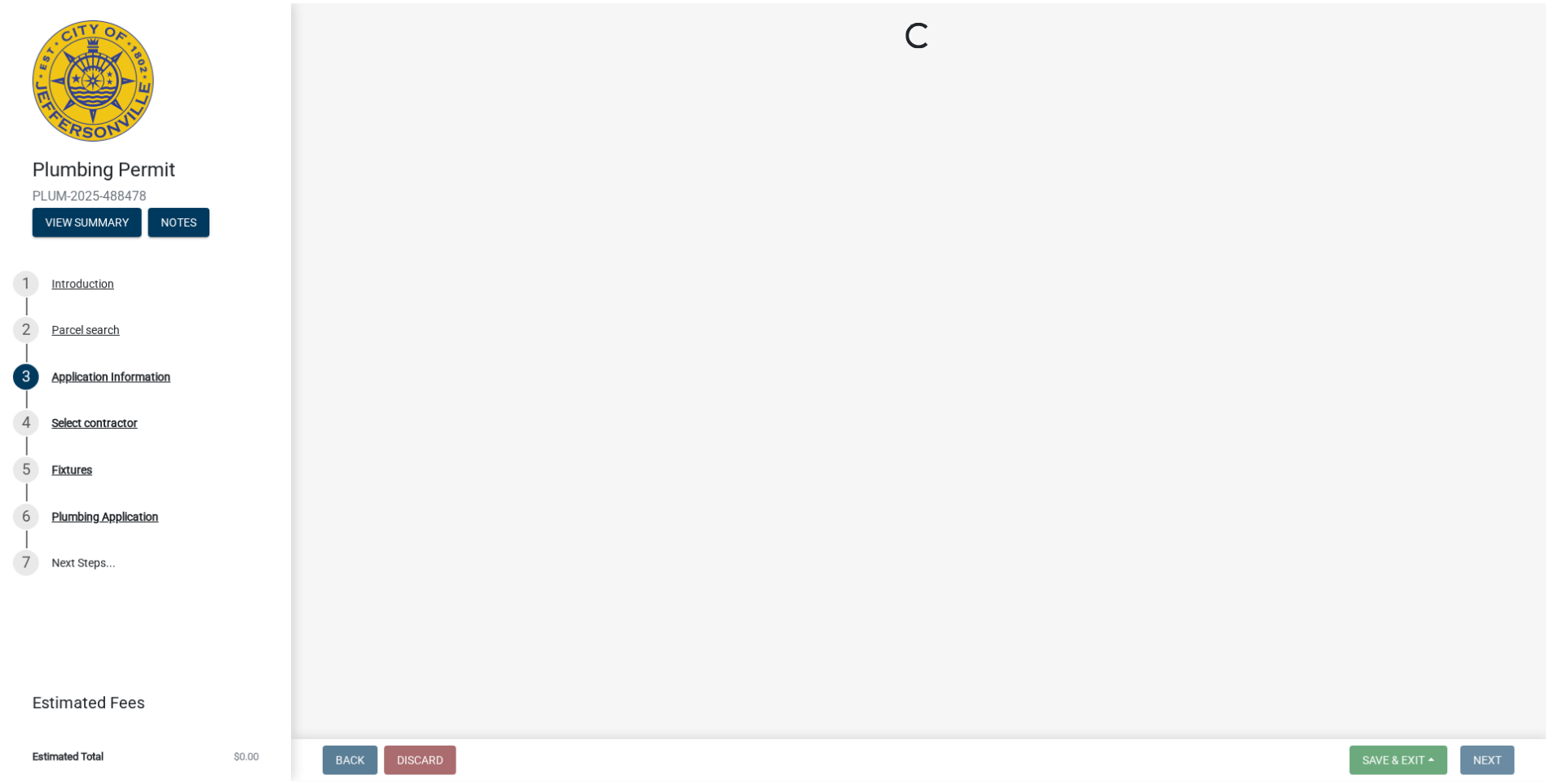
scroll to position [0, 0]
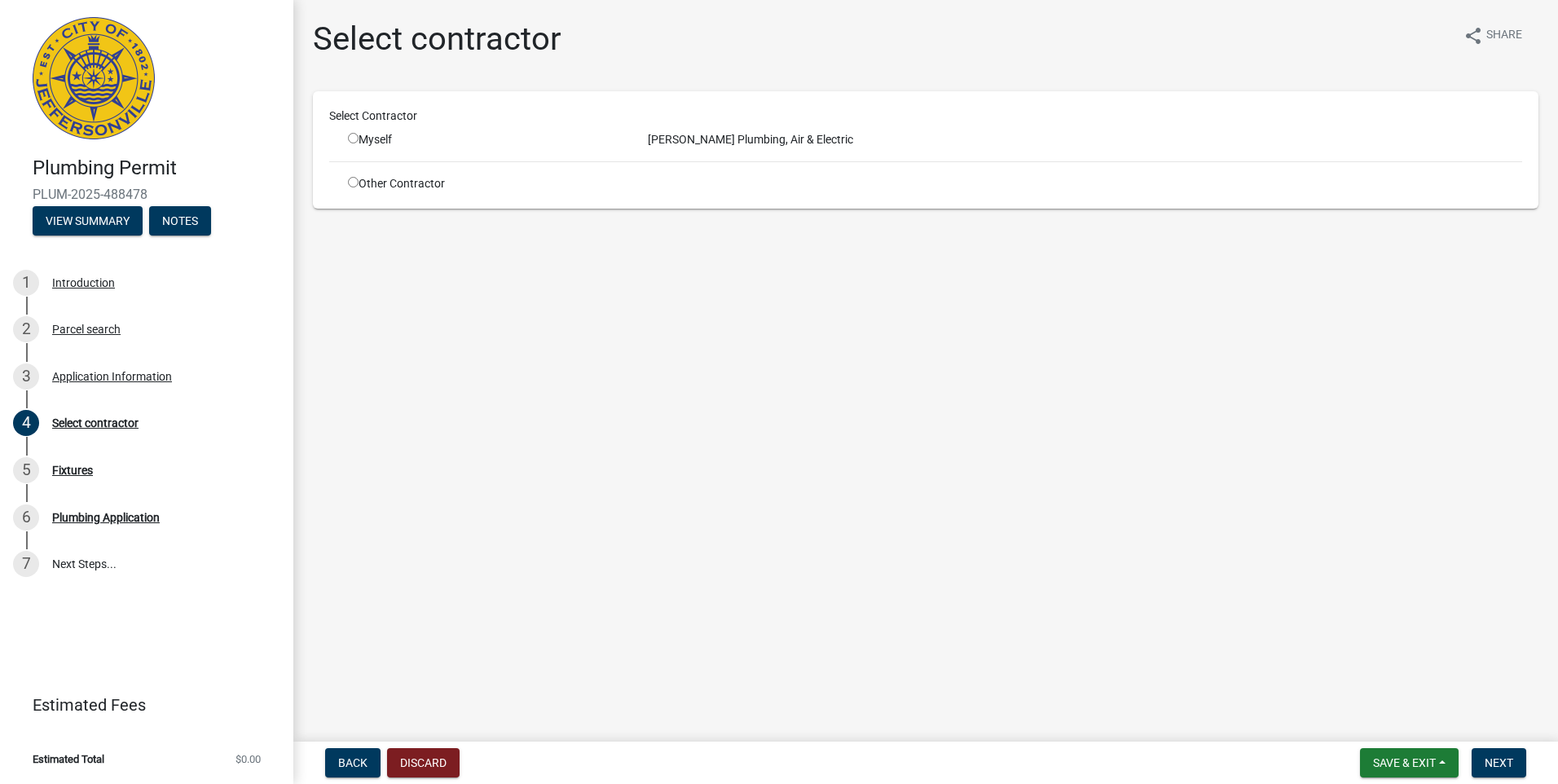
click at [346, 138] on div "Myself" at bounding box center [486, 139] width 300 height 17
click at [351, 140] on input "radio" at bounding box center [353, 138] width 11 height 11
radio input "true"
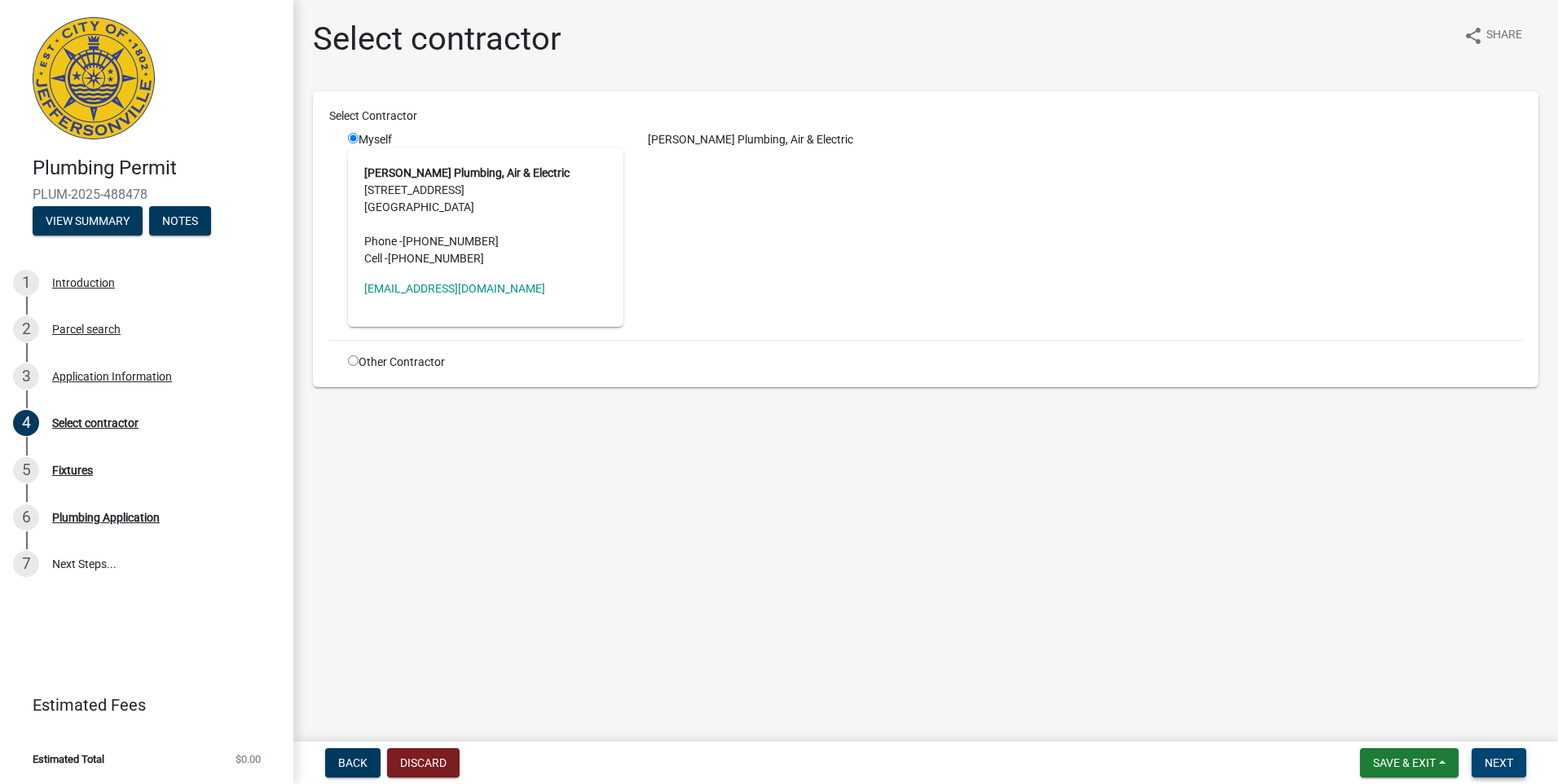
click at [1508, 756] on span "Next" at bounding box center [1498, 763] width 29 height 13
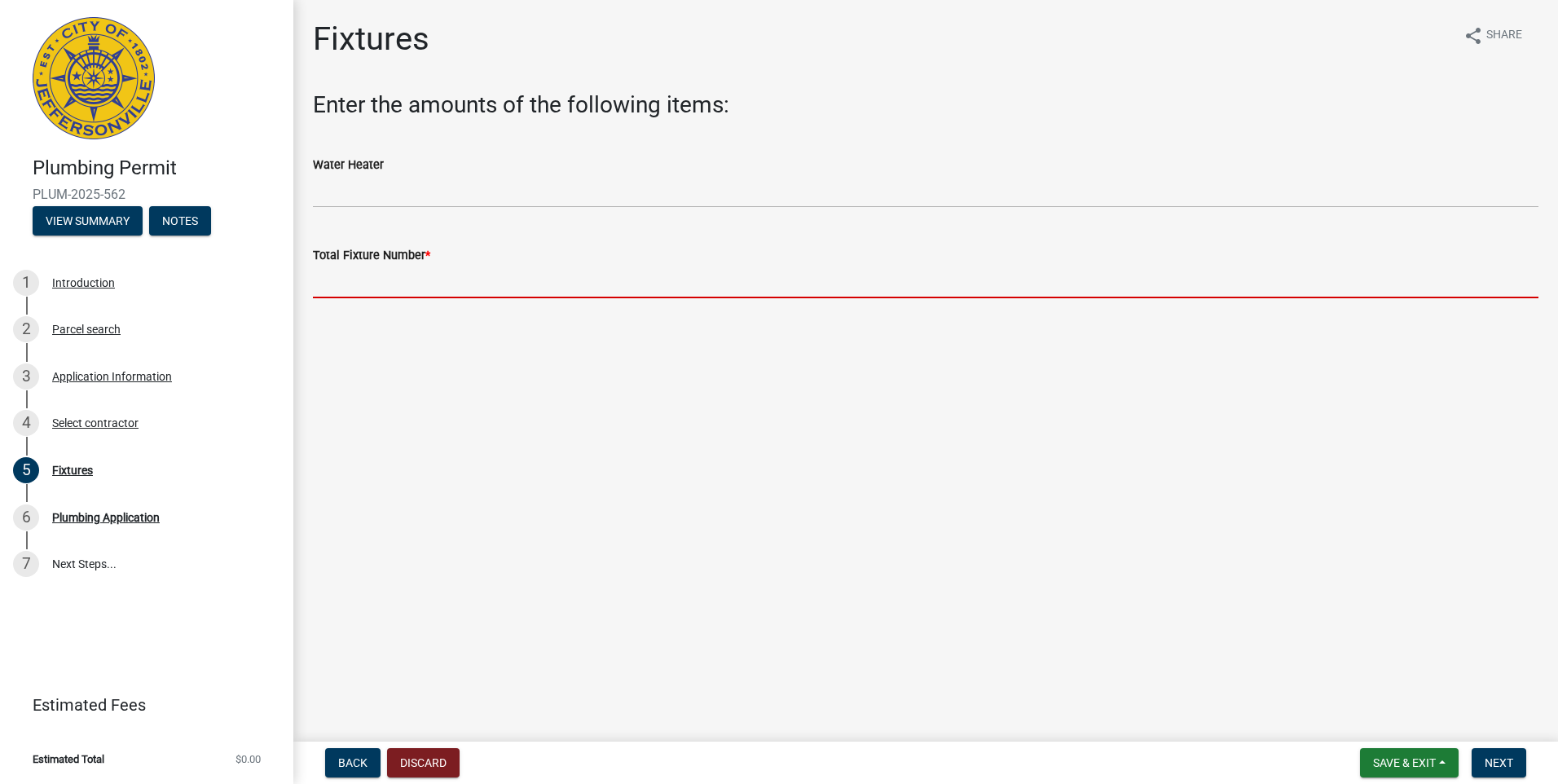
click at [346, 276] on input "text" at bounding box center [925, 282] width 1225 height 34
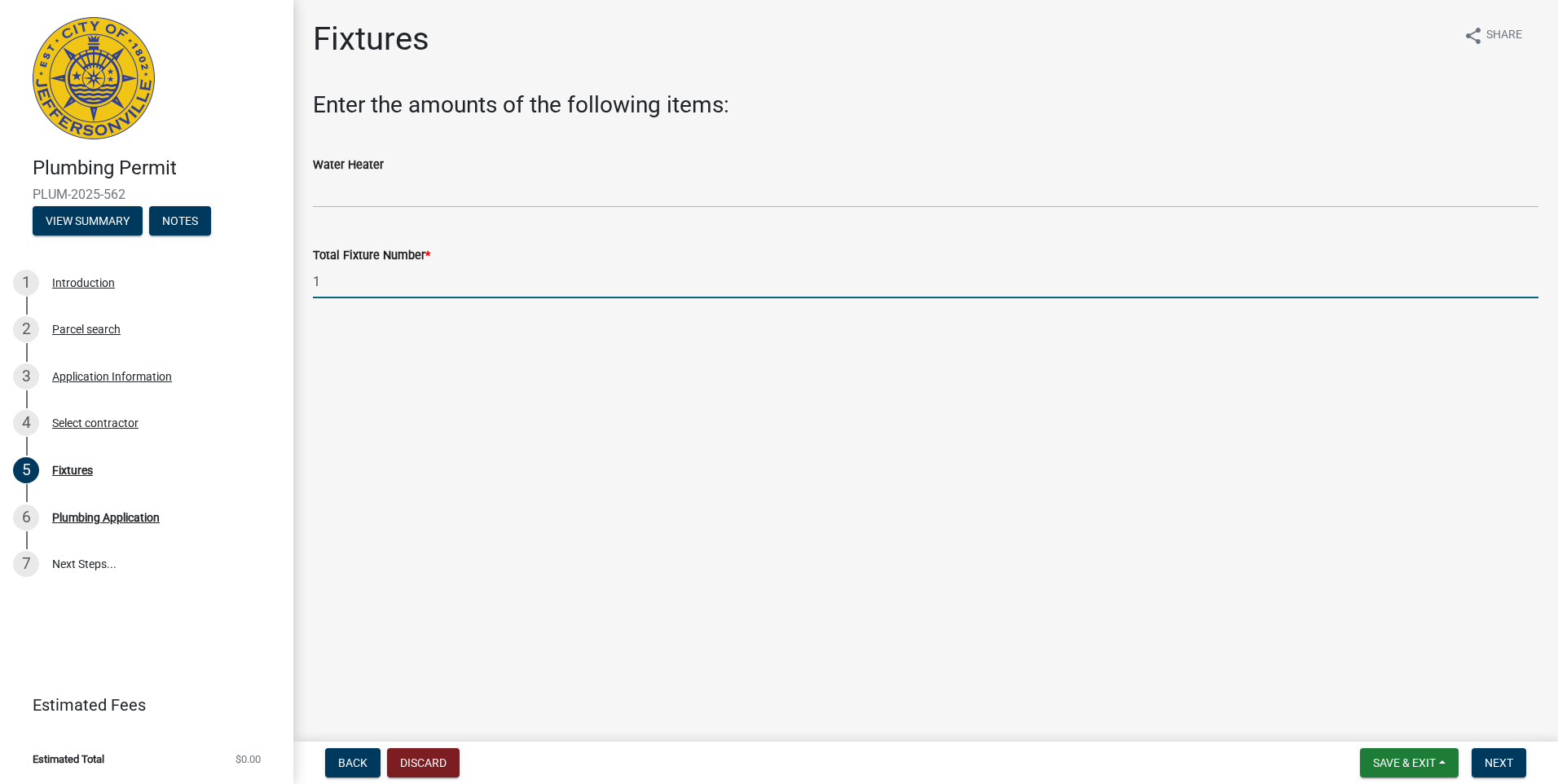
type input "1"
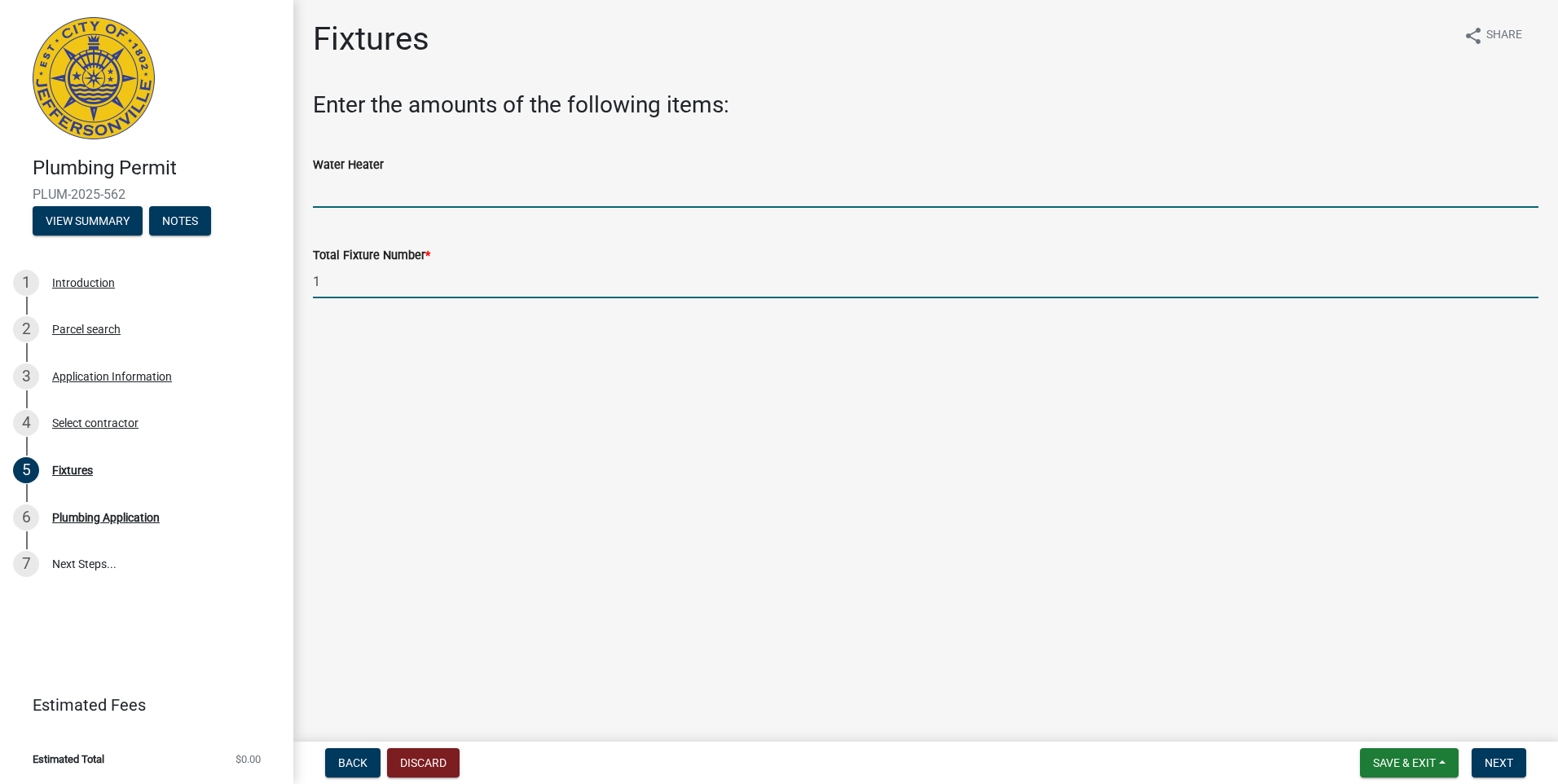
click at [413, 190] on input "text" at bounding box center [925, 191] width 1225 height 34
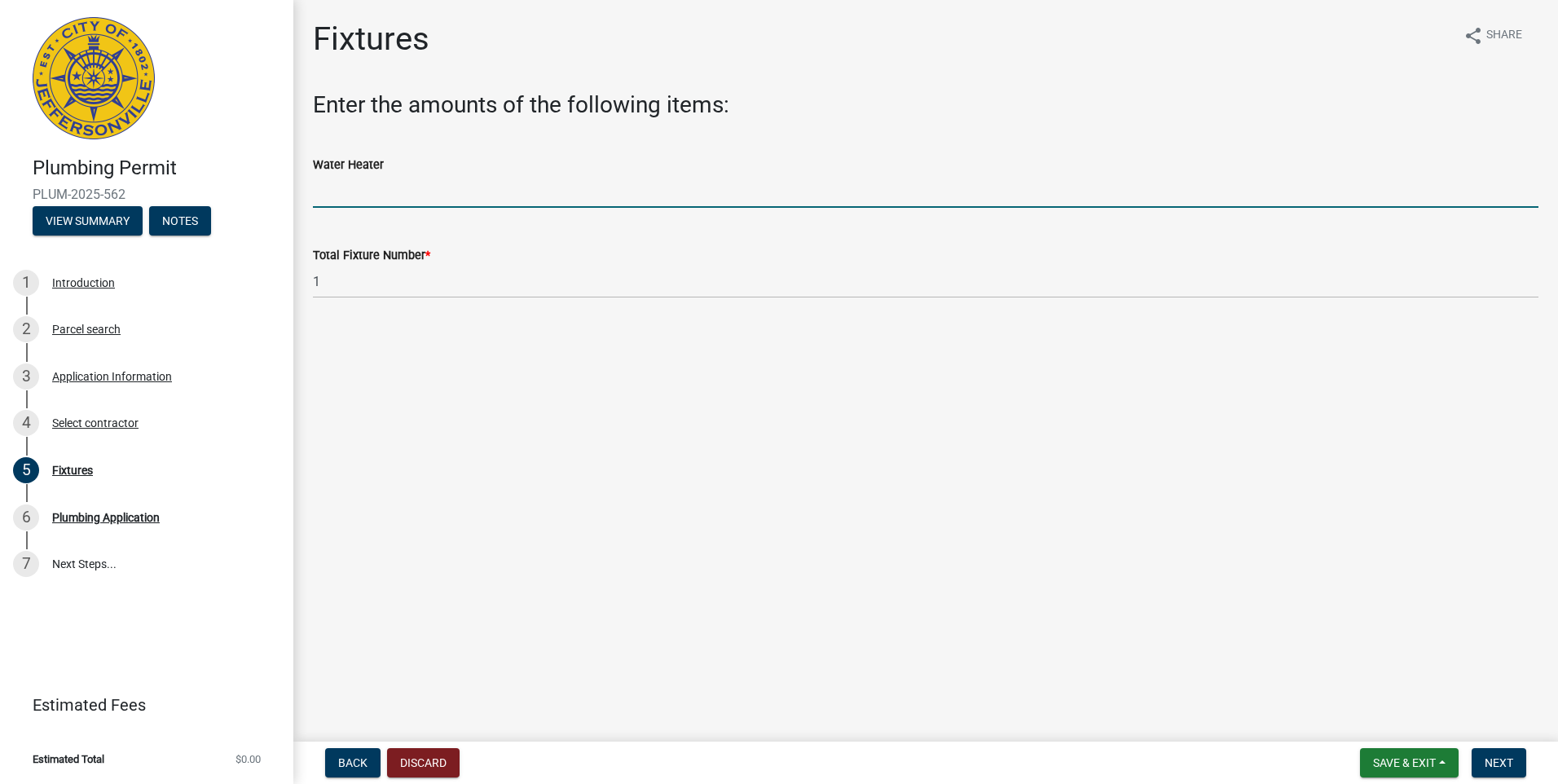
type input "1"
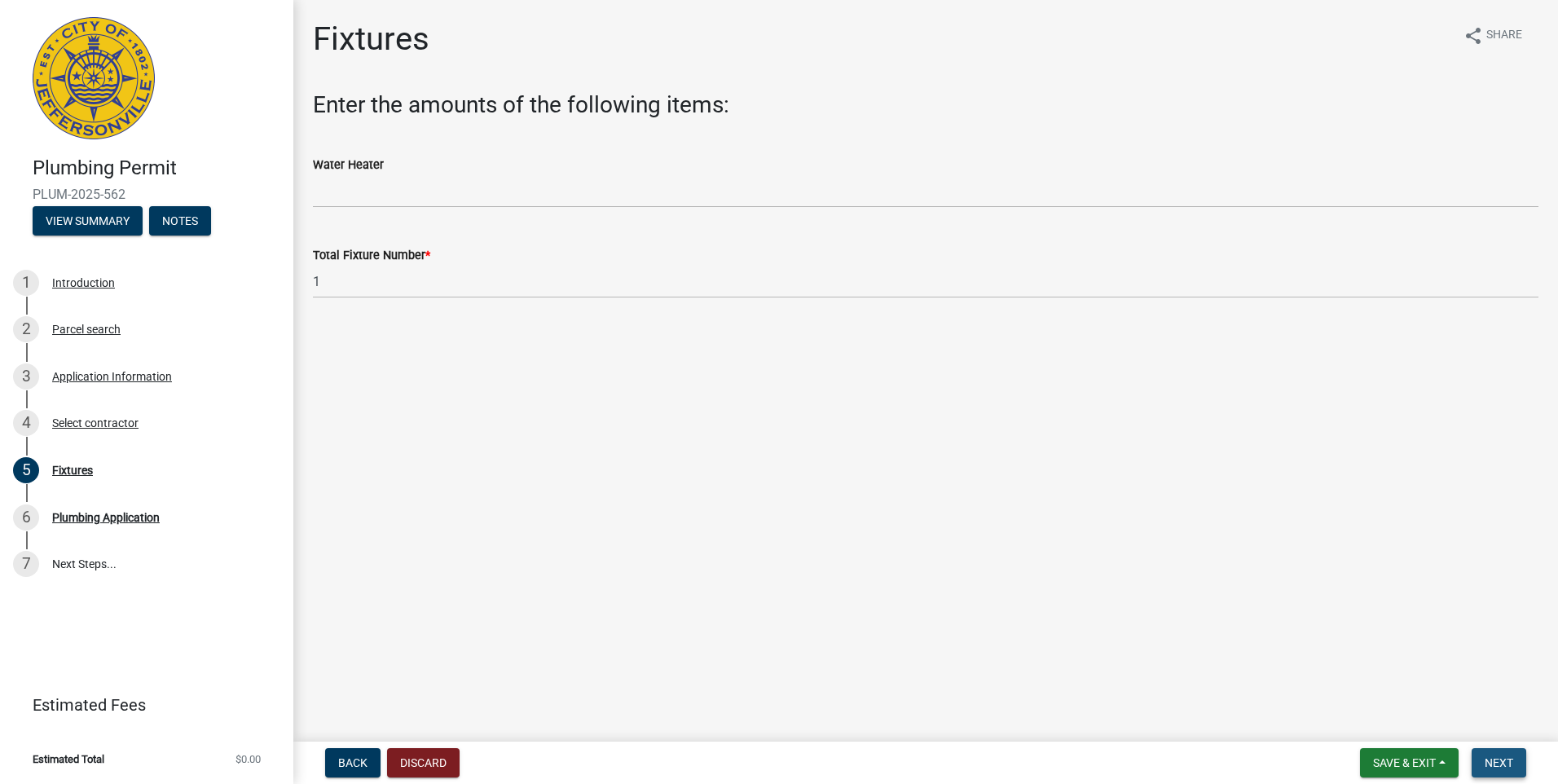
click at [1487, 766] on span "Next" at bounding box center [1498, 763] width 29 height 13
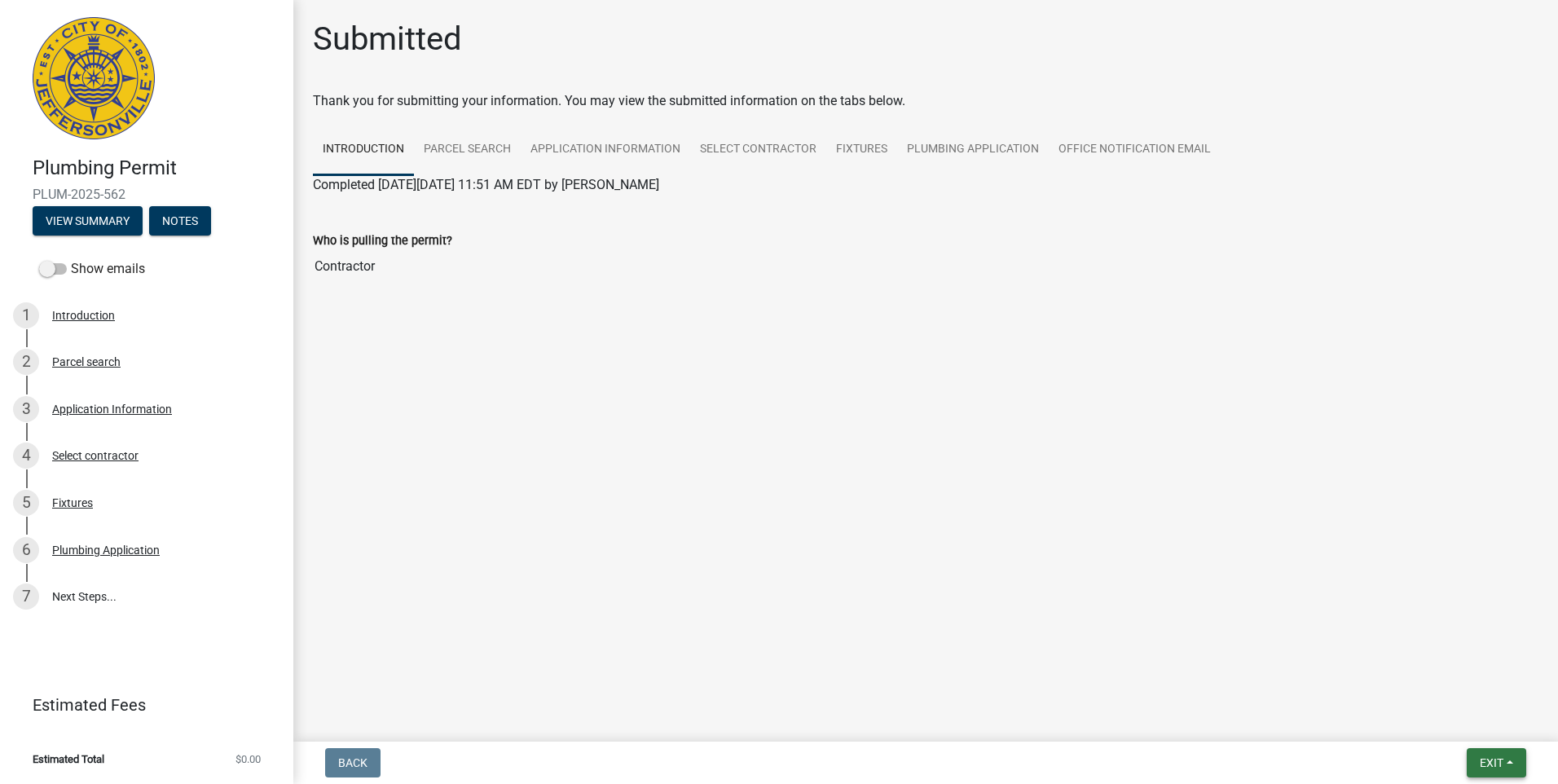
drag, startPoint x: 1492, startPoint y: 763, endPoint x: 1467, endPoint y: 776, distance: 28.2
click at [1493, 763] on span "Exit" at bounding box center [1492, 763] width 23 height 13
click at [1458, 685] on button "Save" at bounding box center [1460, 681] width 130 height 39
click at [1480, 758] on span "Exit" at bounding box center [1492, 763] width 23 height 13
click at [1446, 726] on button "Save & Exit" at bounding box center [1460, 720] width 130 height 39
